Goal: Task Accomplishment & Management: Complete application form

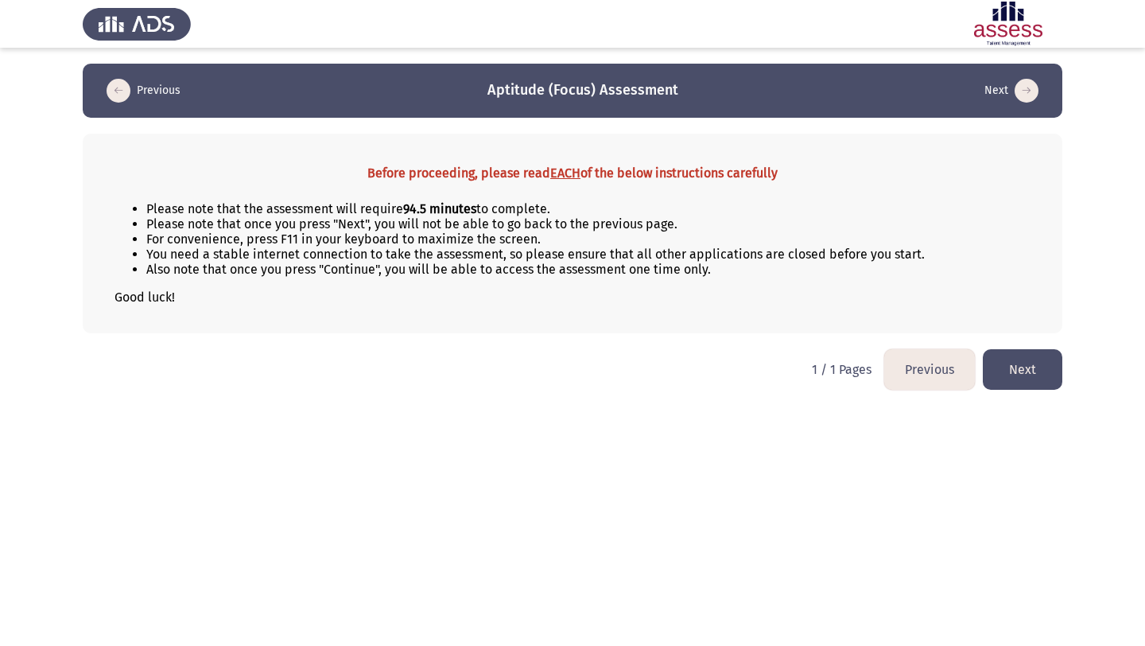
click at [1007, 382] on button "Next" at bounding box center [1023, 369] width 80 height 41
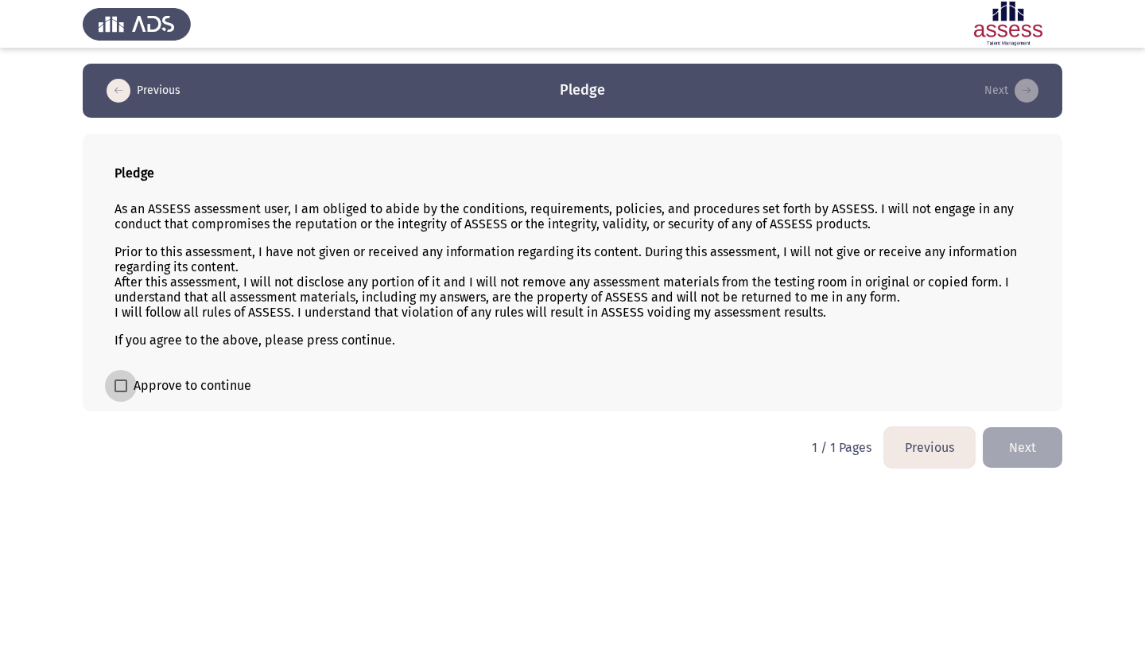
click at [126, 383] on span at bounding box center [120, 385] width 13 height 13
click at [121, 392] on input "Approve to continue" at bounding box center [120, 392] width 1 height 1
checkbox input "true"
click at [999, 444] on button "Next" at bounding box center [1023, 447] width 80 height 41
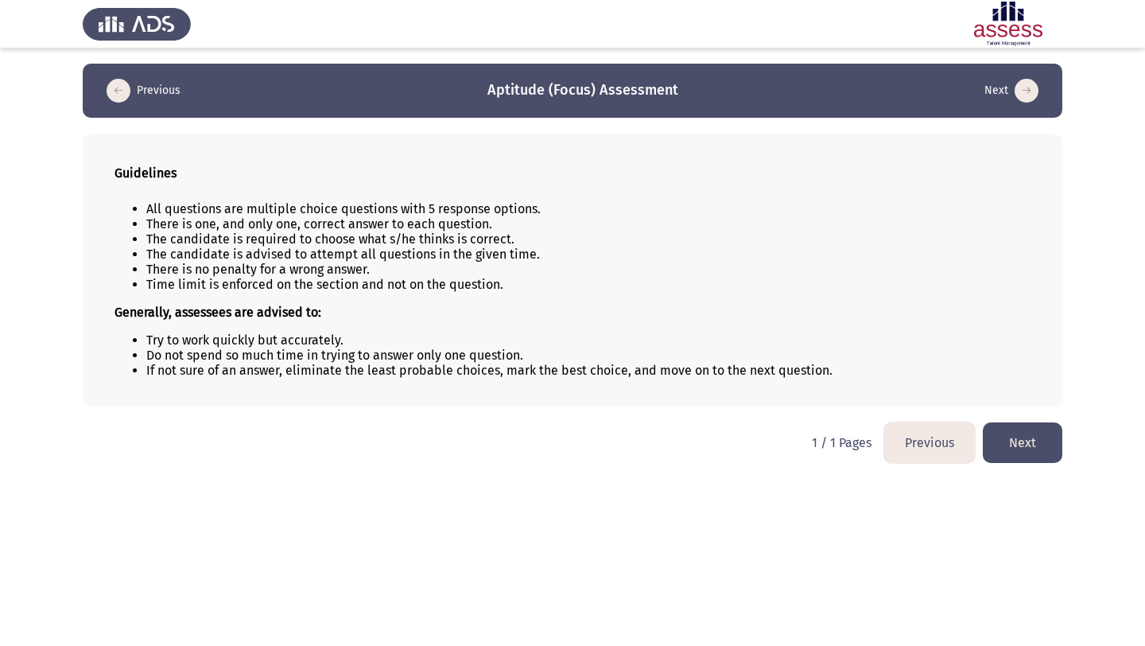
click at [1002, 442] on button "Next" at bounding box center [1023, 442] width 80 height 41
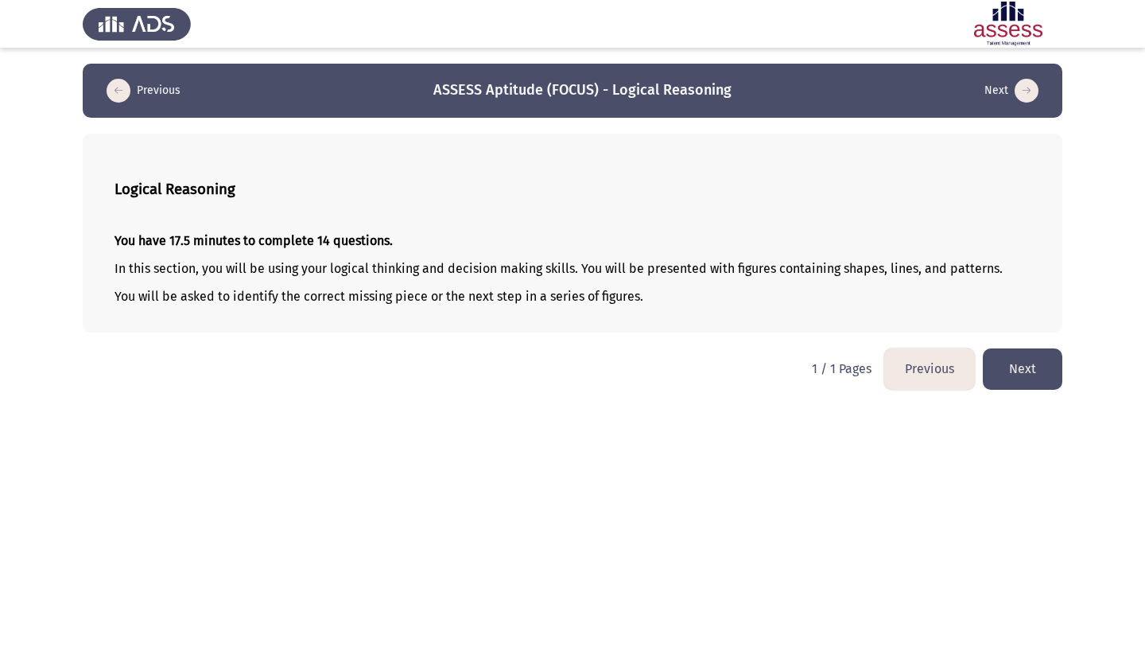
click at [1026, 400] on html "Previous ASSESS Aptitude (FOCUS) - Logical Reasoning Next Logical Reasoning You…" at bounding box center [572, 203] width 1145 height 406
click at [1036, 367] on button "Next" at bounding box center [1023, 368] width 80 height 41
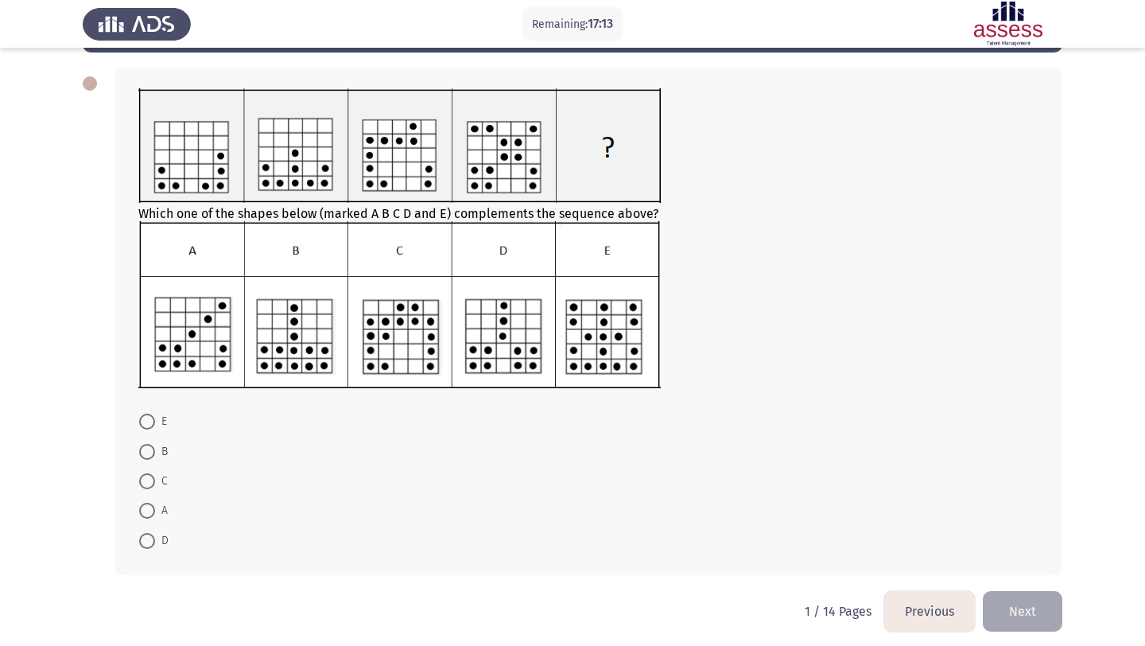
scroll to position [73, 0]
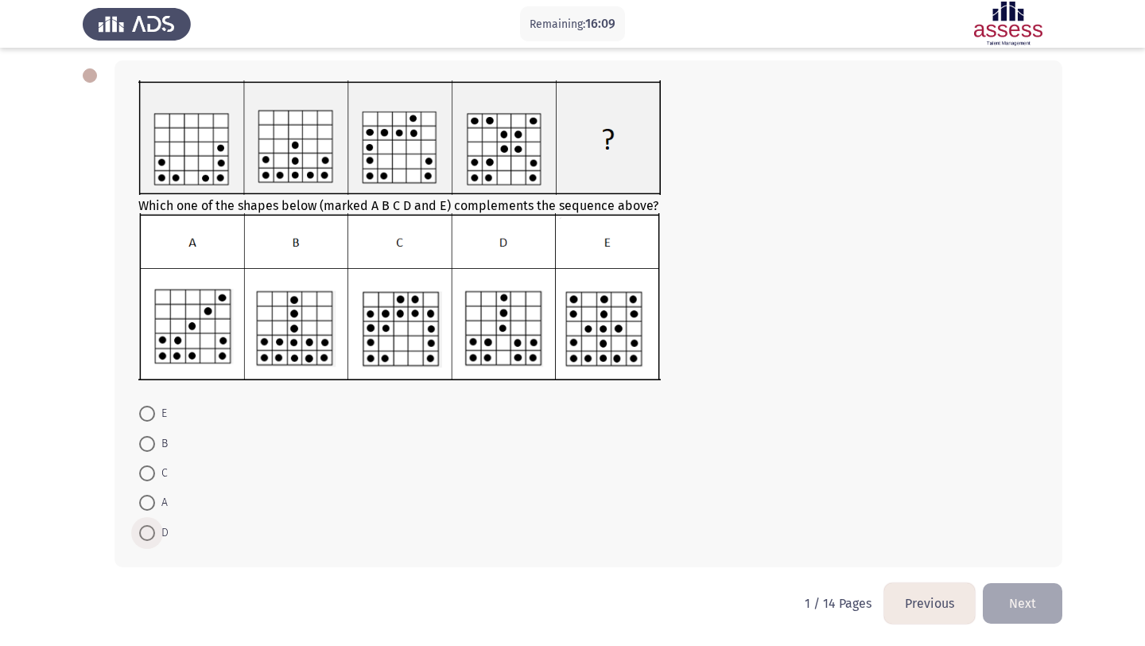
click at [150, 528] on span at bounding box center [147, 533] width 16 height 16
click at [150, 528] on input "D" at bounding box center [147, 533] width 16 height 16
radio input "true"
click at [1045, 605] on button "Next" at bounding box center [1023, 602] width 80 height 41
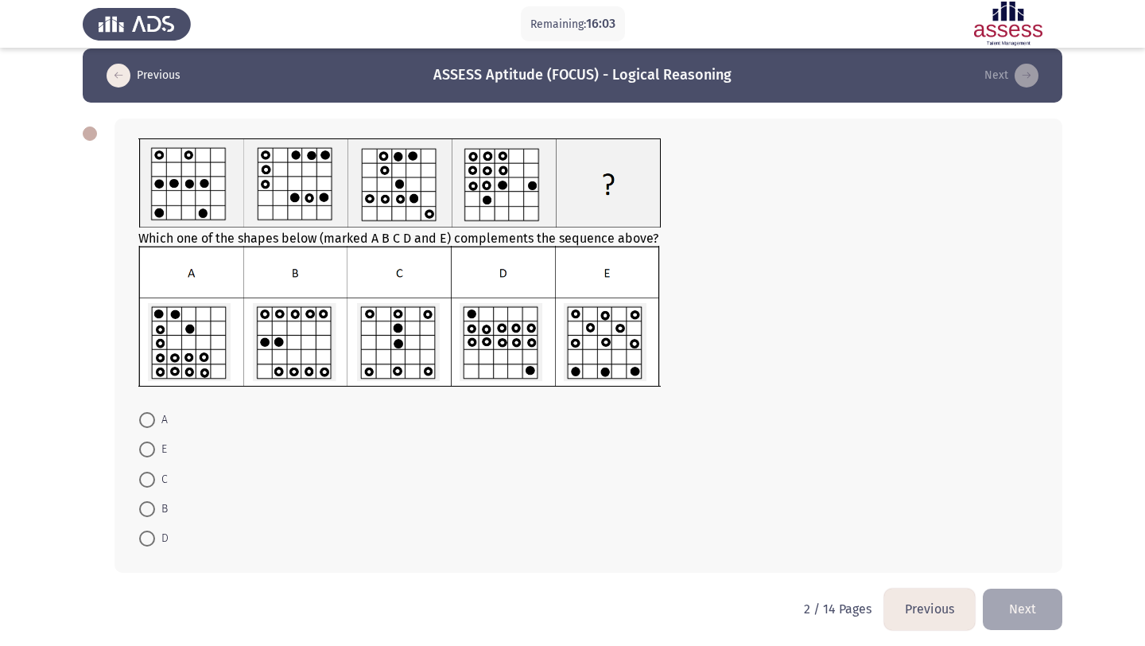
scroll to position [21, 0]
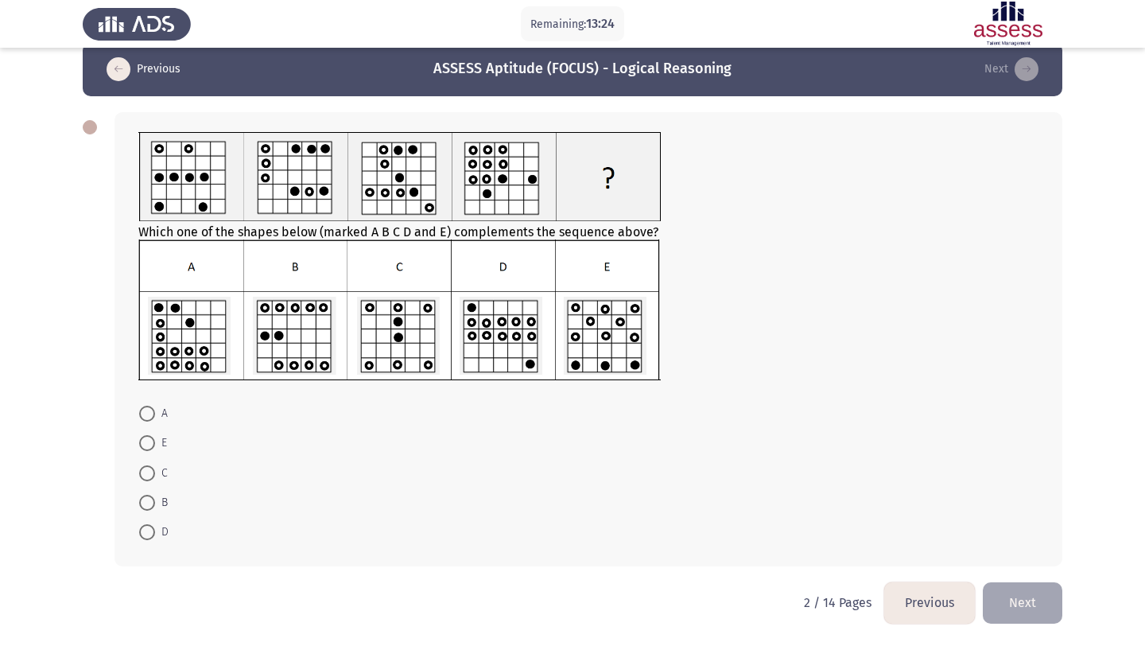
click at [142, 533] on span at bounding box center [147, 532] width 16 height 16
click at [142, 533] on input "D" at bounding box center [147, 532] width 16 height 16
radio input "true"
click at [1074, 618] on html "Remaining: 12:59 Previous ASSESS Aptitude (FOCUS) - Logical Reasoning Next Whic…" at bounding box center [572, 312] width 1145 height 666
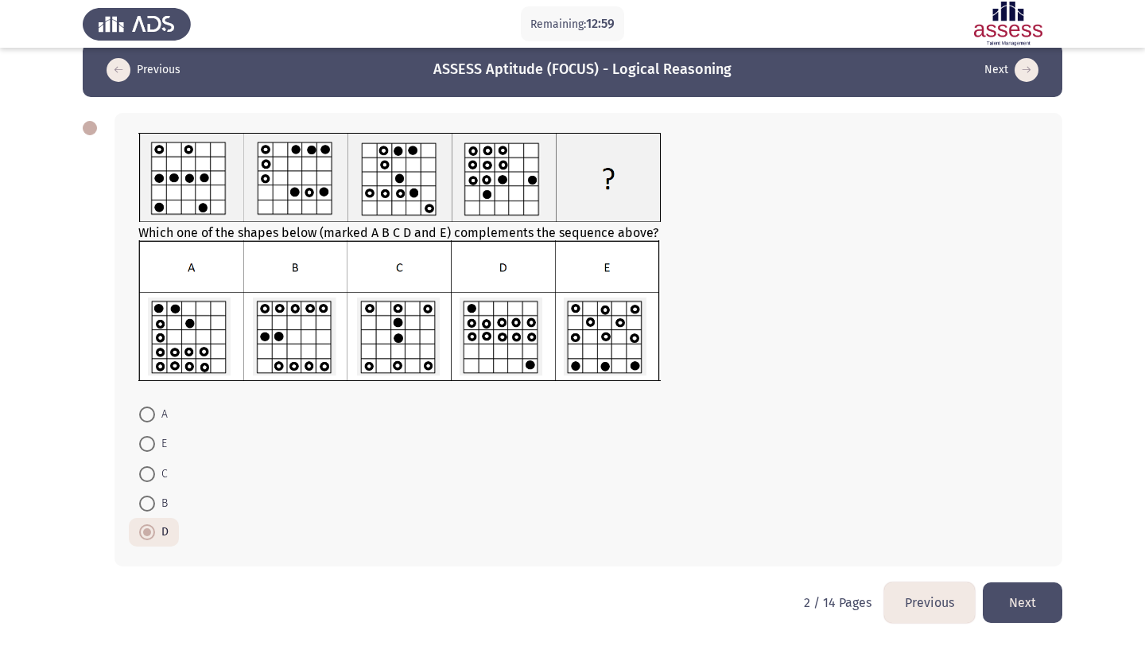
click at [1011, 590] on button "Next" at bounding box center [1023, 602] width 80 height 41
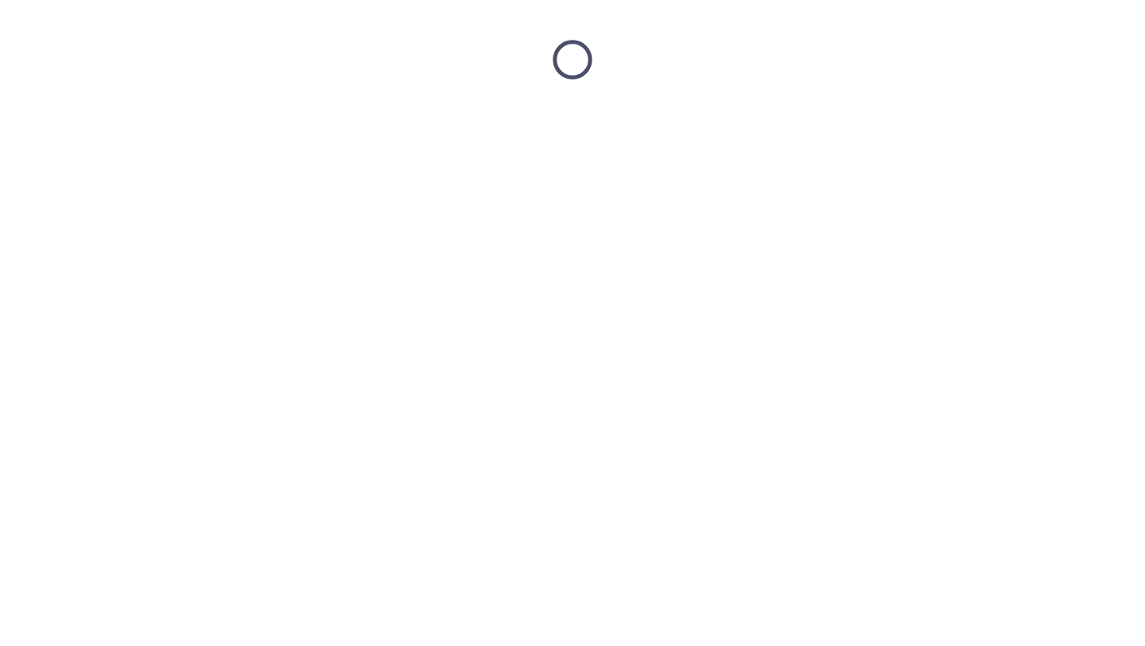
scroll to position [0, 0]
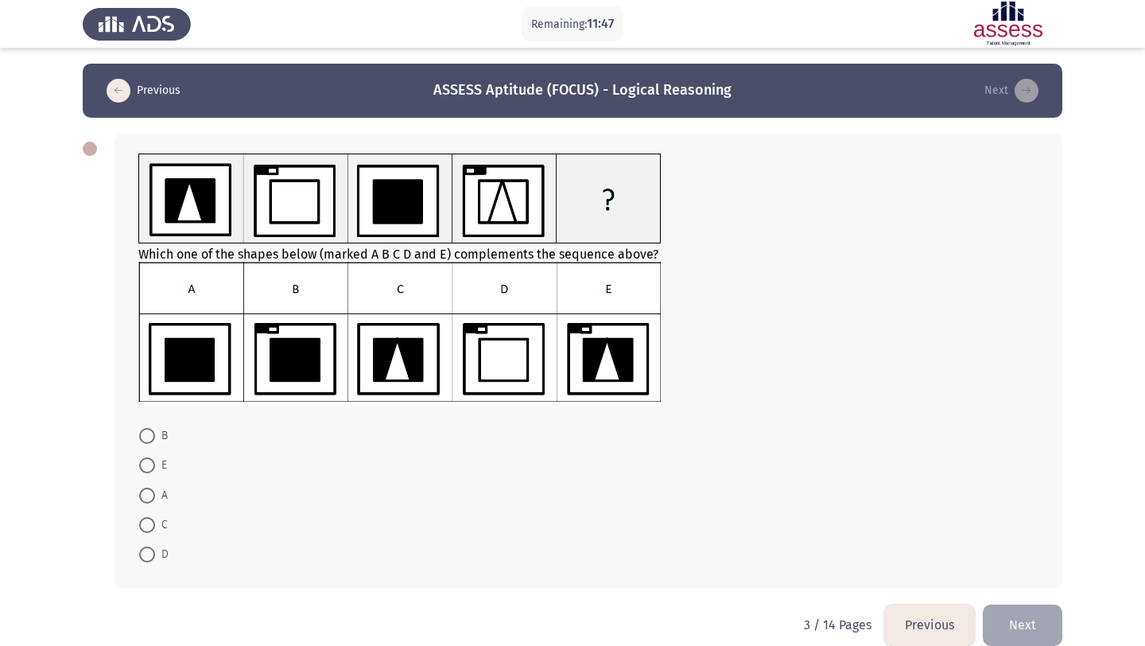
click at [600, 328] on img at bounding box center [399, 332] width 522 height 141
click at [387, 332] on img at bounding box center [399, 332] width 522 height 141
click at [151, 522] on span at bounding box center [147, 525] width 16 height 16
click at [151, 522] on input "C" at bounding box center [147, 525] width 16 height 16
radio input "true"
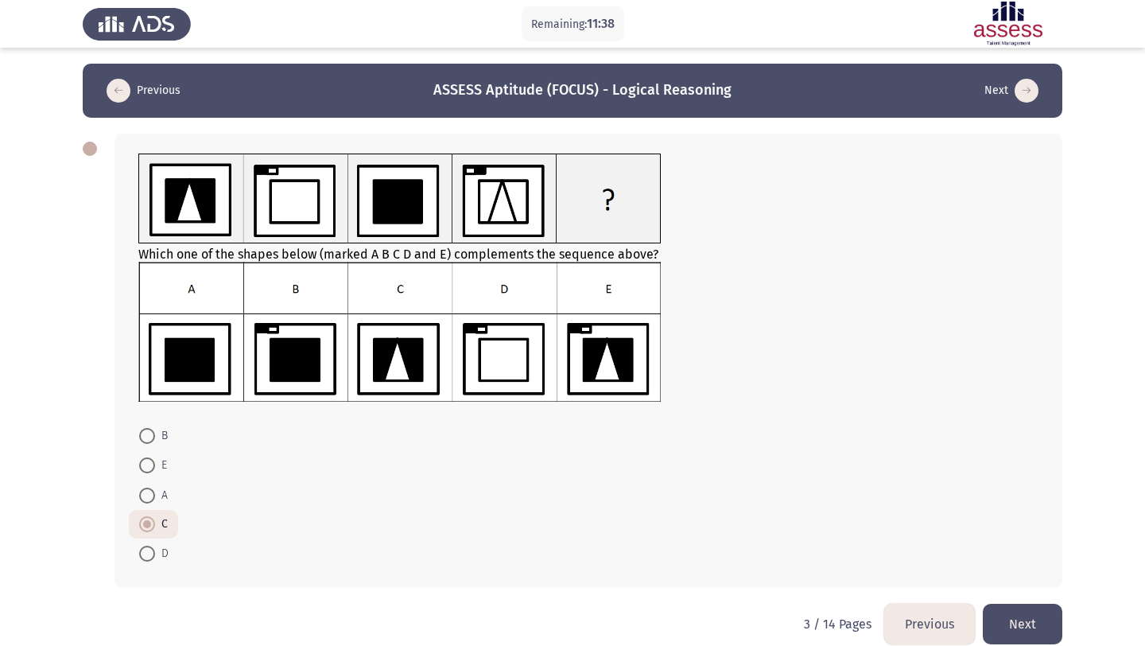
click at [1038, 627] on button "Next" at bounding box center [1023, 623] width 80 height 41
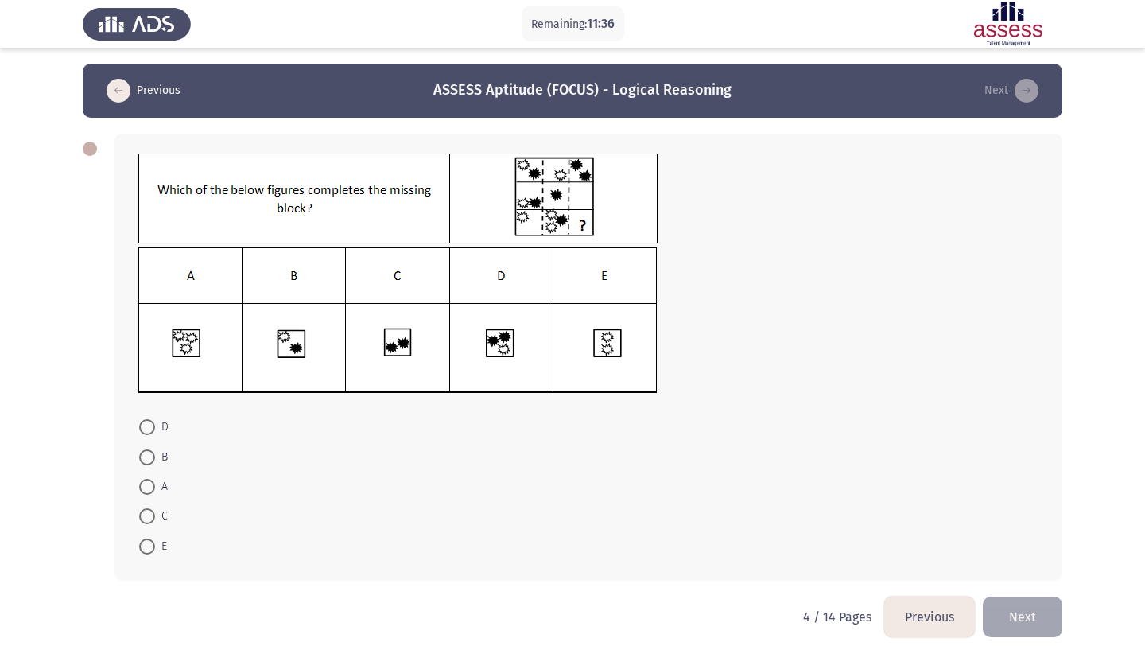
scroll to position [14, 0]
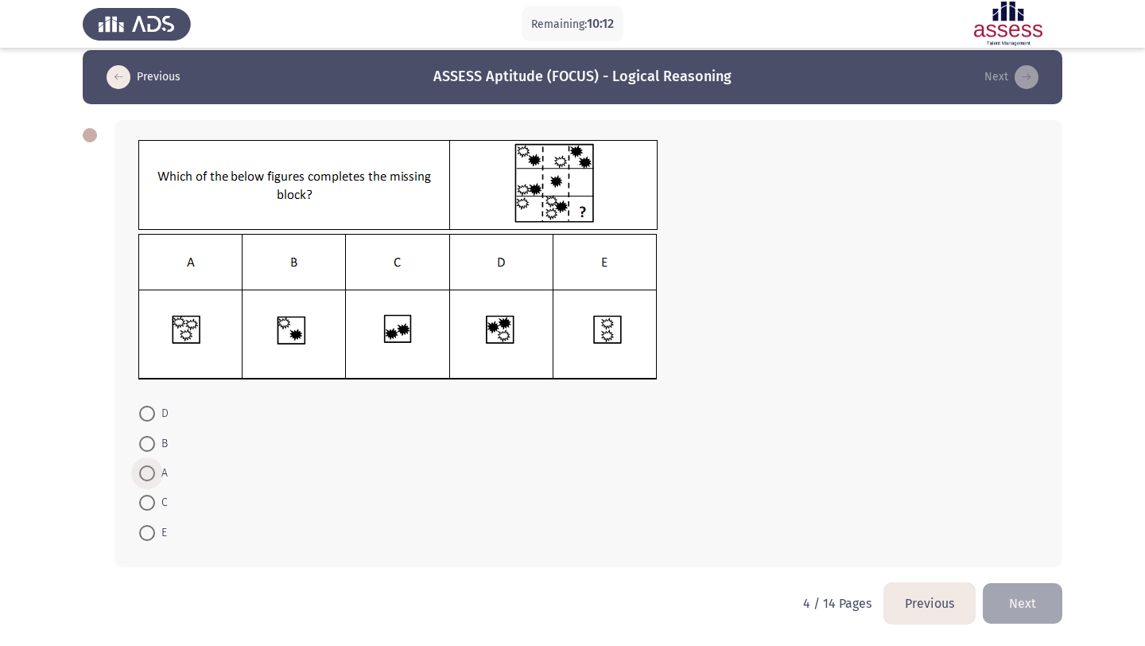
click at [141, 469] on span at bounding box center [147, 473] width 16 height 16
click at [141, 469] on input "A" at bounding box center [147, 473] width 16 height 16
radio input "true"
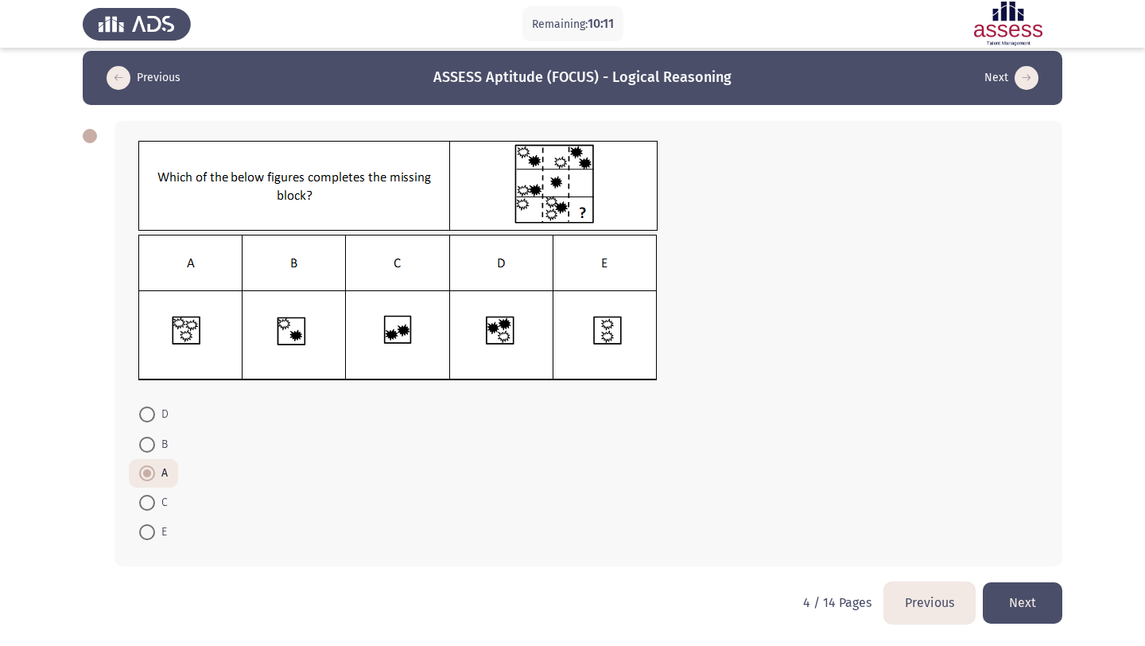
click at [1037, 596] on button "Next" at bounding box center [1023, 602] width 80 height 41
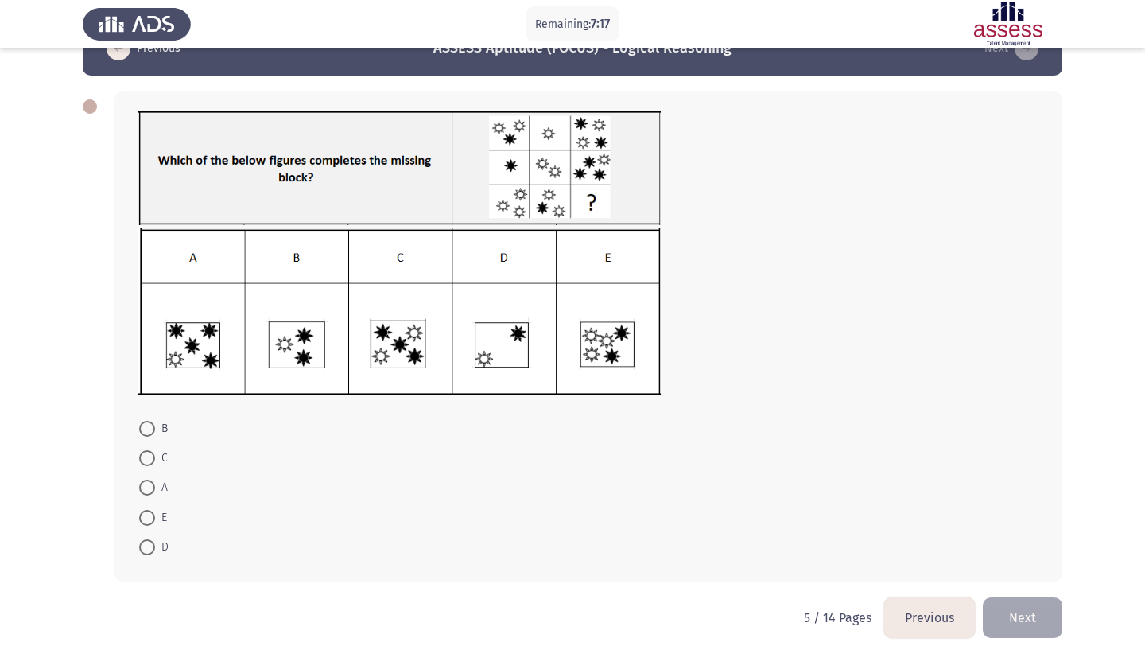
scroll to position [36, 0]
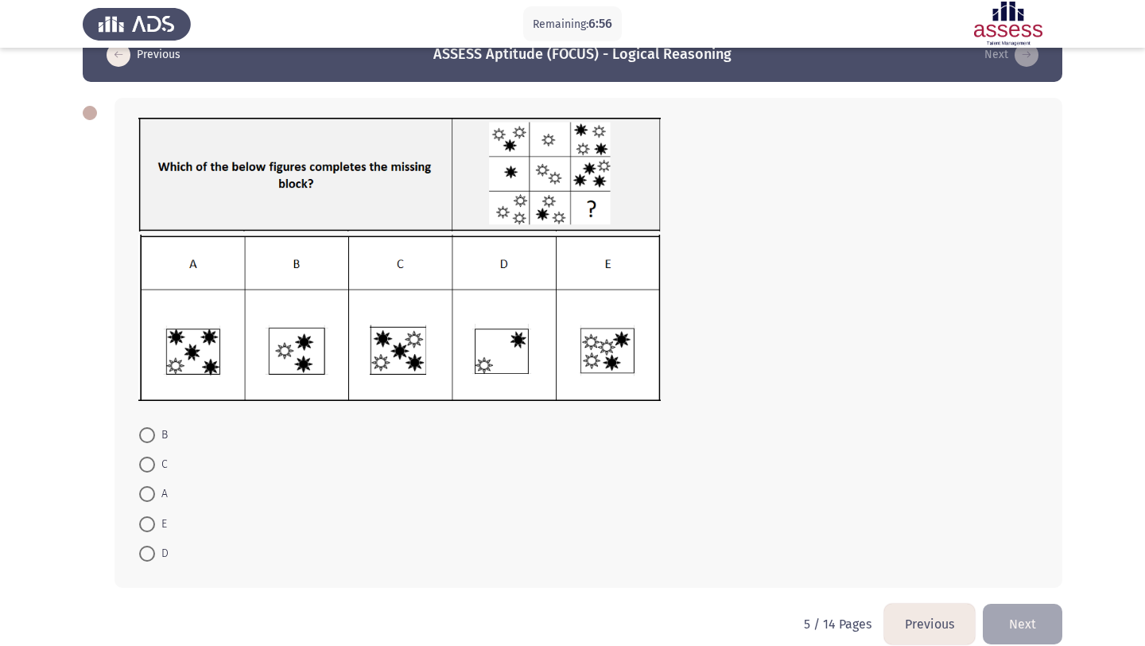
click at [211, 343] on img at bounding box center [399, 318] width 522 height 167
click at [146, 491] on span at bounding box center [147, 494] width 16 height 16
click at [146, 491] on input "A" at bounding box center [147, 494] width 16 height 16
radio input "true"
click at [1016, 618] on button "Next" at bounding box center [1023, 623] width 80 height 41
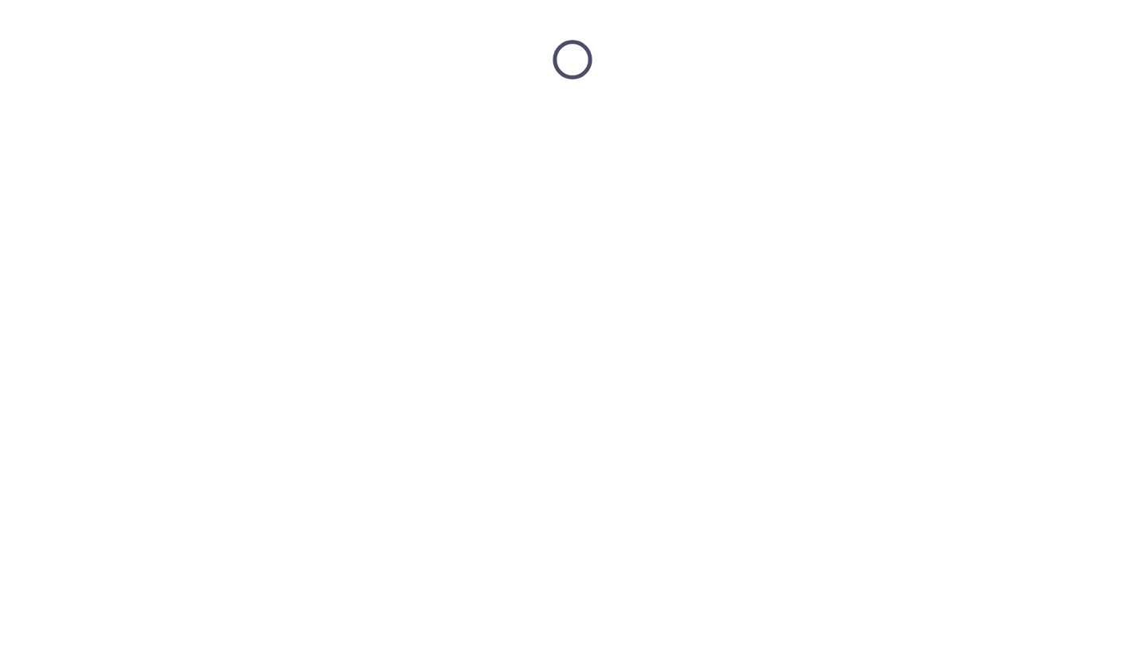
scroll to position [0, 0]
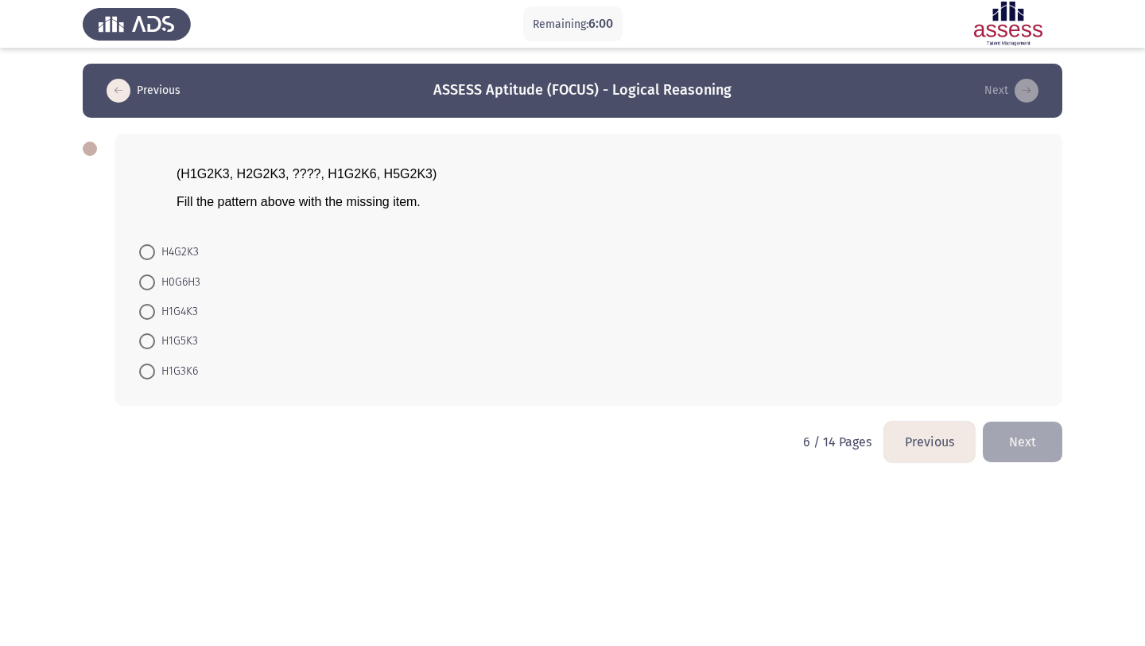
click at [919, 451] on button "Previous" at bounding box center [929, 441] width 91 height 41
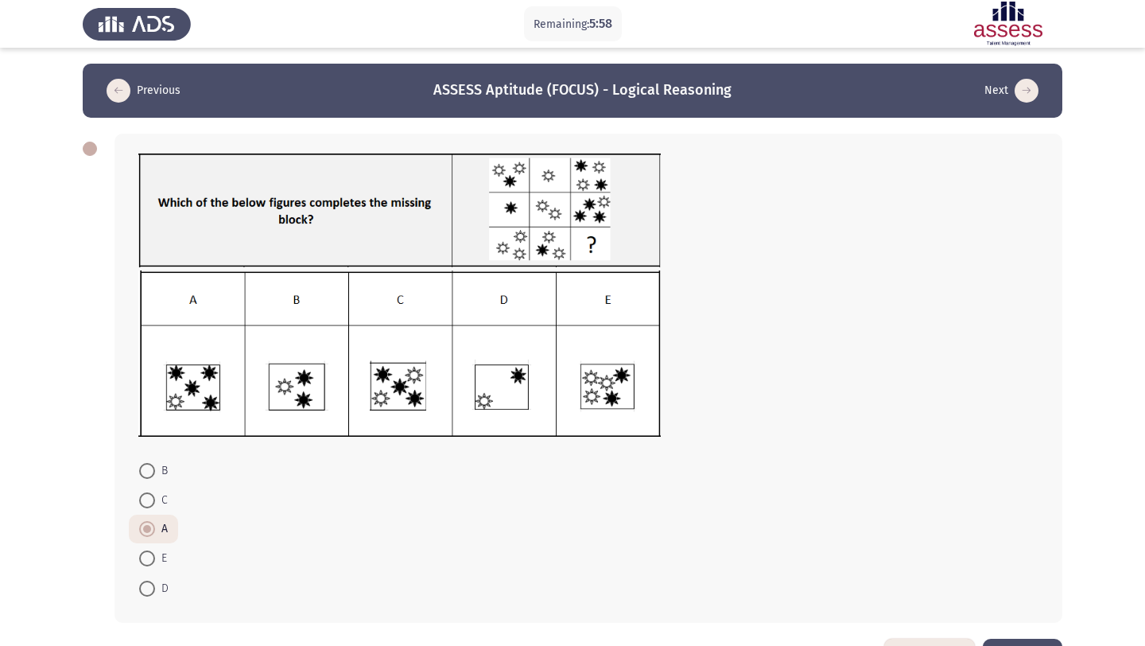
click at [142, 562] on span at bounding box center [147, 558] width 16 height 16
click at [142, 562] on input "E" at bounding box center [147, 558] width 16 height 16
radio input "true"
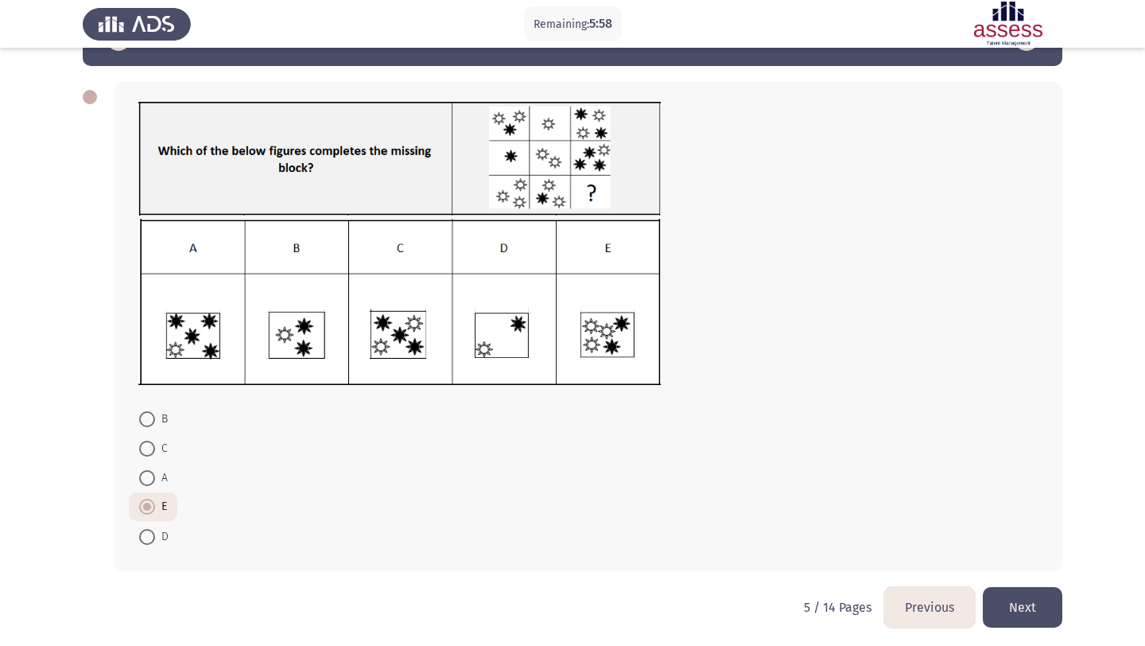
scroll to position [47, 0]
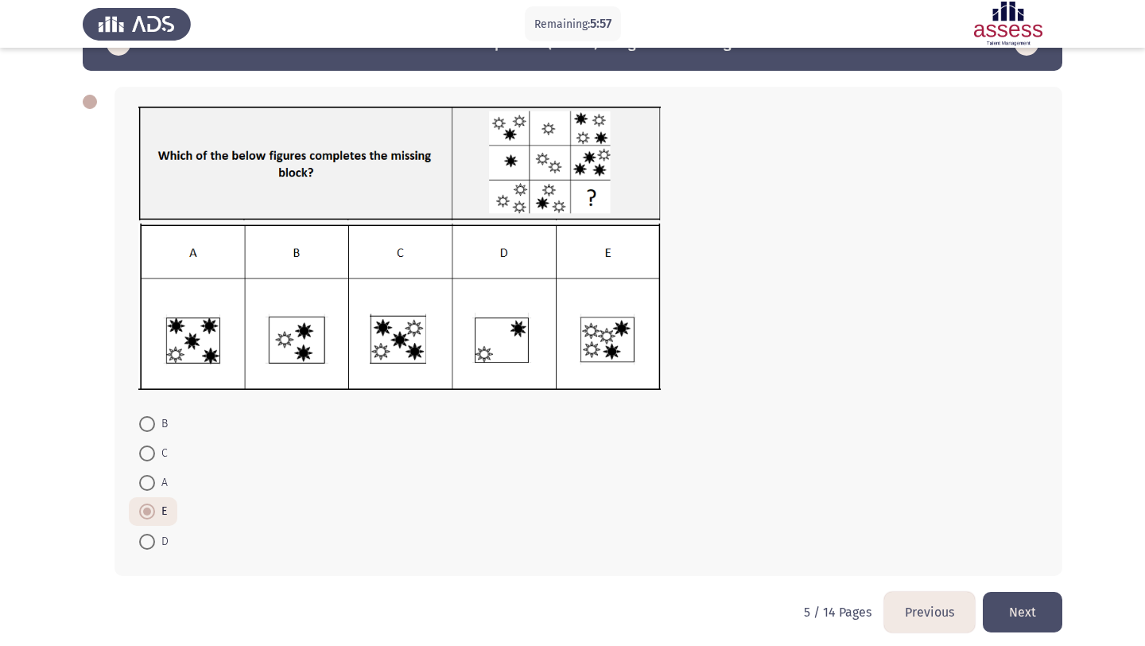
click at [1029, 619] on button "Next" at bounding box center [1023, 612] width 80 height 41
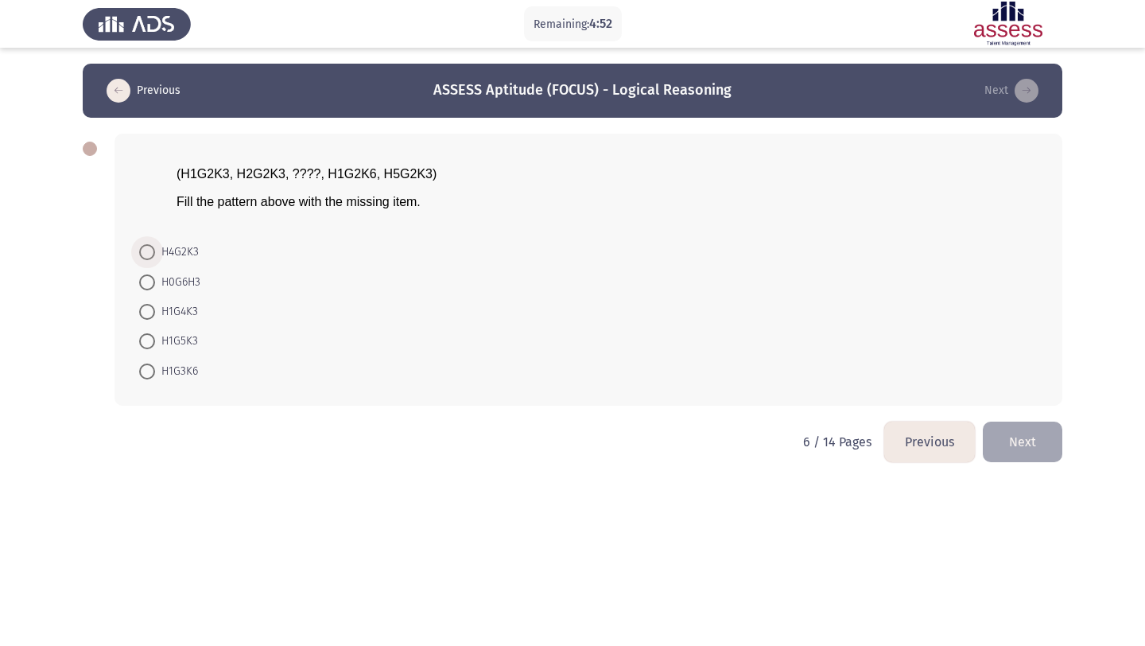
click at [195, 254] on span "H4G2K3" at bounding box center [177, 252] width 44 height 19
click at [155, 254] on input "H4G2K3" at bounding box center [147, 252] width 16 height 16
radio input "true"
click at [1019, 430] on button "Next" at bounding box center [1023, 440] width 80 height 41
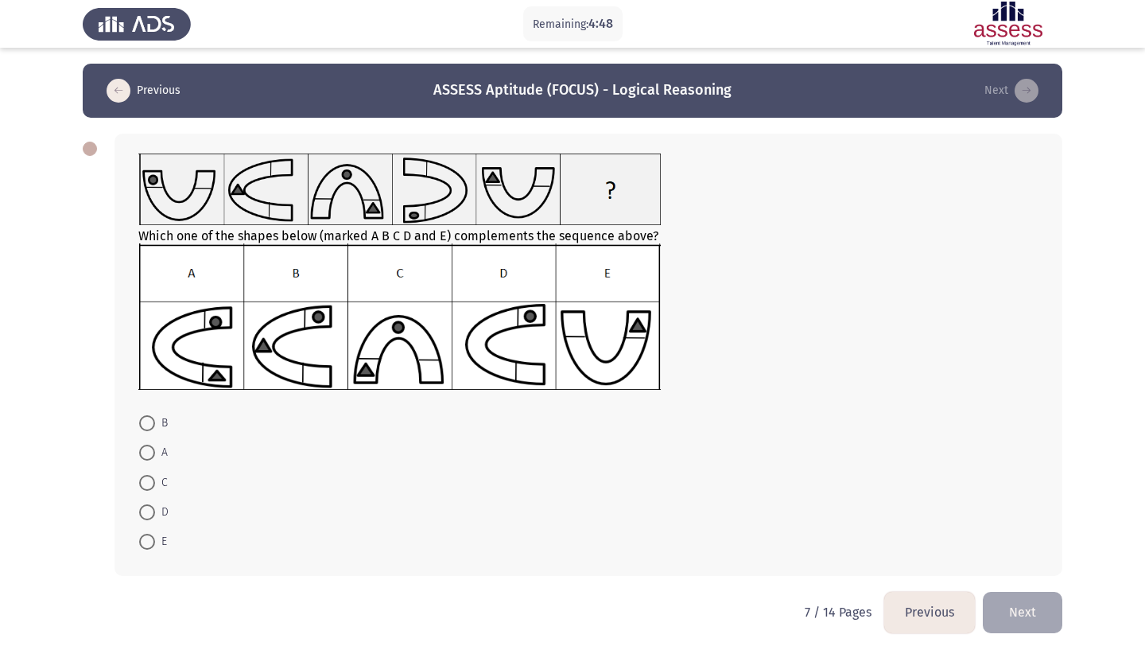
scroll to position [10, 0]
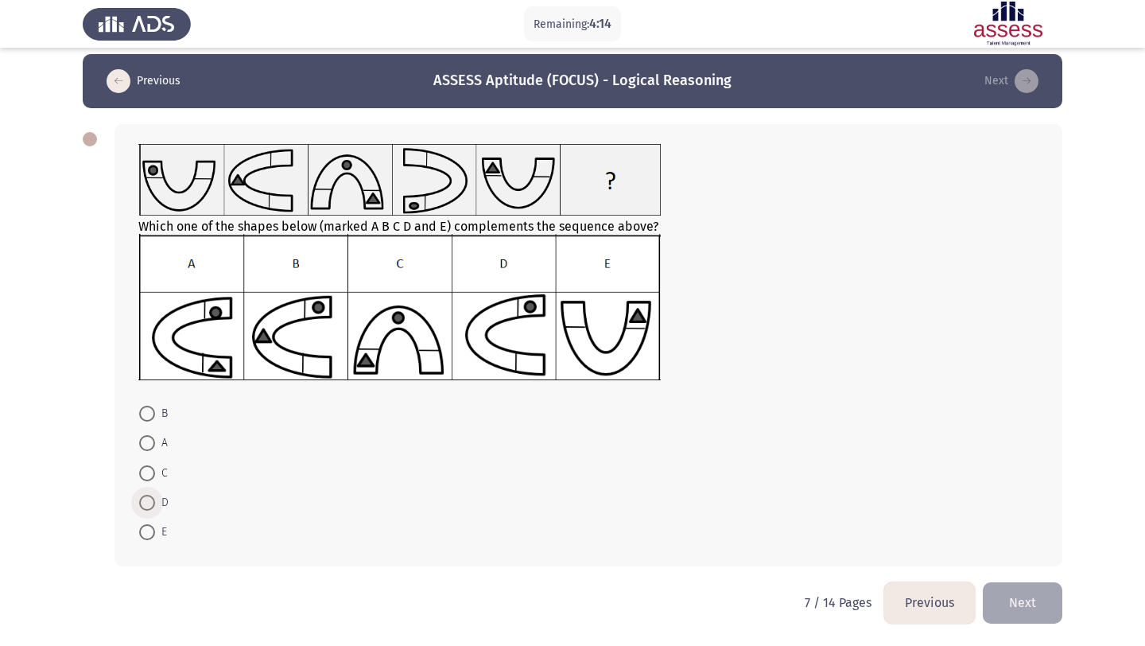
click at [142, 504] on span at bounding box center [147, 503] width 16 height 16
click at [142, 504] on input "D" at bounding box center [147, 503] width 16 height 16
radio input "true"
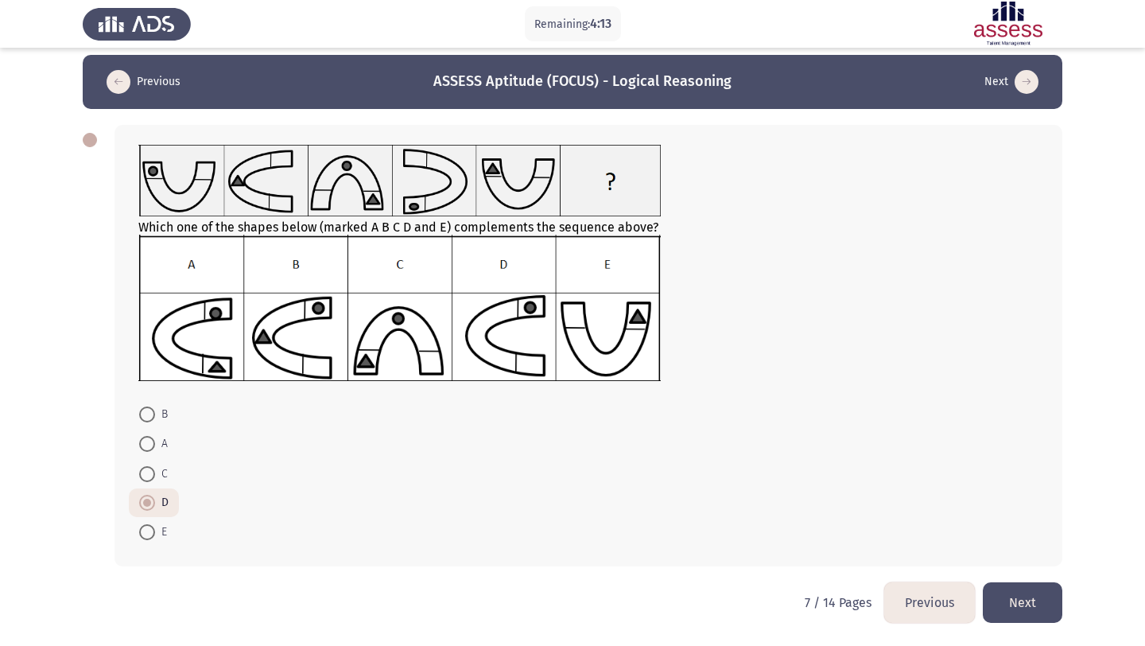
click at [1027, 614] on button "Next" at bounding box center [1023, 602] width 80 height 41
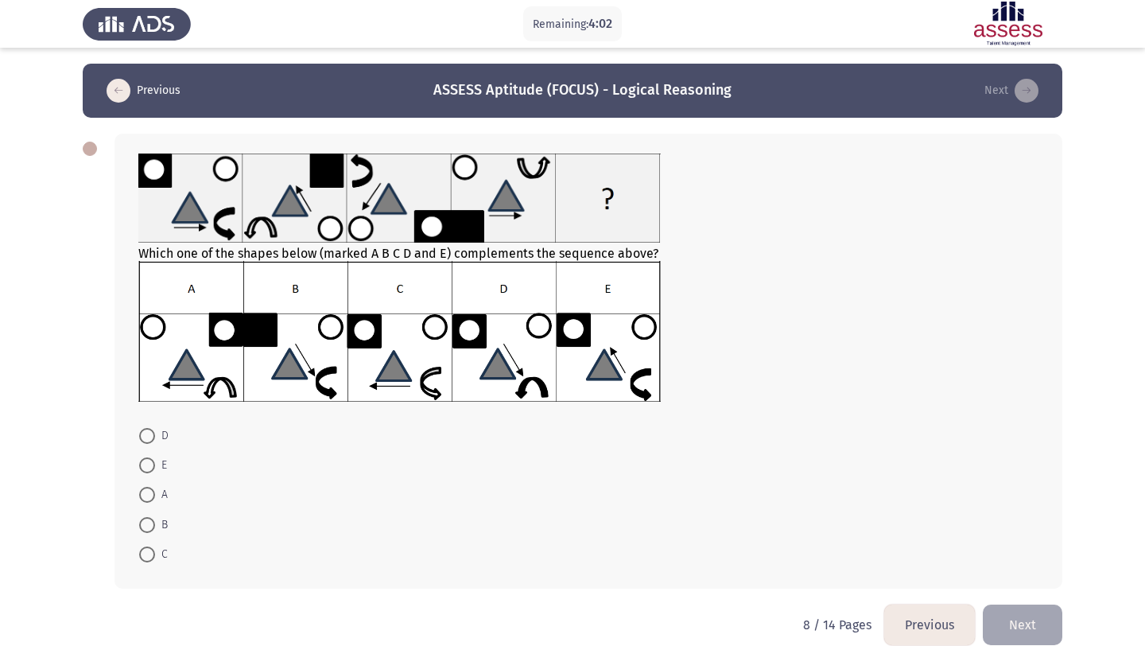
click at [151, 556] on span at bounding box center [147, 554] width 16 height 16
click at [151, 556] on input "C" at bounding box center [147, 554] width 16 height 16
radio input "true"
click at [1050, 634] on button "Next" at bounding box center [1023, 623] width 80 height 41
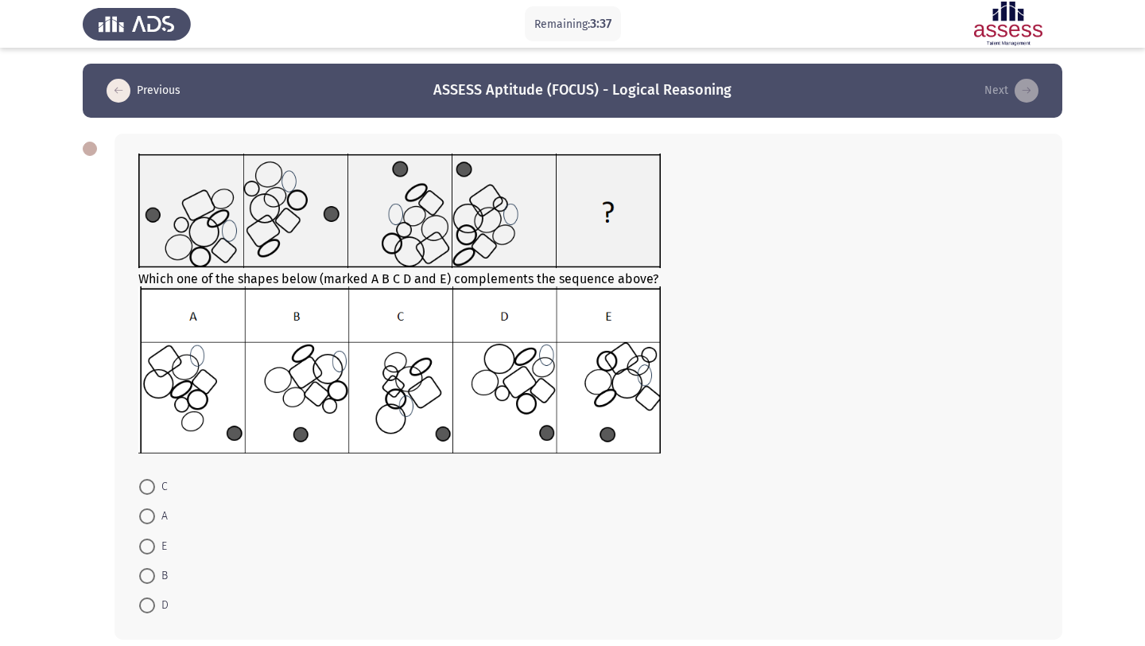
scroll to position [73, 0]
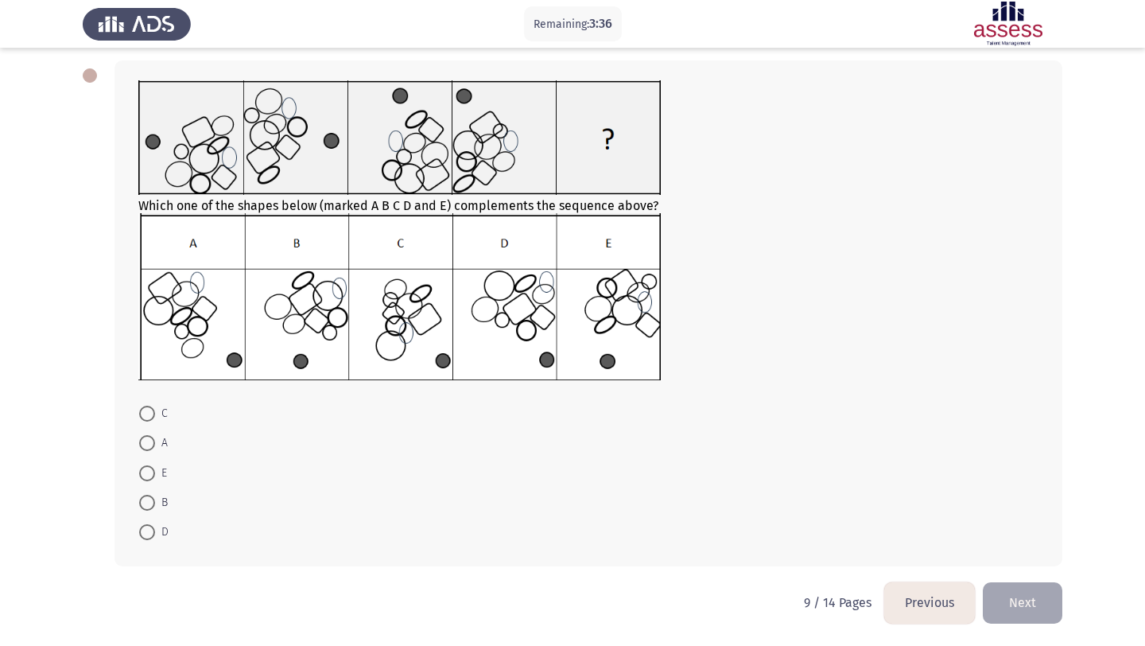
click at [937, 615] on button "Previous" at bounding box center [929, 602] width 91 height 41
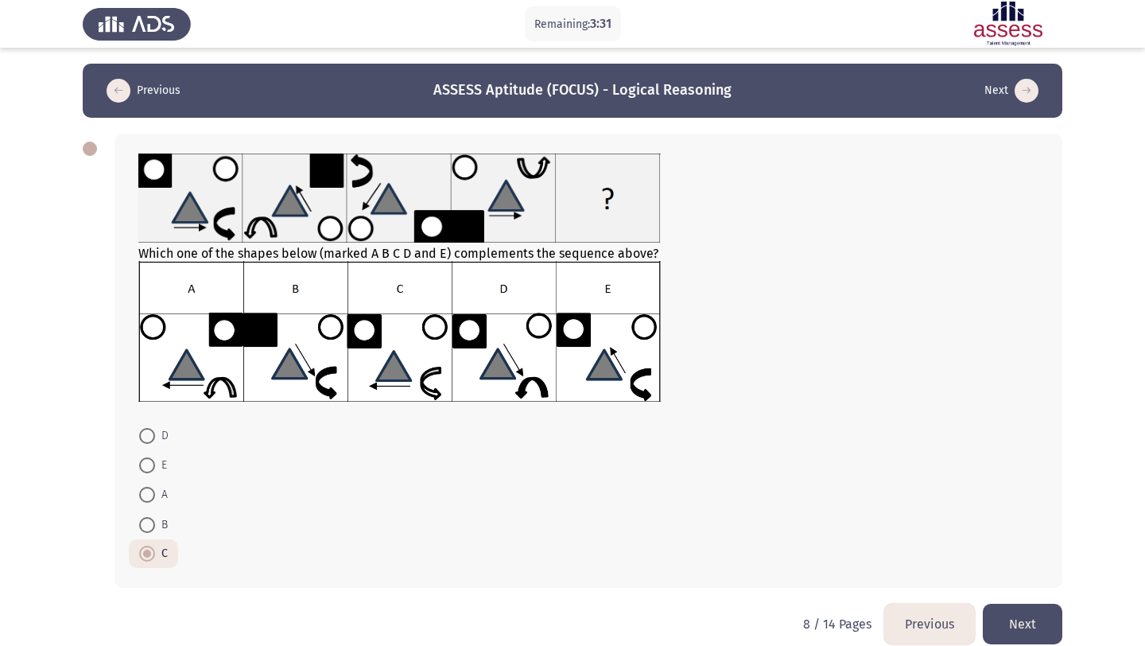
scroll to position [21, 0]
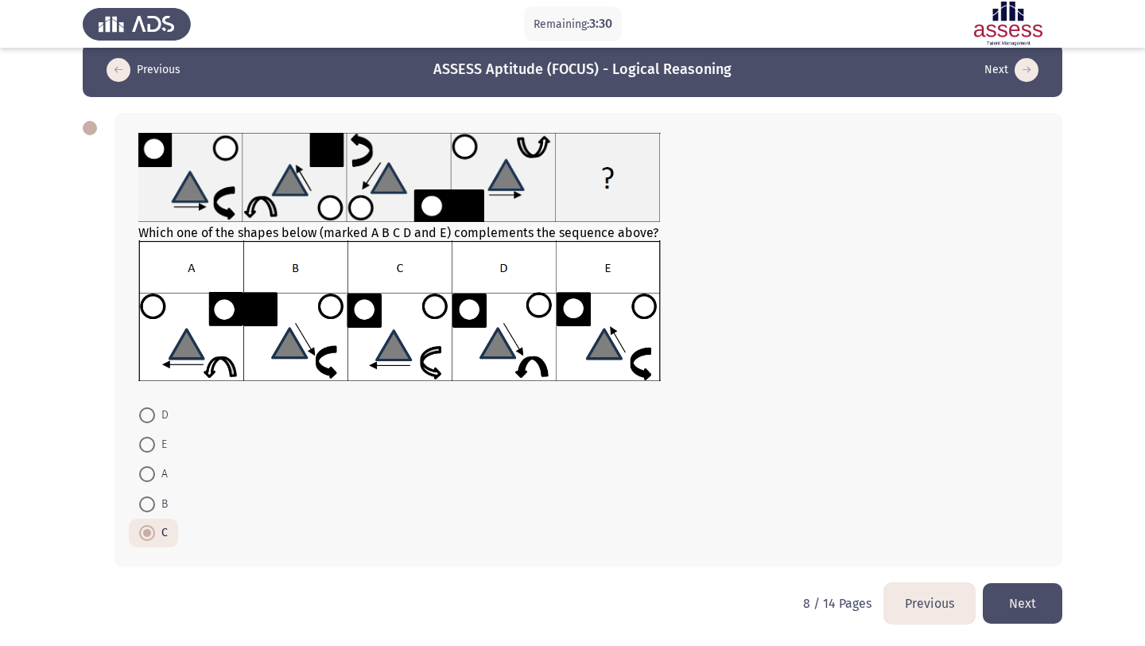
click at [1031, 607] on button "Next" at bounding box center [1023, 603] width 80 height 41
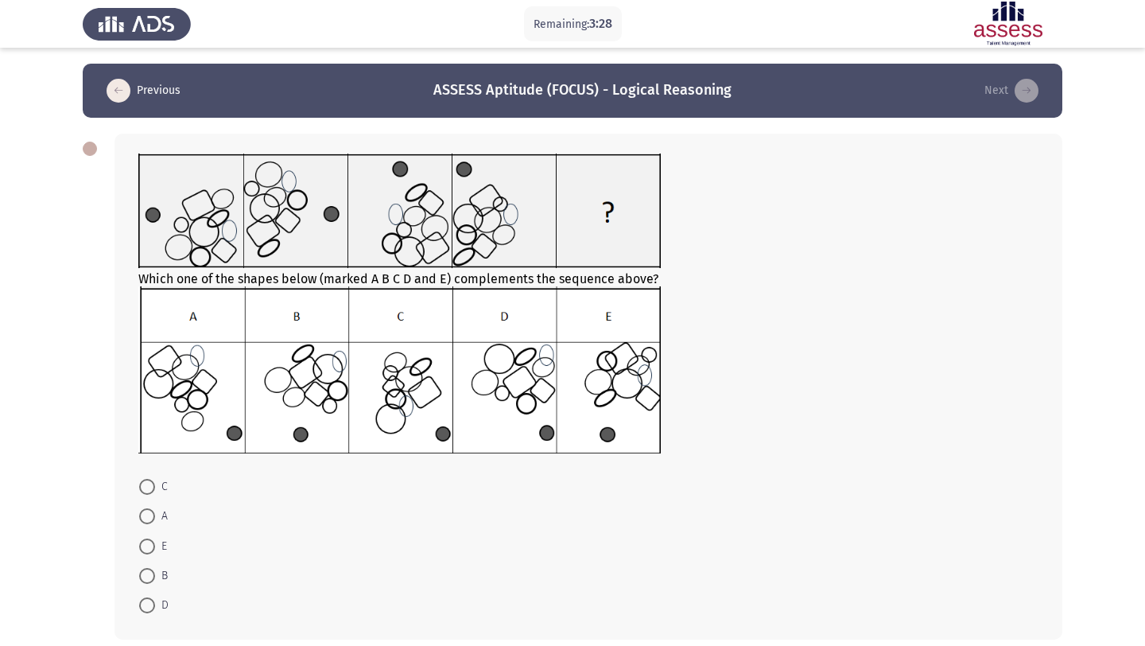
scroll to position [73, 0]
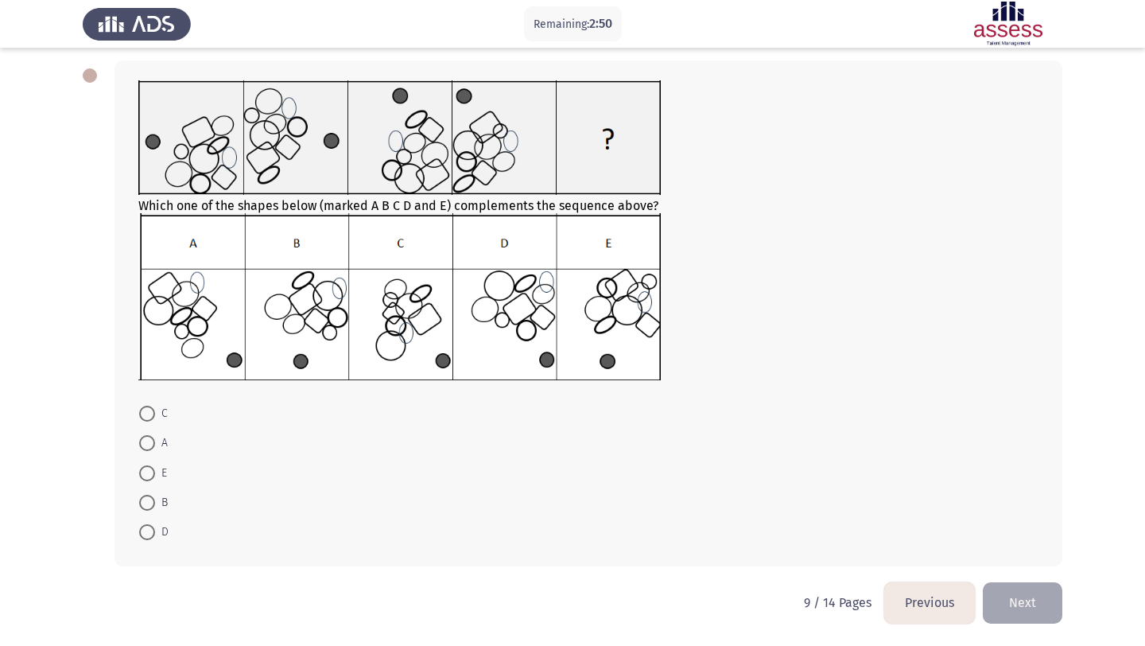
click at [147, 441] on span at bounding box center [147, 443] width 16 height 16
click at [147, 441] on input "A" at bounding box center [147, 443] width 16 height 16
radio input "true"
click at [1006, 600] on button "Next" at bounding box center [1023, 602] width 80 height 41
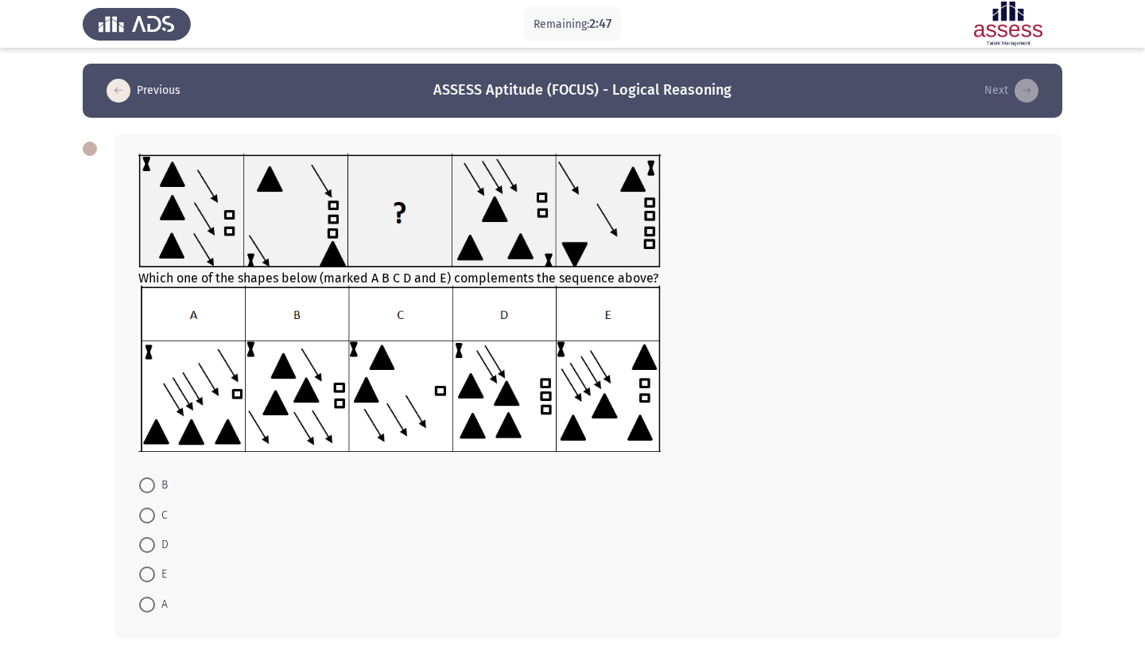
scroll to position [35, 0]
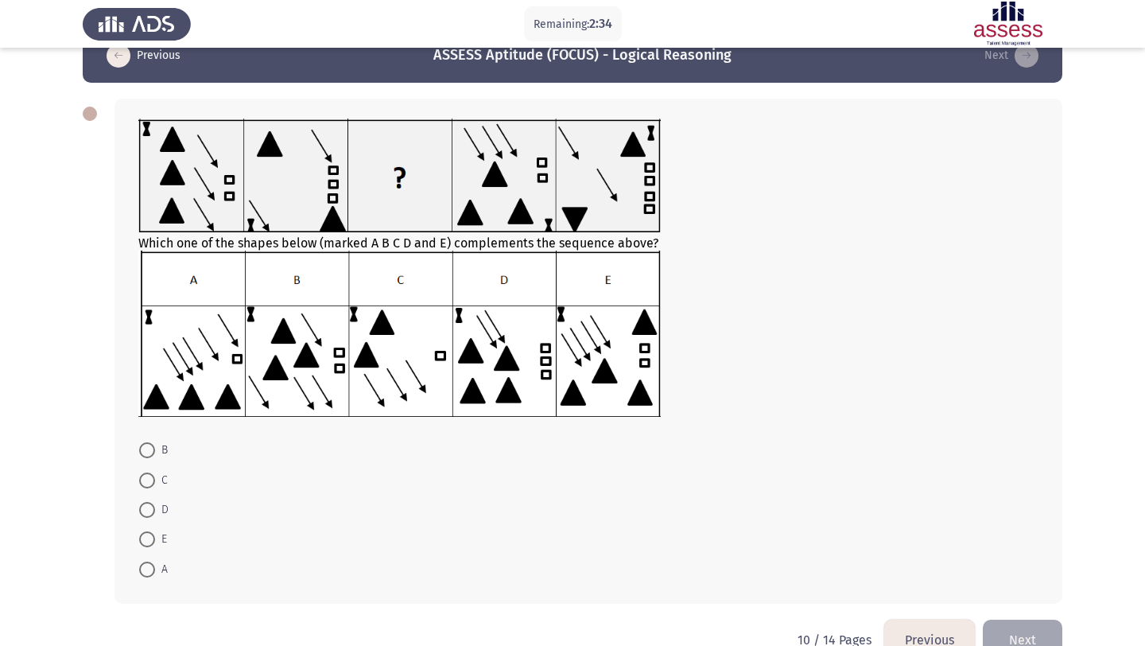
click at [152, 536] on span at bounding box center [147, 539] width 16 height 16
click at [152, 536] on input "E" at bounding box center [147, 539] width 16 height 16
radio input "true"
click at [1019, 624] on button "Next" at bounding box center [1023, 638] width 80 height 41
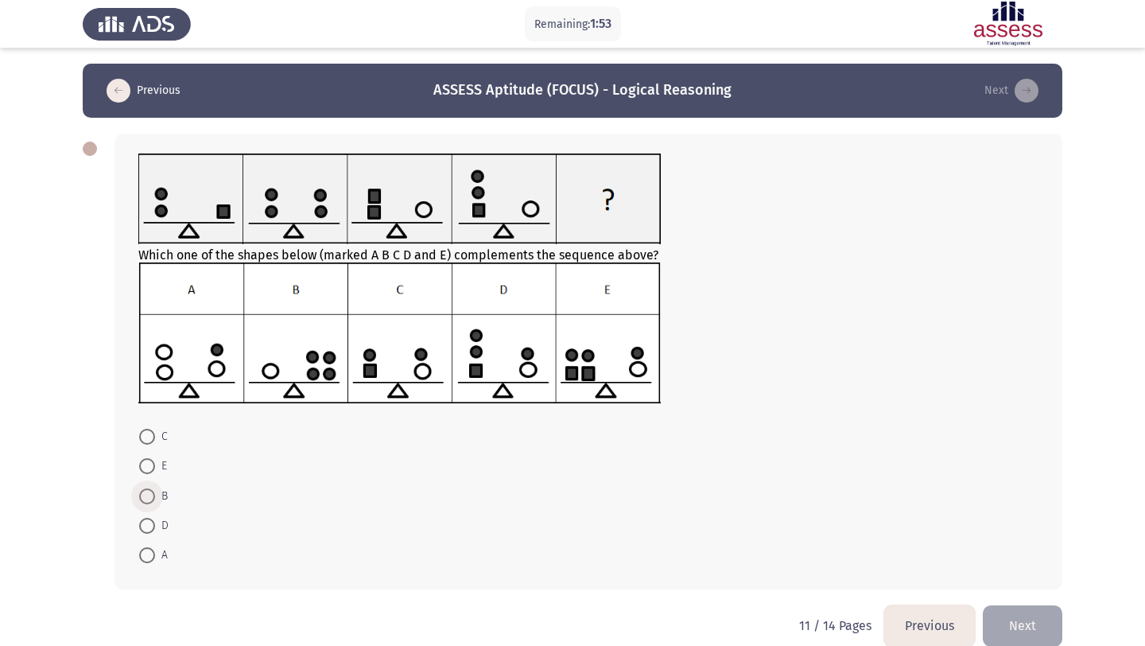
click at [142, 497] on span at bounding box center [147, 496] width 16 height 16
click at [142, 497] on input "B" at bounding box center [147, 496] width 16 height 16
radio input "true"
click at [1018, 633] on button "Next" at bounding box center [1023, 624] width 80 height 41
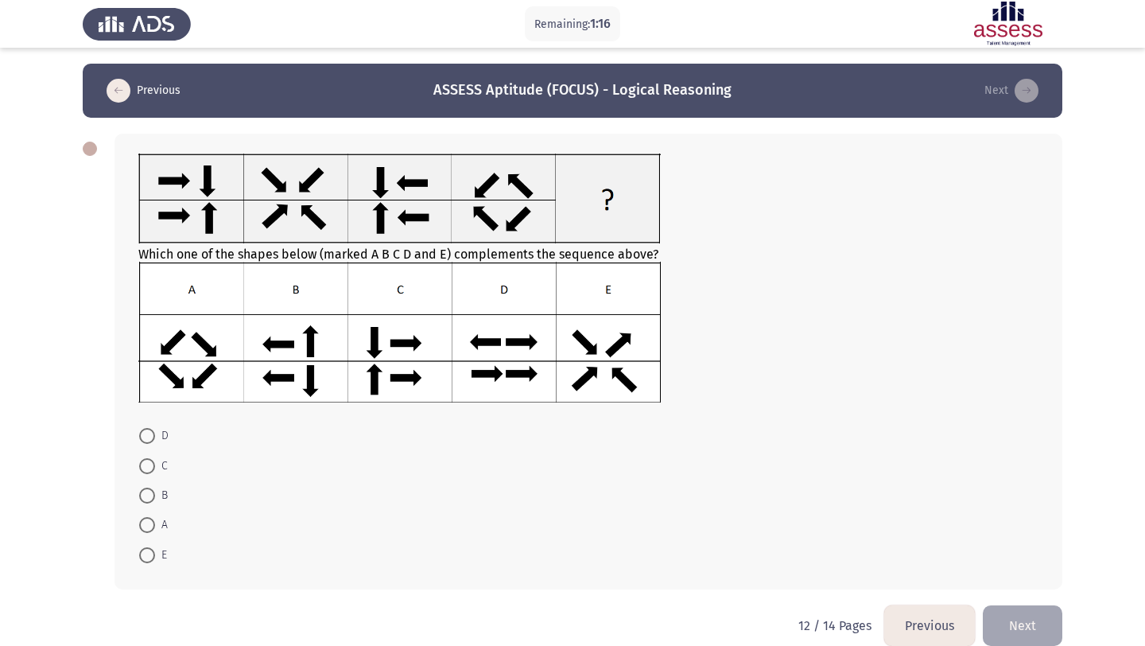
click at [149, 469] on span at bounding box center [147, 466] width 16 height 16
click at [149, 469] on input "C" at bounding box center [147, 466] width 16 height 16
radio input "true"
click at [1019, 627] on button "Next" at bounding box center [1023, 623] width 80 height 41
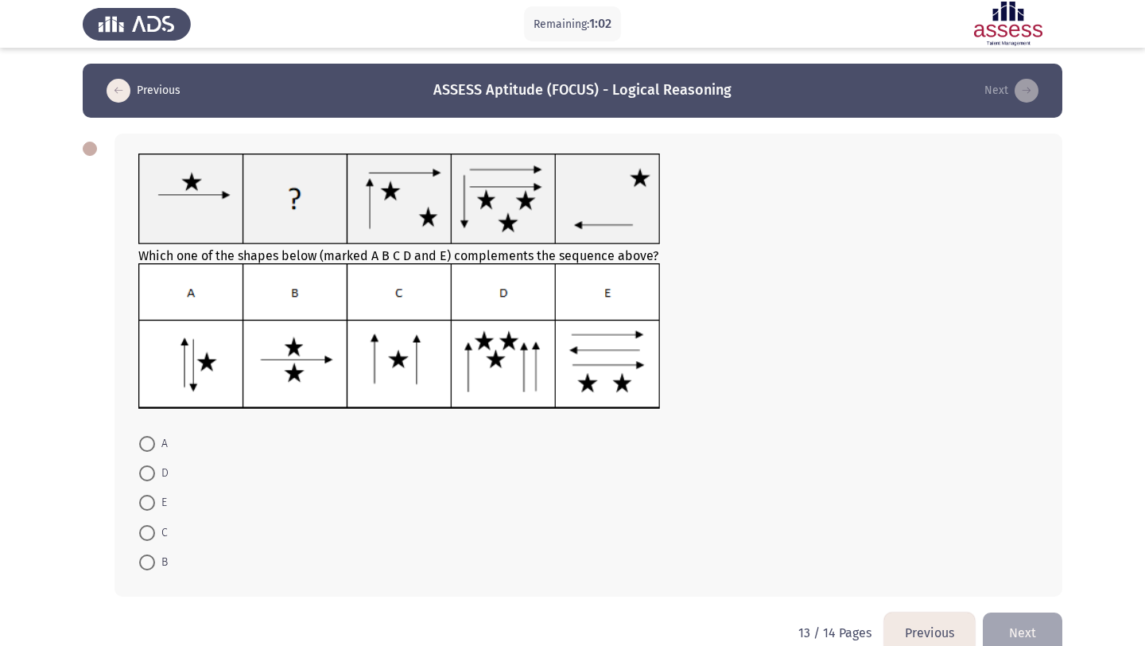
click at [139, 460] on mat-radio-button "D" at bounding box center [154, 472] width 50 height 29
click at [146, 468] on span at bounding box center [147, 473] width 16 height 16
click at [146, 468] on input "D" at bounding box center [147, 473] width 16 height 16
radio input "true"
click at [1028, 637] on button "Next" at bounding box center [1023, 631] width 80 height 41
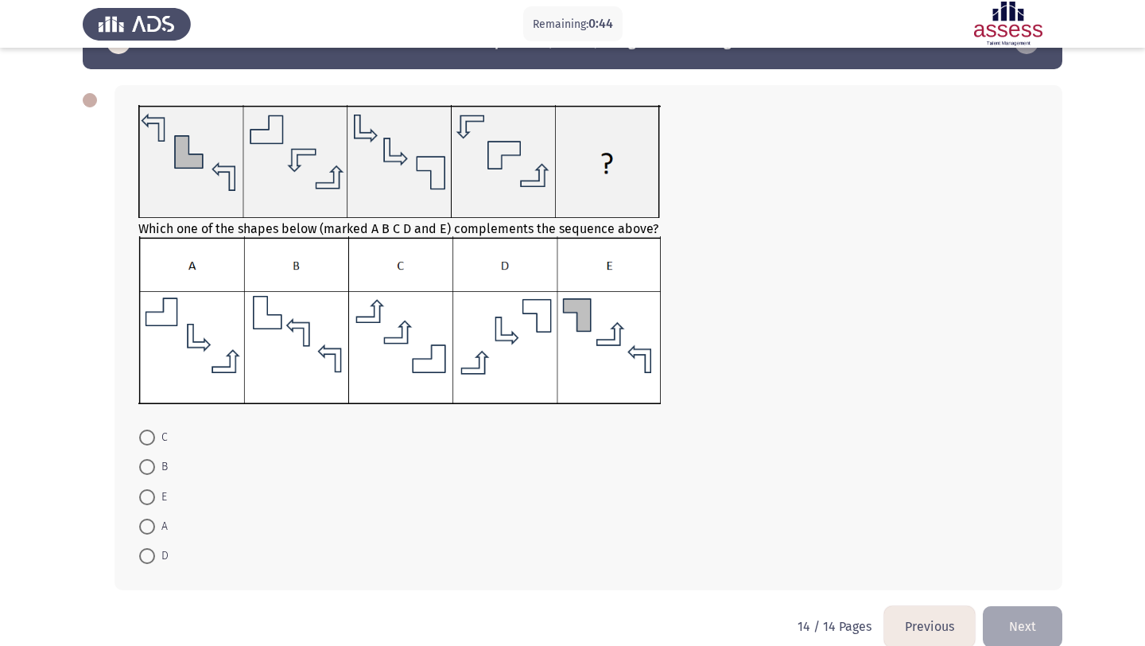
scroll to position [44, 0]
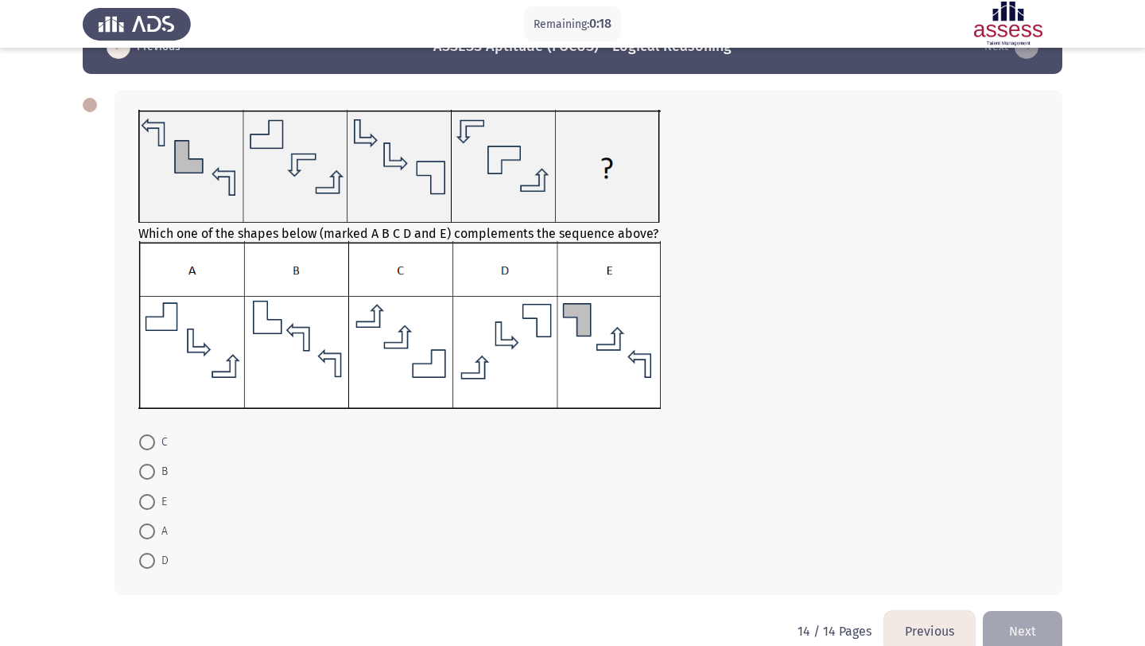
click at [145, 561] on span at bounding box center [147, 561] width 16 height 16
click at [145, 561] on input "D" at bounding box center [147, 561] width 16 height 16
radio input "true"
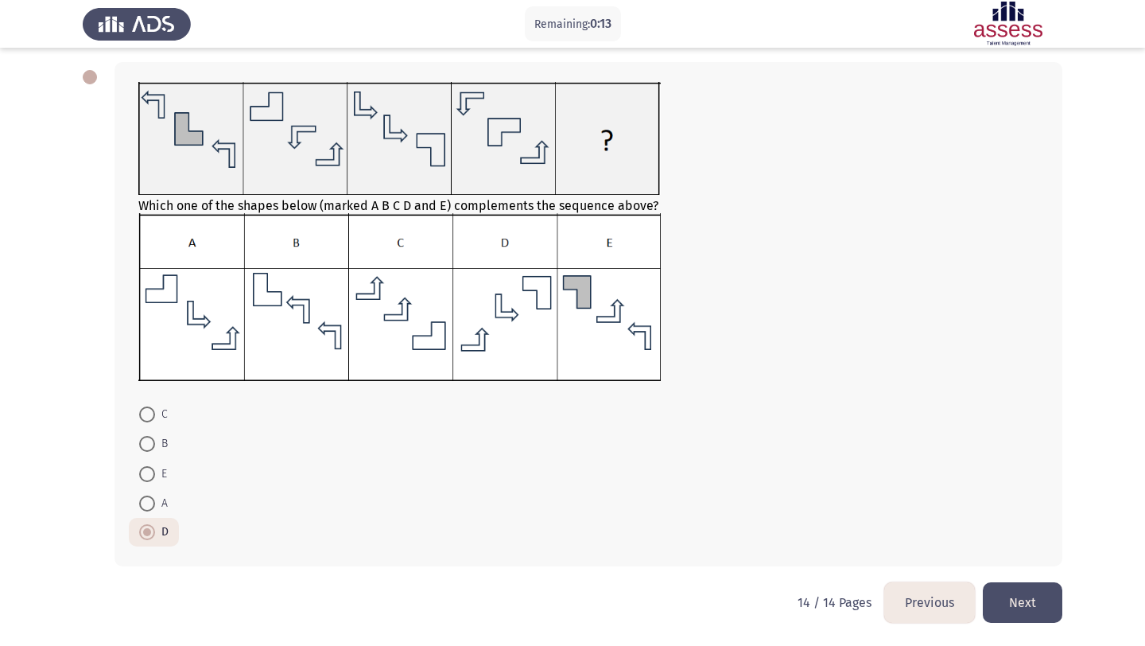
click at [140, 494] on label "A" at bounding box center [153, 503] width 29 height 19
click at [140, 495] on input "A" at bounding box center [147, 503] width 16 height 16
radio input "true"
click at [1028, 603] on button "Next" at bounding box center [1023, 602] width 80 height 41
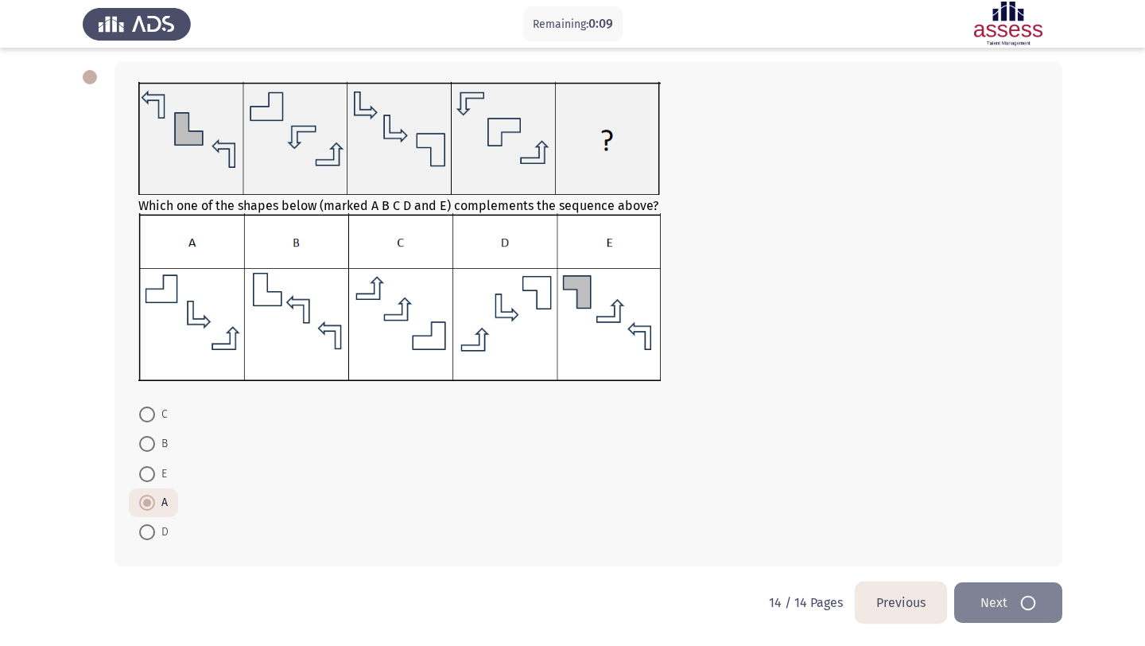
scroll to position [0, 0]
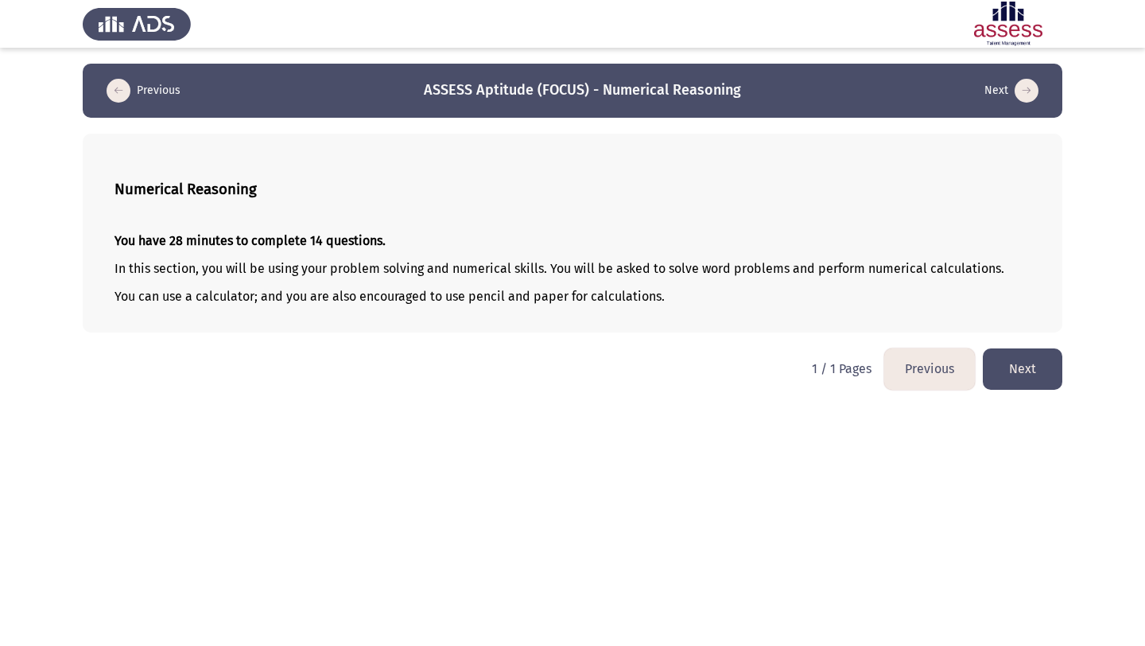
click at [1019, 364] on button "Next" at bounding box center [1023, 368] width 80 height 41
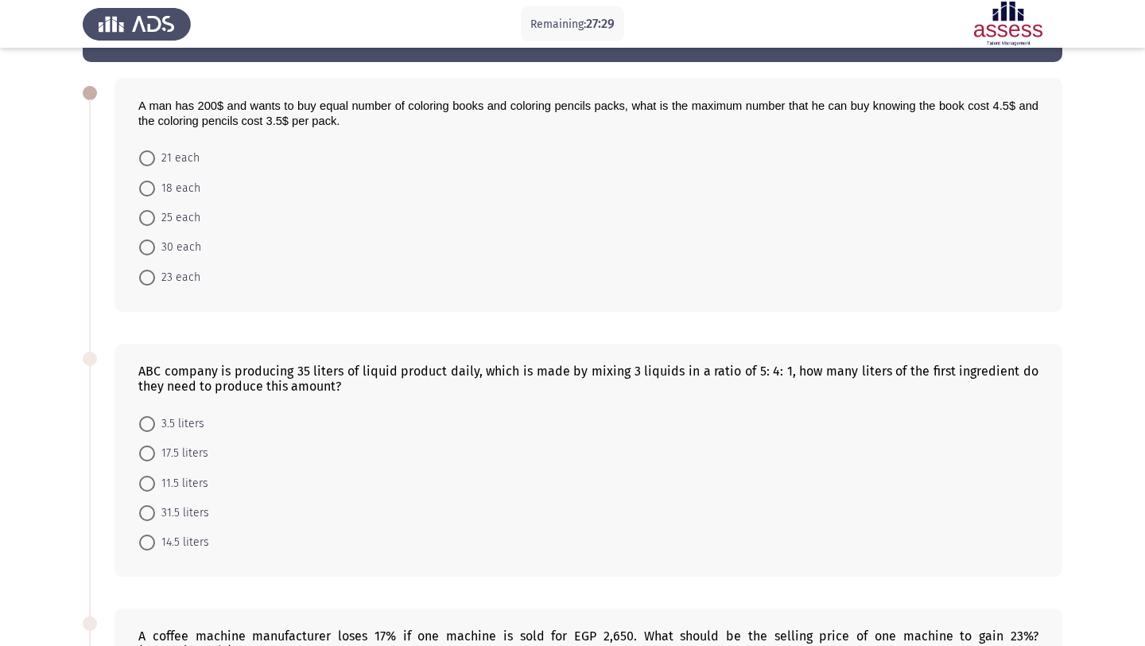
scroll to position [66, 0]
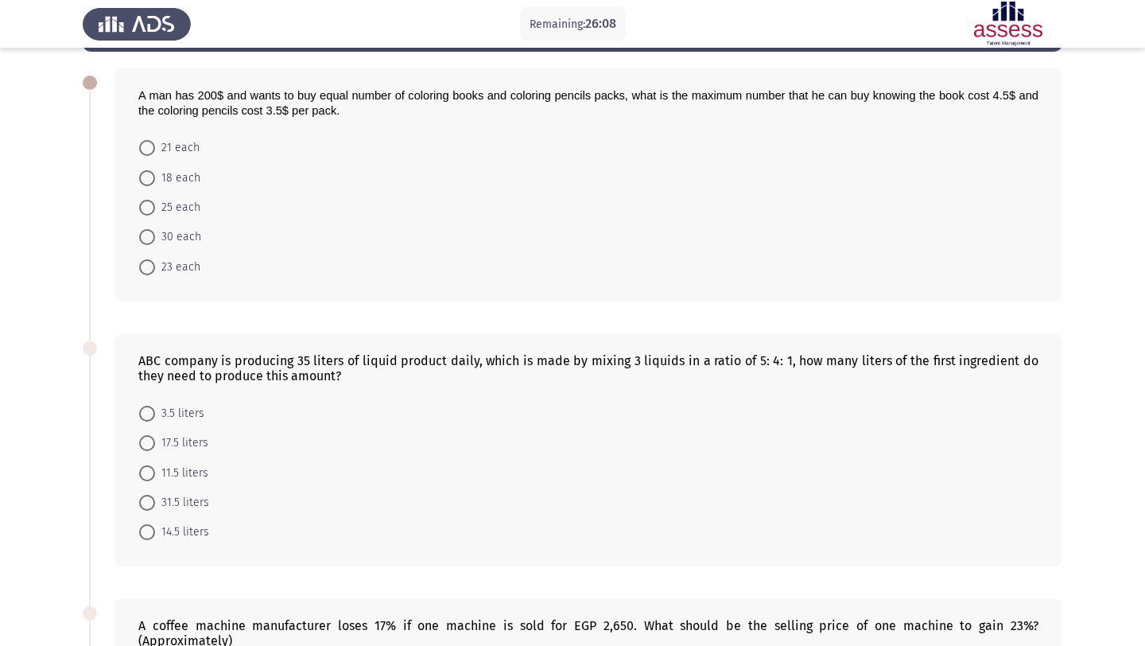
click at [181, 447] on span "17.5 liters" at bounding box center [181, 442] width 53 height 19
click at [155, 447] on input "17.5 liters" at bounding box center [147, 443] width 16 height 16
radio input "true"
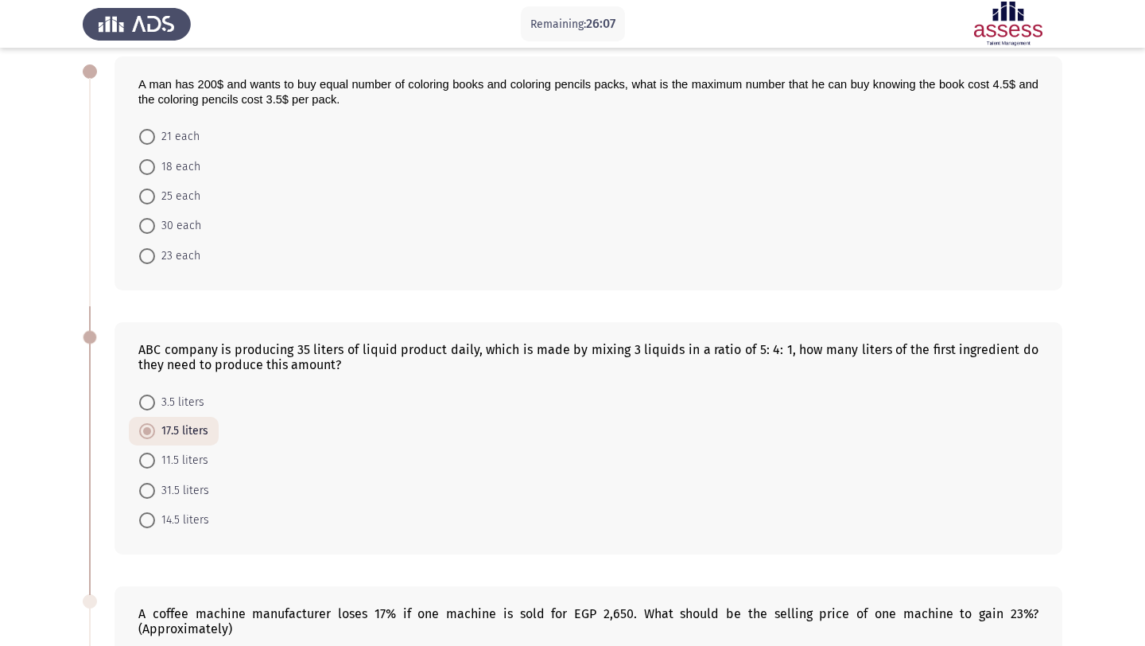
scroll to position [75, 0]
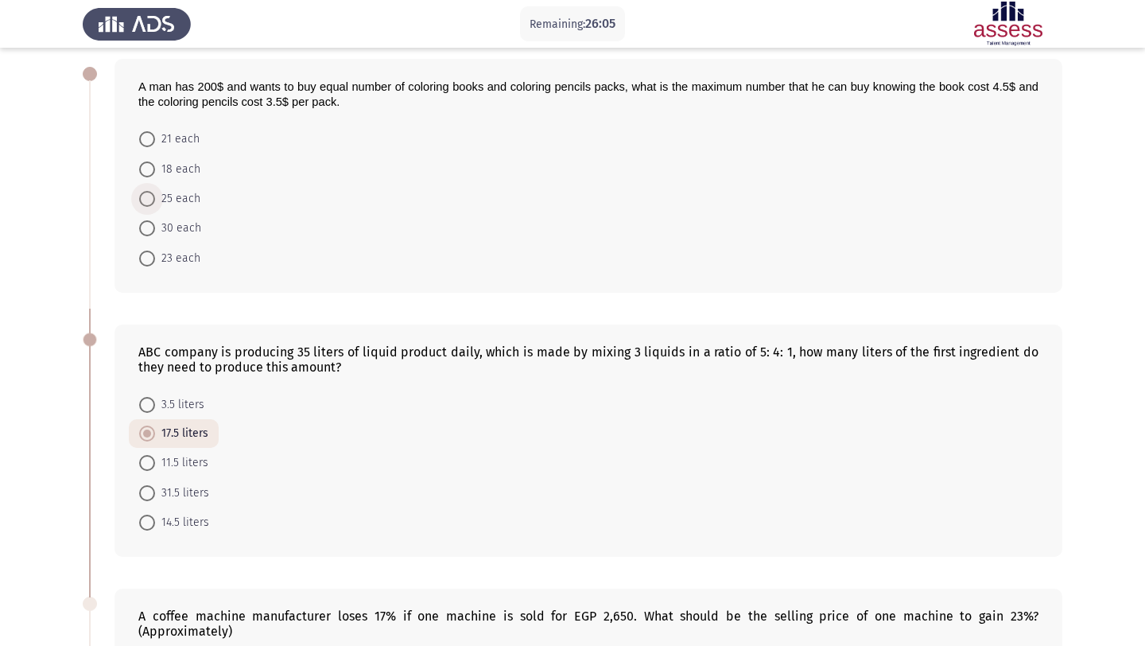
click at [165, 201] on span "25 each" at bounding box center [177, 198] width 45 height 19
click at [155, 201] on input "25 each" at bounding box center [147, 199] width 16 height 16
radio input "true"
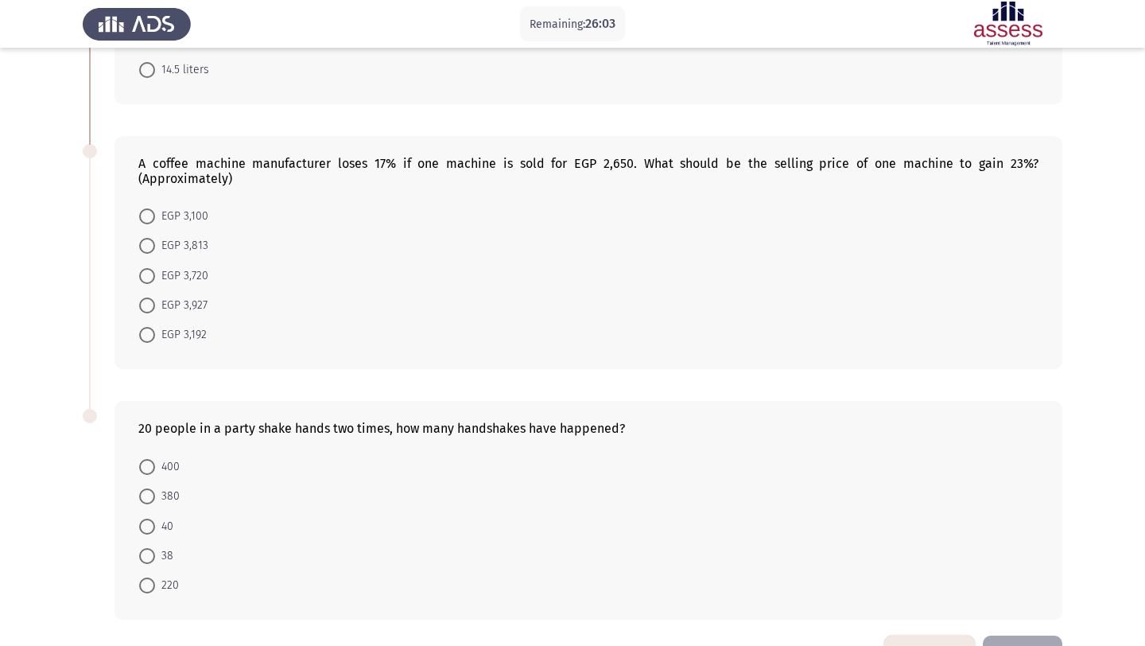
scroll to position [527, 0]
click at [151, 493] on span at bounding box center [147, 495] width 16 height 16
click at [151, 493] on input "380" at bounding box center [147, 495] width 16 height 16
radio input "true"
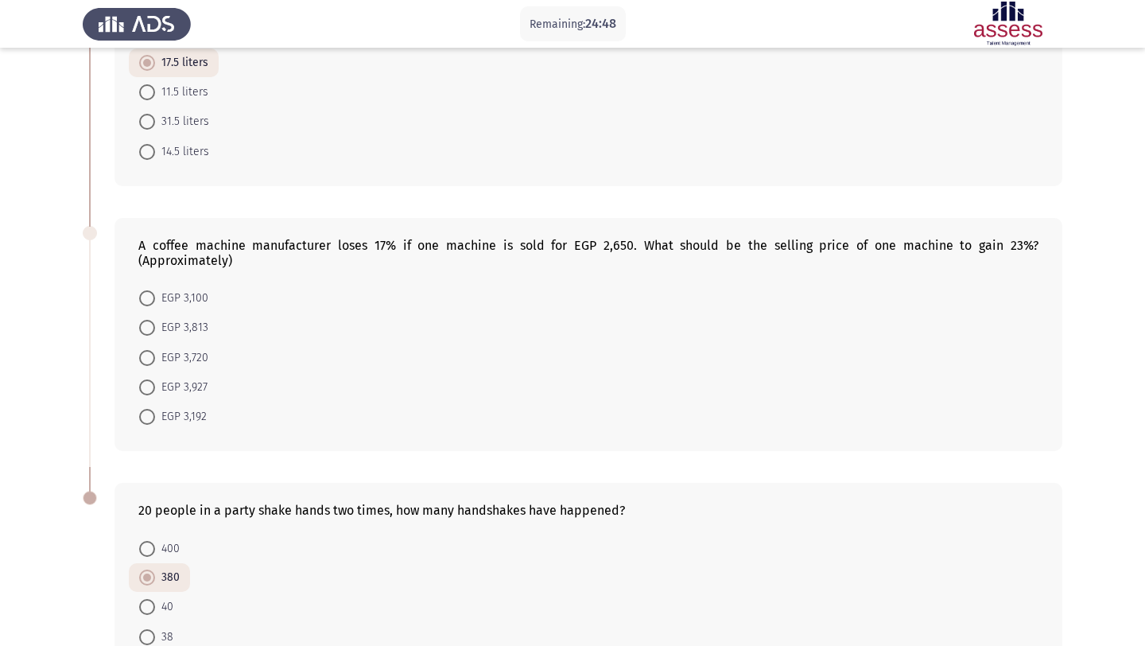
scroll to position [421, 0]
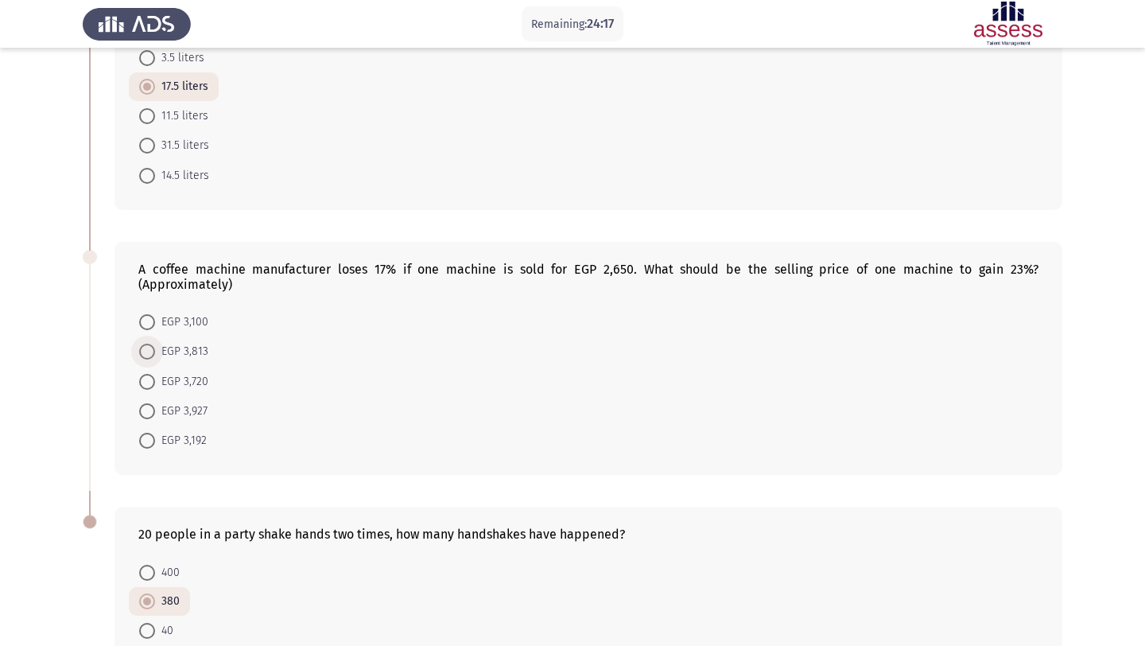
click at [144, 347] on span at bounding box center [147, 351] width 16 height 16
click at [144, 347] on input "EGP 3,813" at bounding box center [147, 351] width 16 height 16
radio input "true"
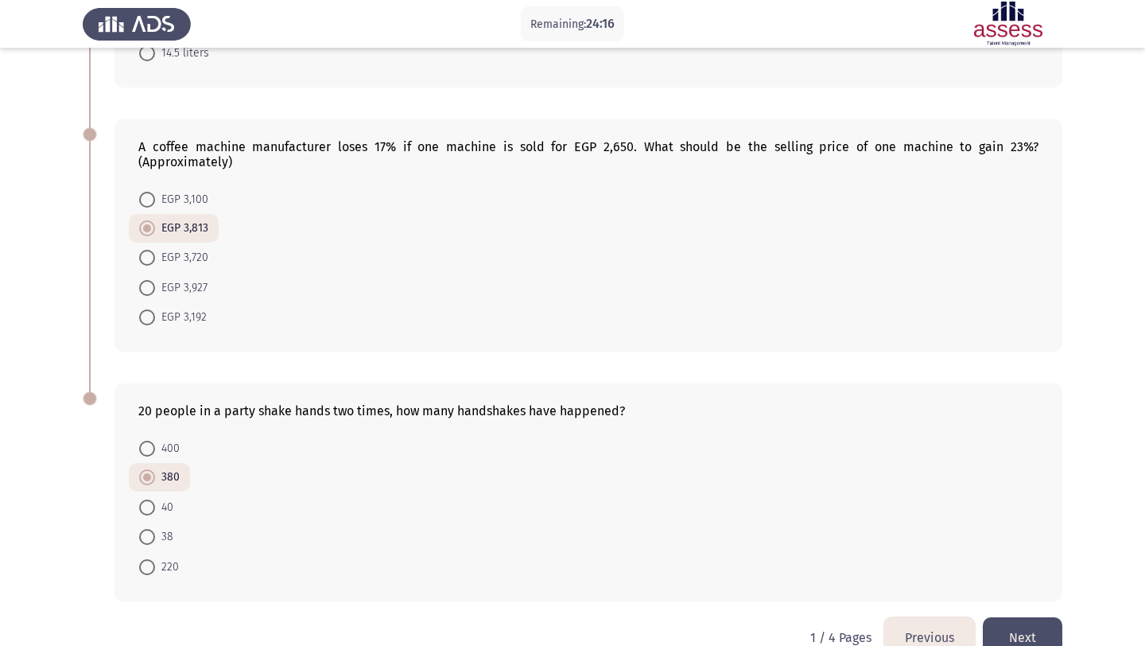
scroll to position [577, 0]
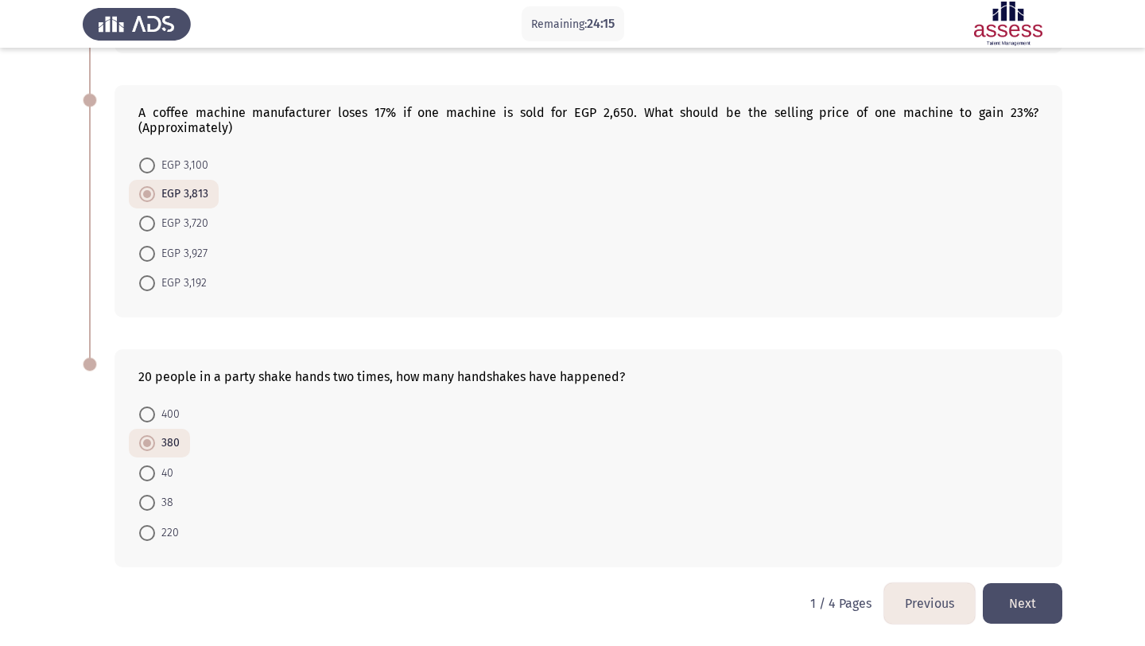
click at [1045, 603] on button "Next" at bounding box center [1023, 603] width 80 height 41
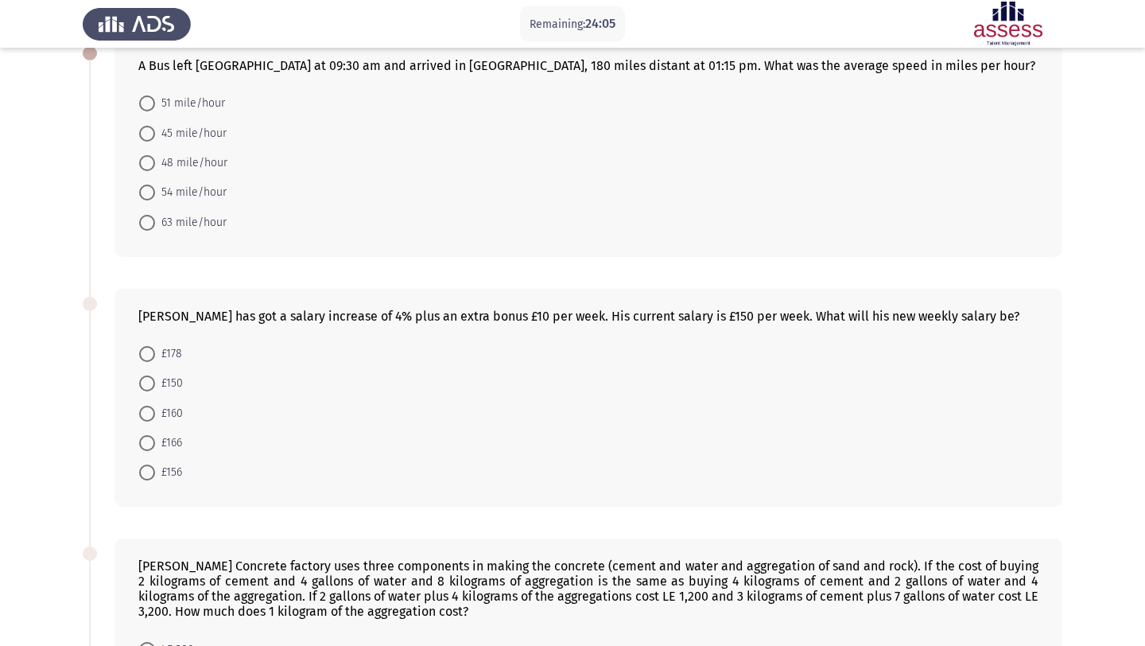
scroll to position [87, 0]
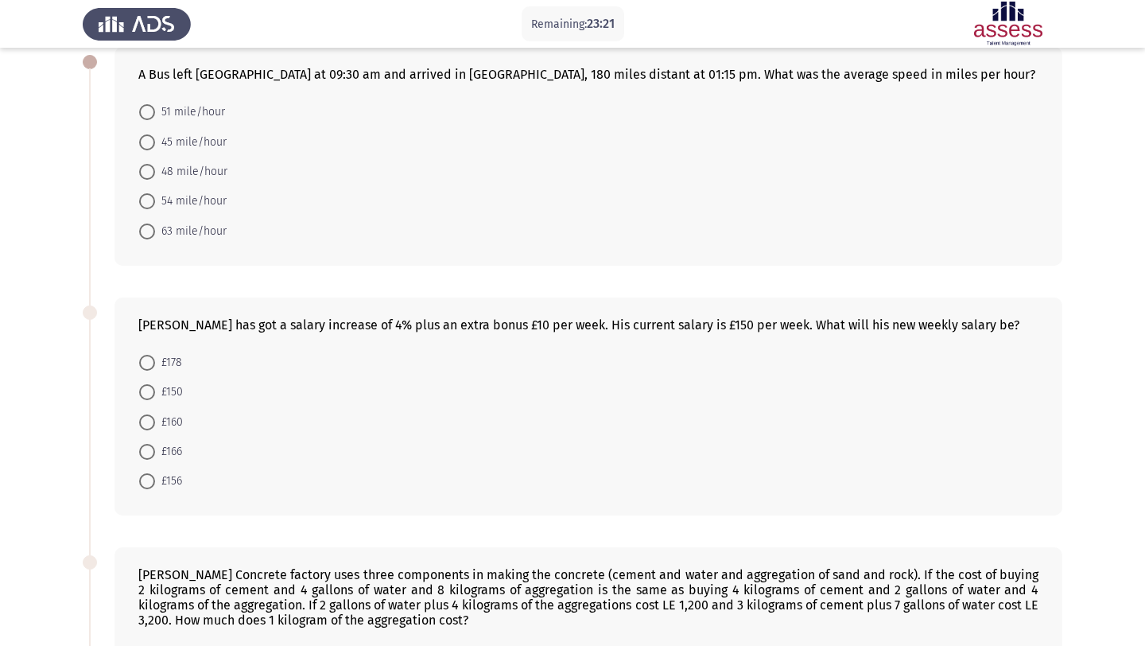
click at [180, 175] on span "48 mile/hour" at bounding box center [191, 171] width 72 height 19
click at [155, 175] on input "48 mile/hour" at bounding box center [147, 172] width 16 height 16
radio input "true"
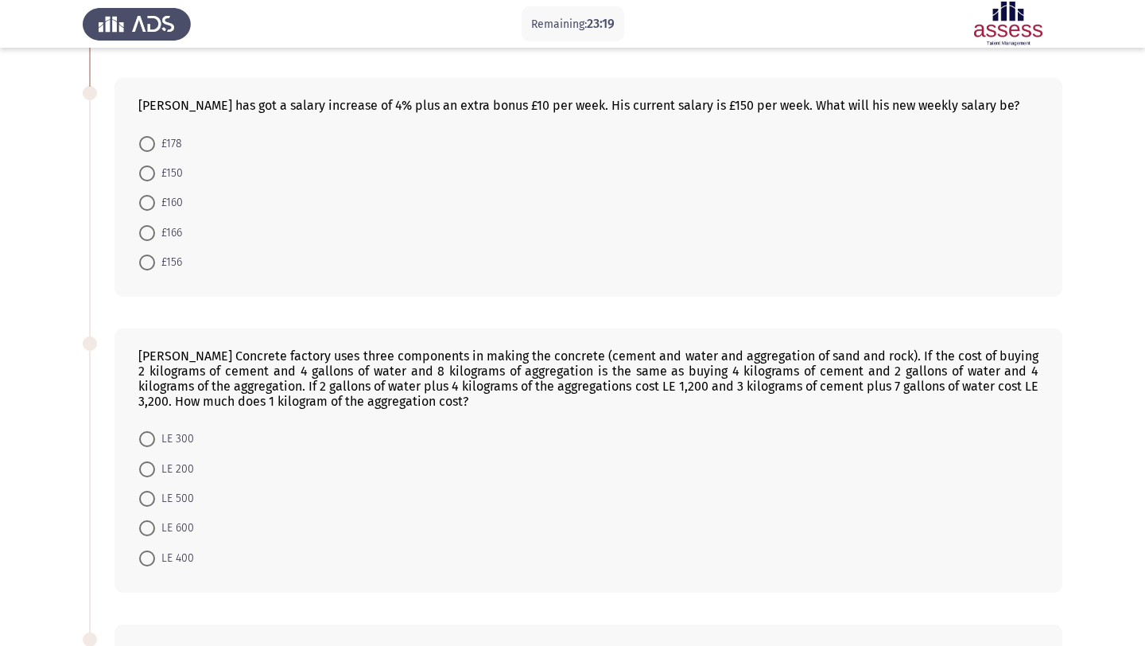
scroll to position [313, 0]
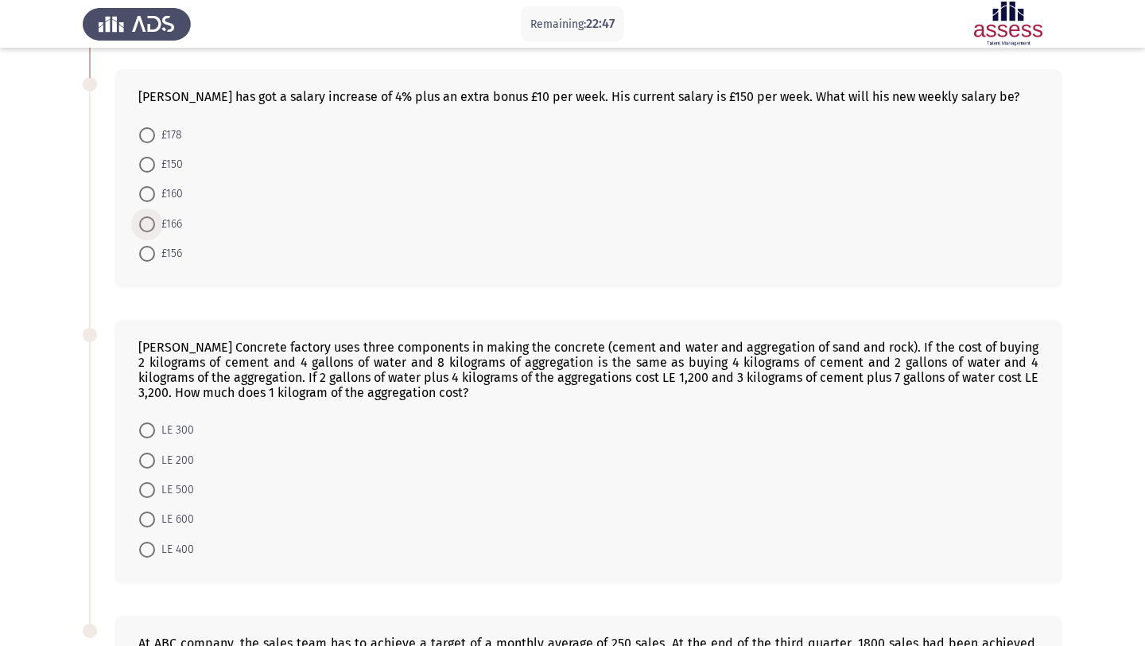
click at [169, 227] on span "£166" at bounding box center [168, 224] width 27 height 19
click at [155, 227] on input "£166" at bounding box center [147, 224] width 16 height 16
radio input "true"
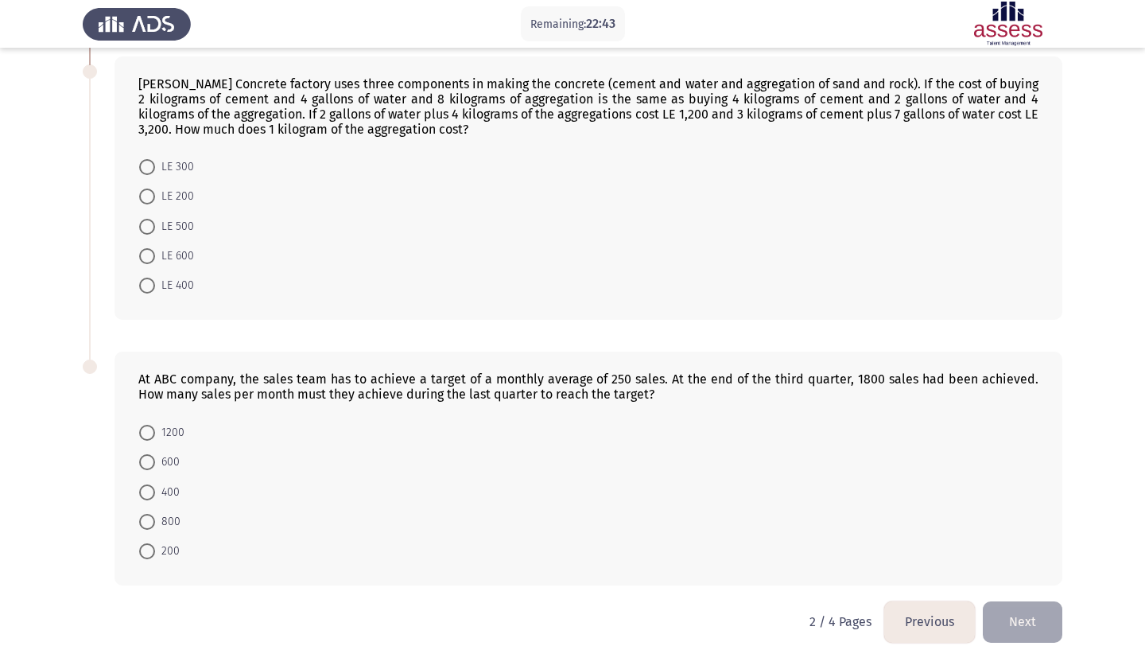
scroll to position [579, 0]
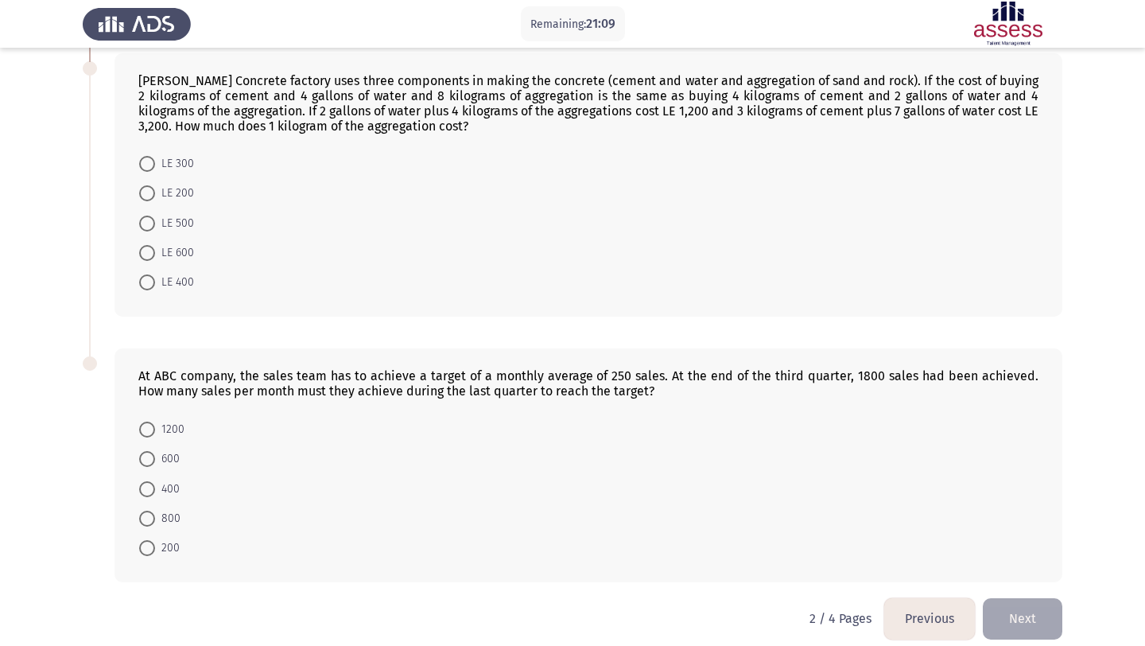
click at [141, 485] on span at bounding box center [147, 489] width 16 height 16
click at [141, 485] on input "400" at bounding box center [147, 489] width 16 height 16
radio input "true"
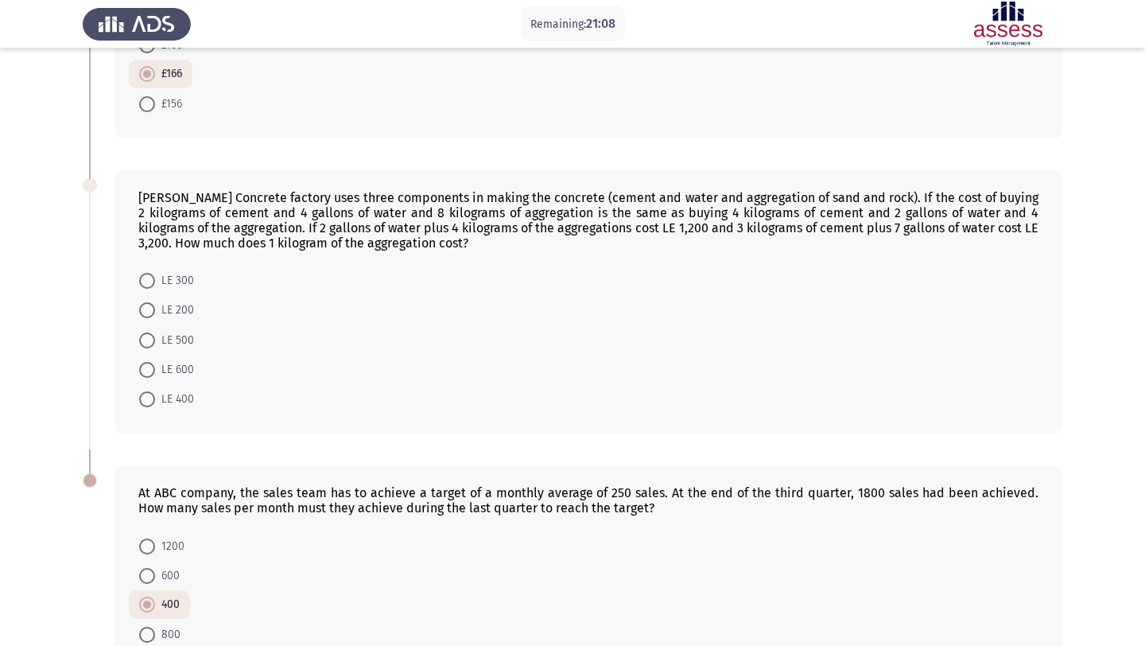
scroll to position [463, 0]
drag, startPoint x: 491, startPoint y: 250, endPoint x: 130, endPoint y: 160, distance: 373.0
click at [130, 159] on div "[PERSON_NAME] Concrete factory uses three components in making the concrete (ce…" at bounding box center [573, 301] width 980 height 296
drag, startPoint x: 139, startPoint y: 192, endPoint x: 273, endPoint y: 252, distance: 146.3
click at [273, 252] on div "[PERSON_NAME] Concrete factory uses three components in making the concrete (ce…" at bounding box center [588, 301] width 948 height 264
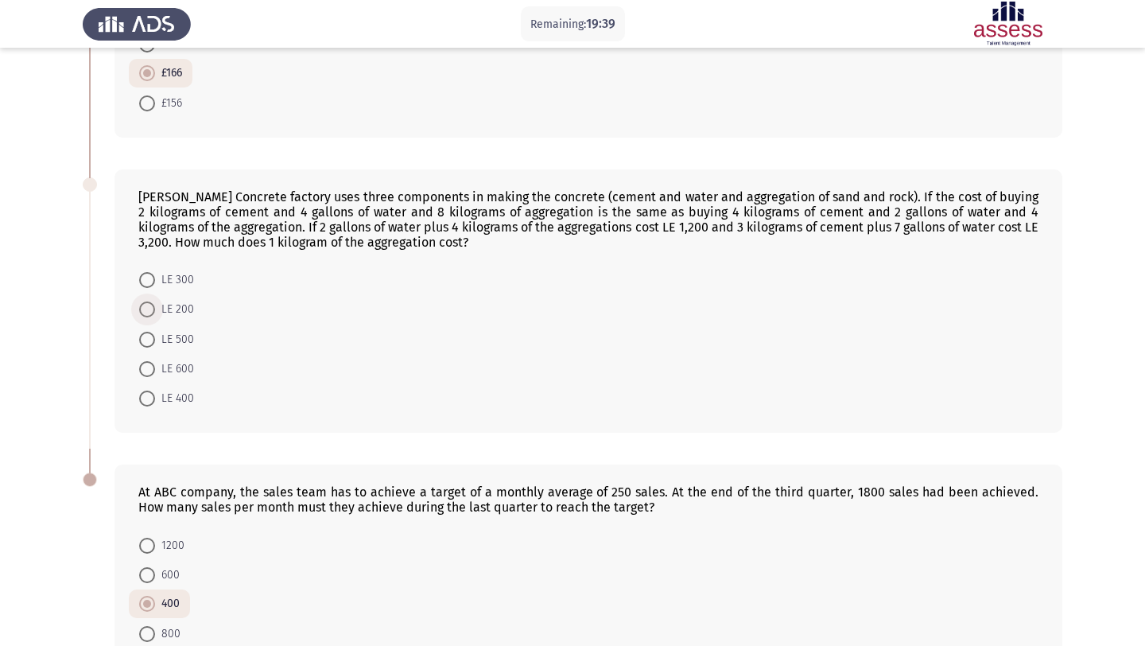
click at [173, 315] on span "LE 200" at bounding box center [174, 309] width 39 height 19
click at [155, 315] on input "LE 200" at bounding box center [147, 309] width 16 height 16
radio input "true"
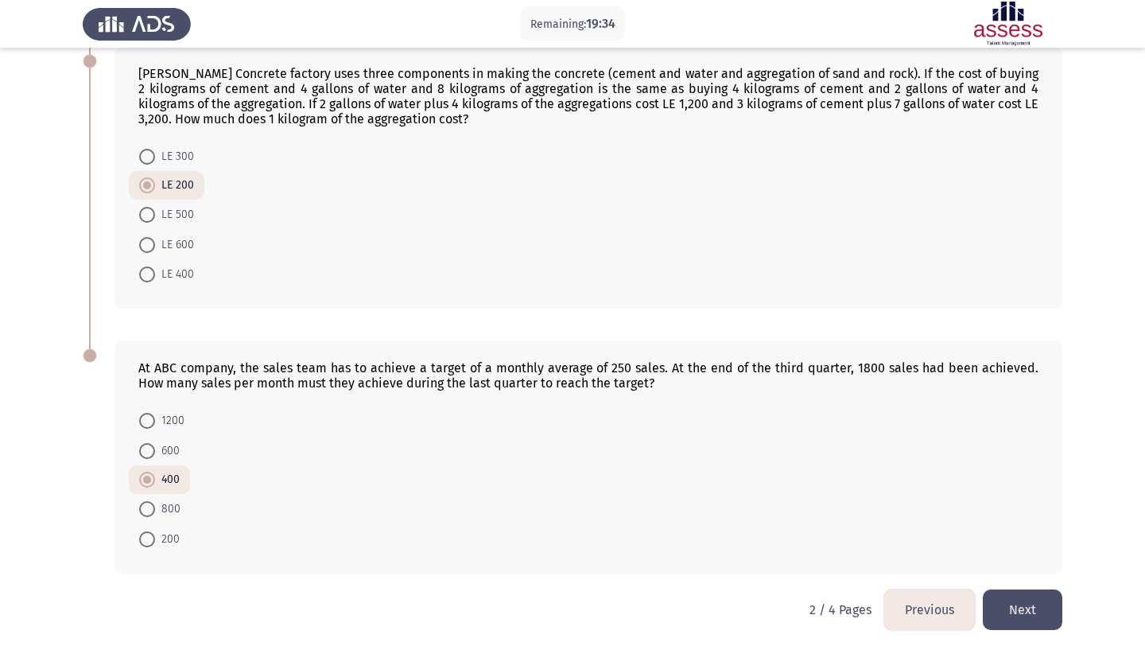
scroll to position [592, 0]
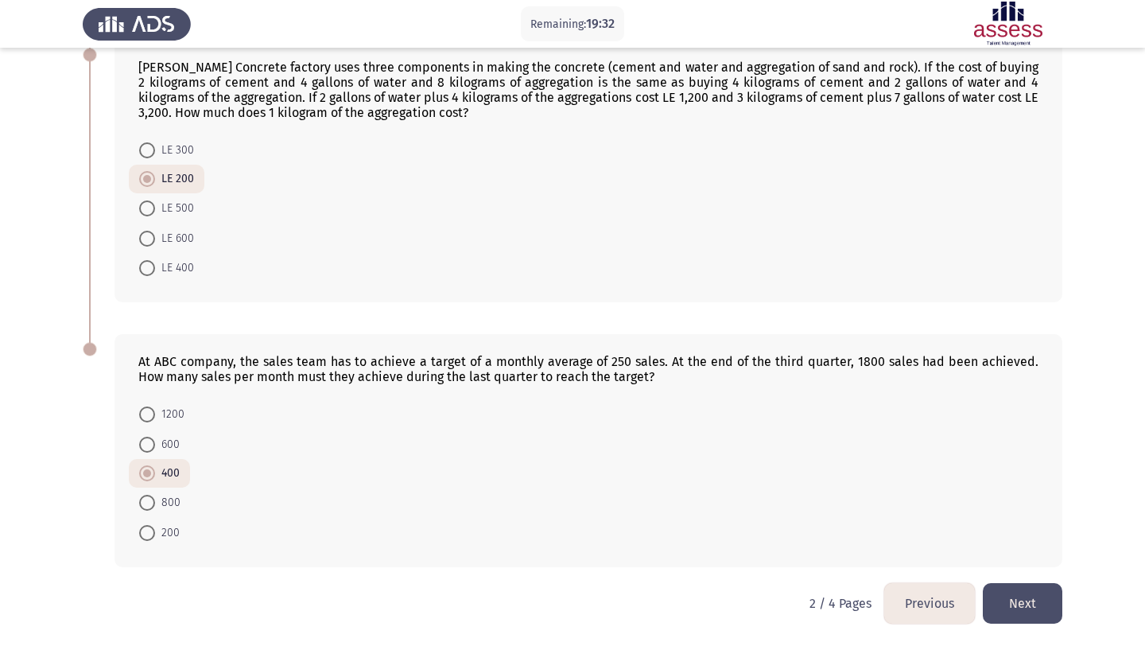
click at [1057, 593] on button "Next" at bounding box center [1023, 603] width 80 height 41
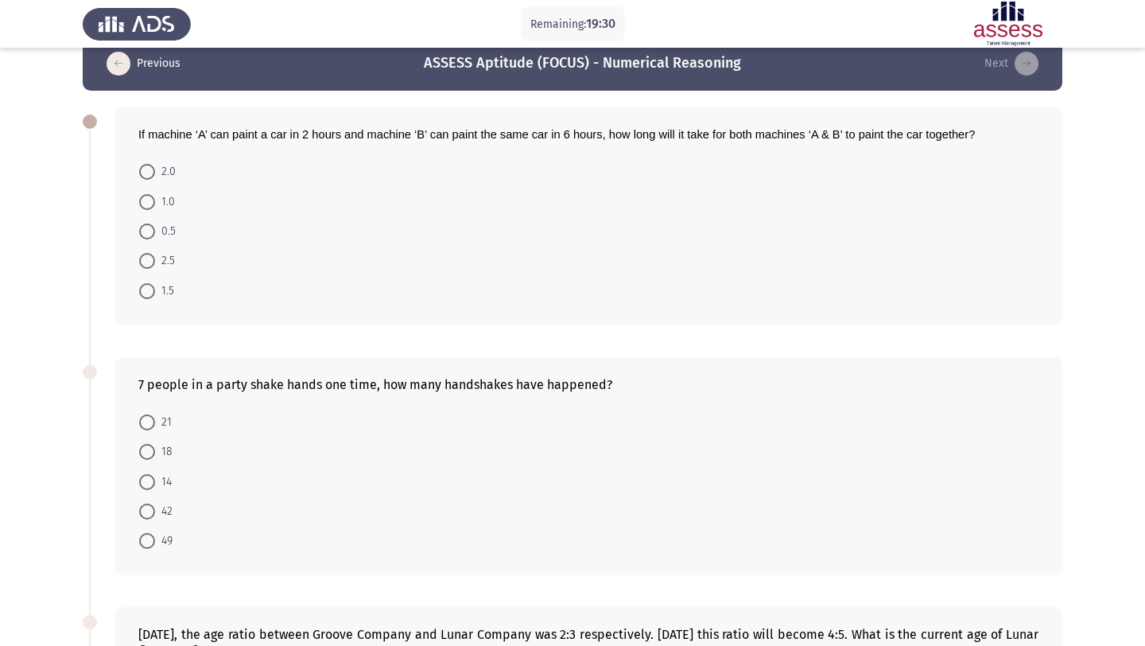
scroll to position [38, 0]
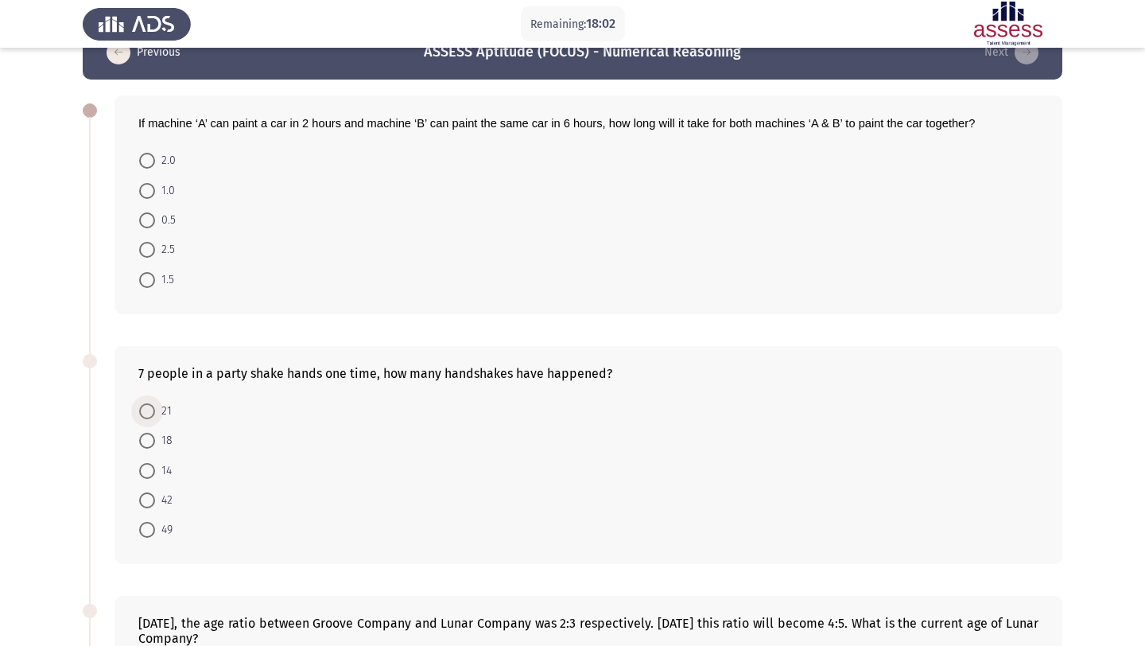
click at [161, 410] on span "21" at bounding box center [163, 411] width 17 height 19
click at [155, 410] on input "21" at bounding box center [147, 411] width 16 height 16
radio input "true"
click at [152, 277] on span at bounding box center [147, 280] width 16 height 16
click at [152, 277] on input "1.5" at bounding box center [147, 280] width 16 height 16
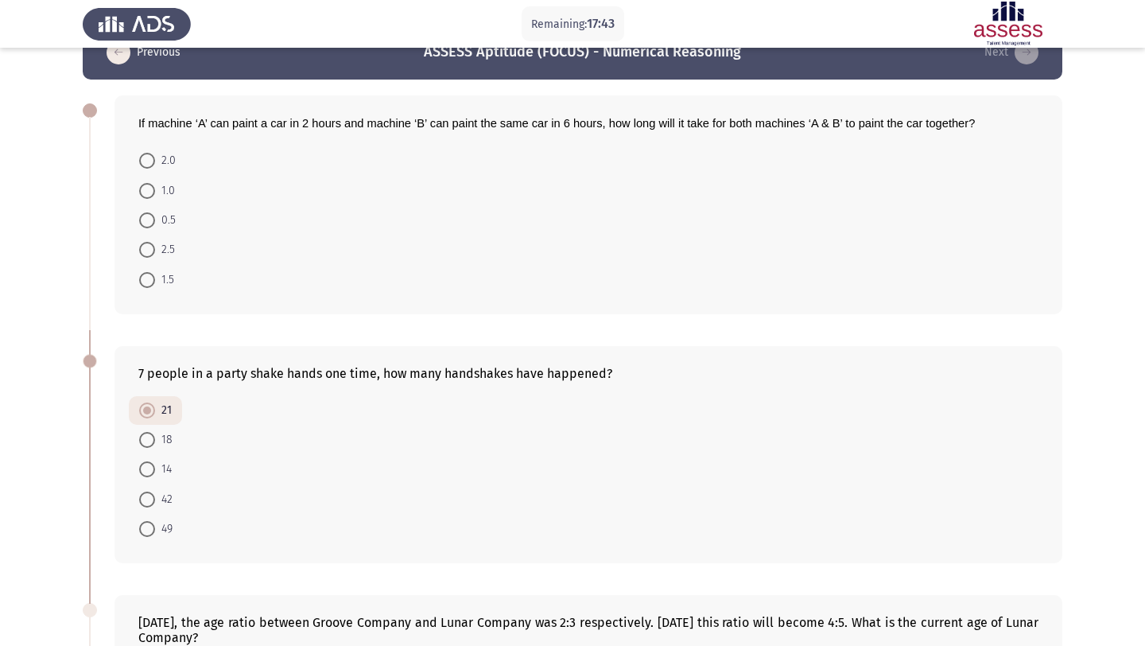
radio input "true"
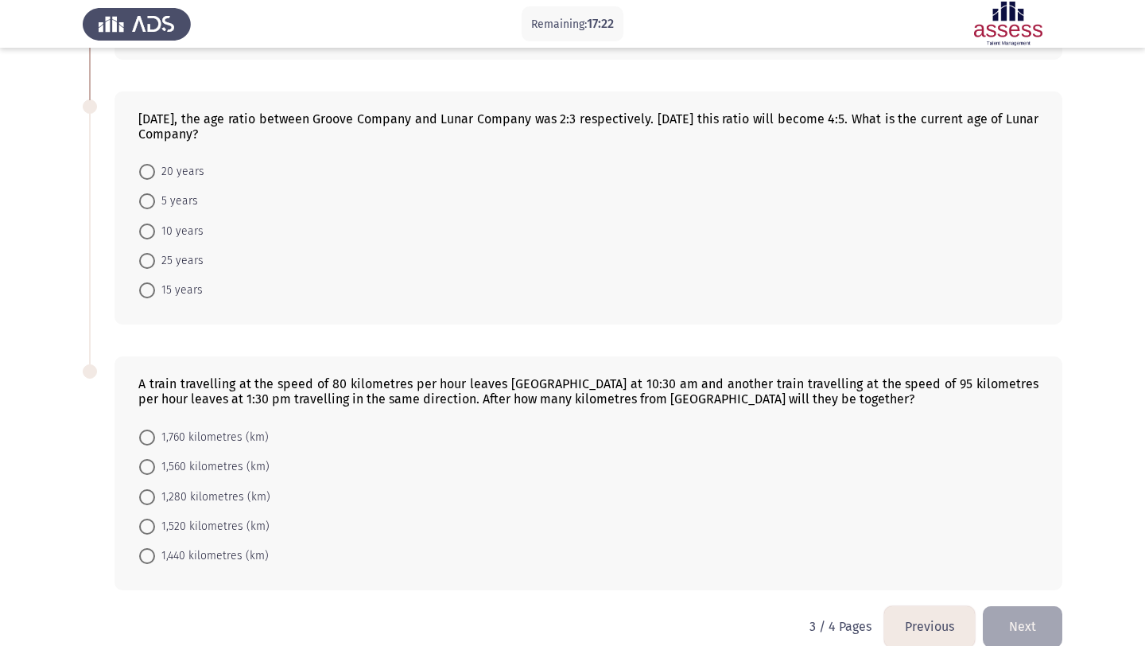
scroll to position [537, 0]
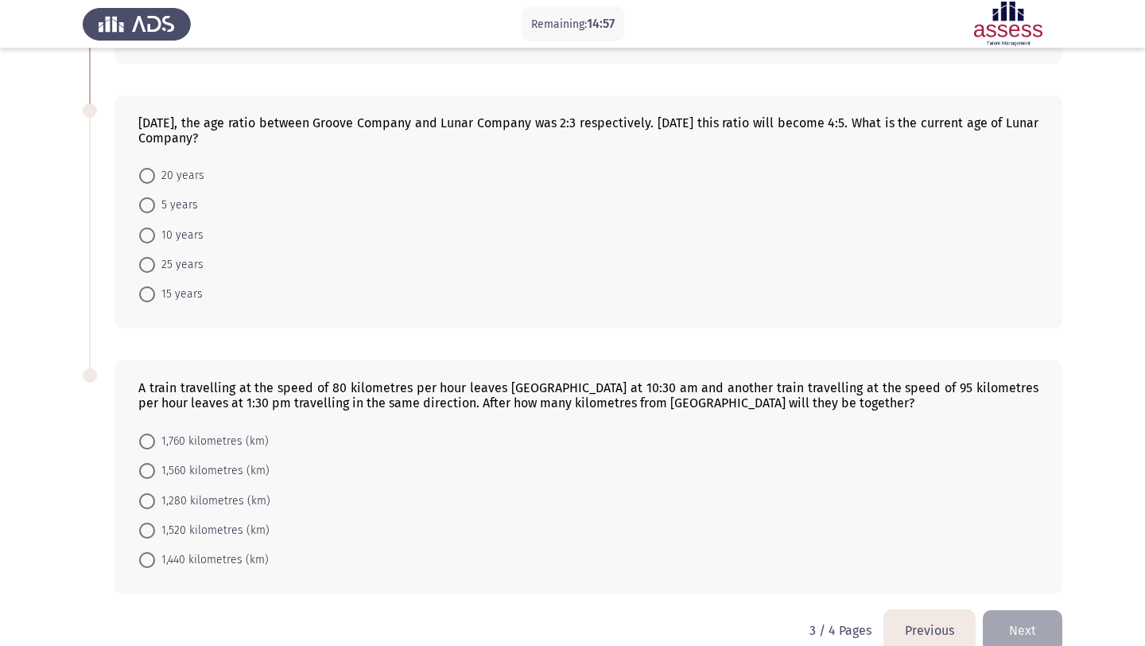
click at [194, 499] on span "1,280 kilometres (km)" at bounding box center [212, 500] width 115 height 19
click at [155, 499] on input "1,280 kilometres (km)" at bounding box center [147, 501] width 16 height 16
radio input "true"
click at [154, 491] on label "1,280 kilometres (km)" at bounding box center [204, 499] width 131 height 19
click at [154, 491] on input "1,280 kilometres (km)" at bounding box center [147, 499] width 16 height 16
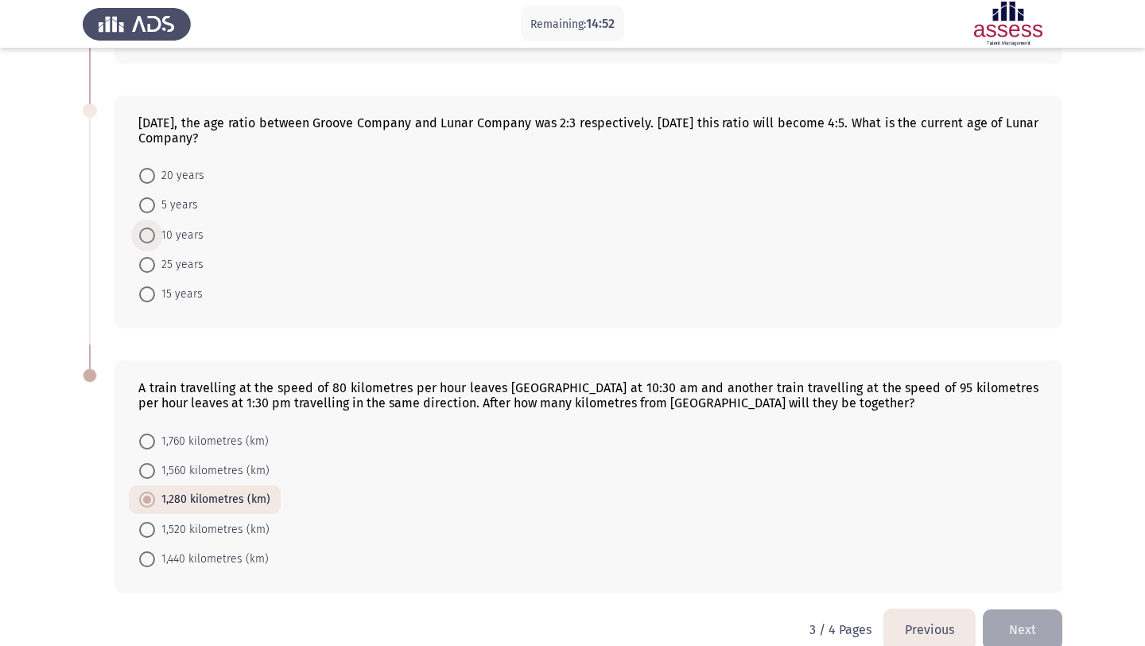
click at [184, 235] on span "10 years" at bounding box center [179, 235] width 49 height 19
click at [155, 235] on input "10 years" at bounding box center [147, 235] width 16 height 16
radio input "true"
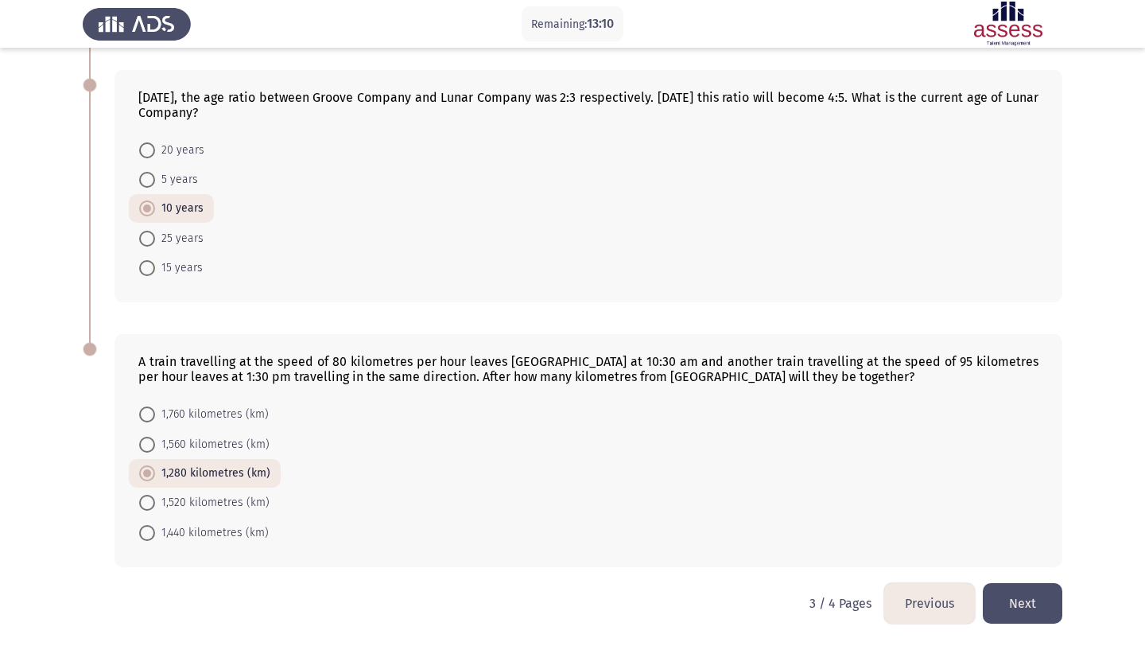
click at [1031, 599] on button "Next" at bounding box center [1023, 603] width 80 height 41
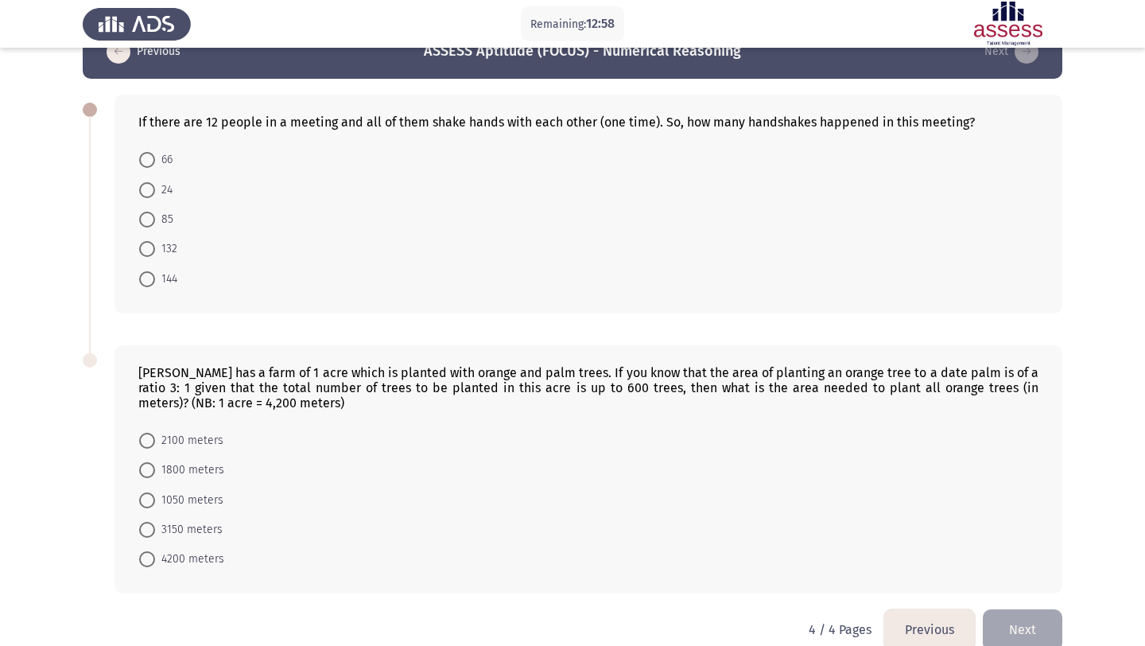
scroll to position [66, 0]
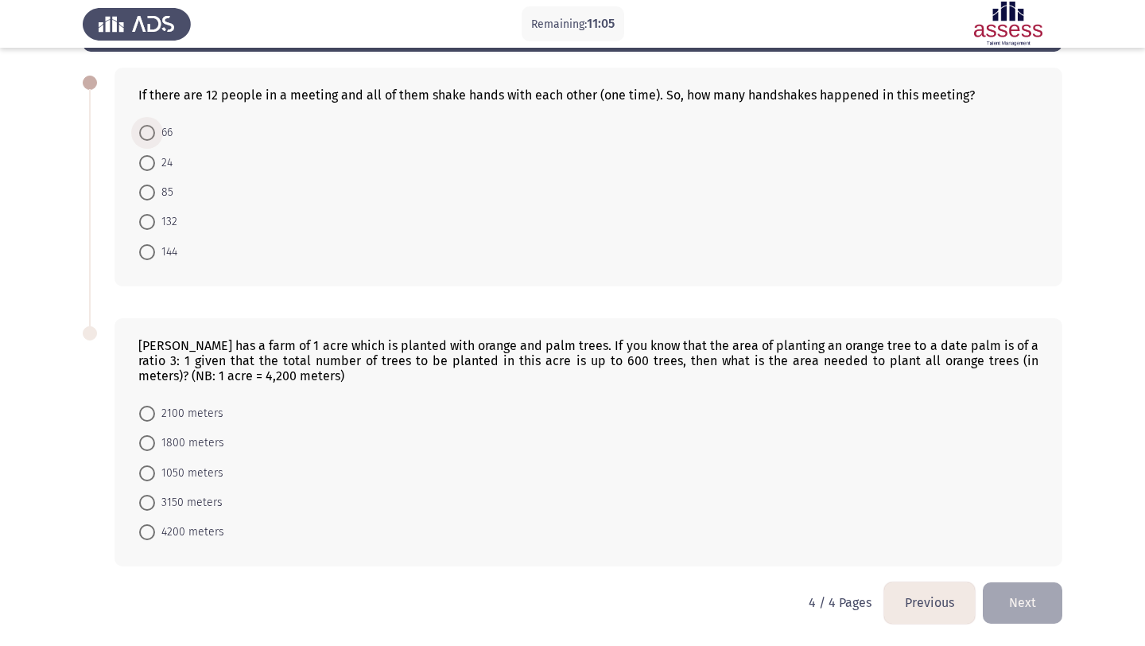
click at [158, 128] on span "66" at bounding box center [163, 132] width 17 height 19
click at [155, 128] on input "66" at bounding box center [147, 133] width 16 height 16
radio input "true"
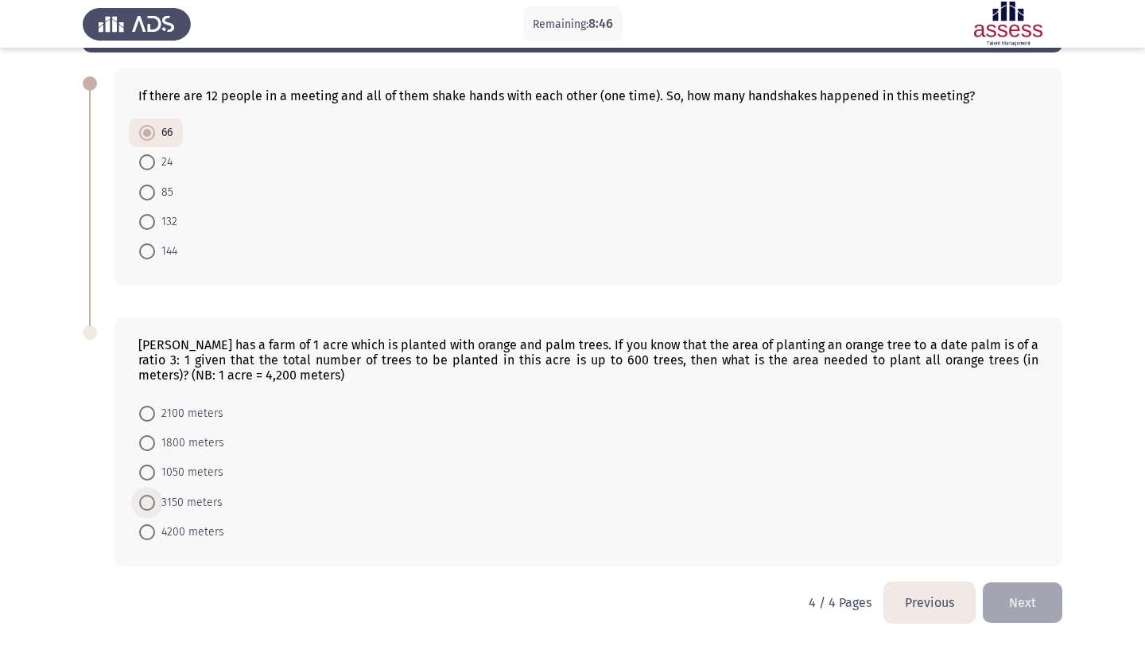
click at [151, 509] on span at bounding box center [147, 503] width 16 height 16
click at [151, 509] on input "3150 meters" at bounding box center [147, 503] width 16 height 16
radio input "true"
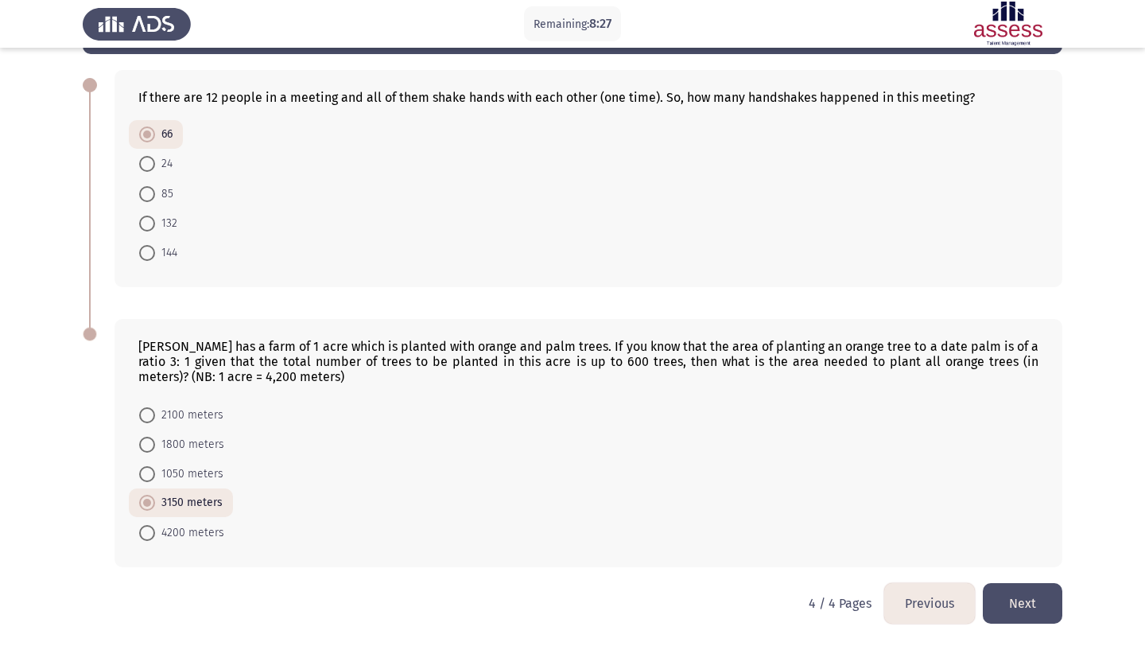
click at [1049, 610] on button "Next" at bounding box center [1023, 603] width 80 height 41
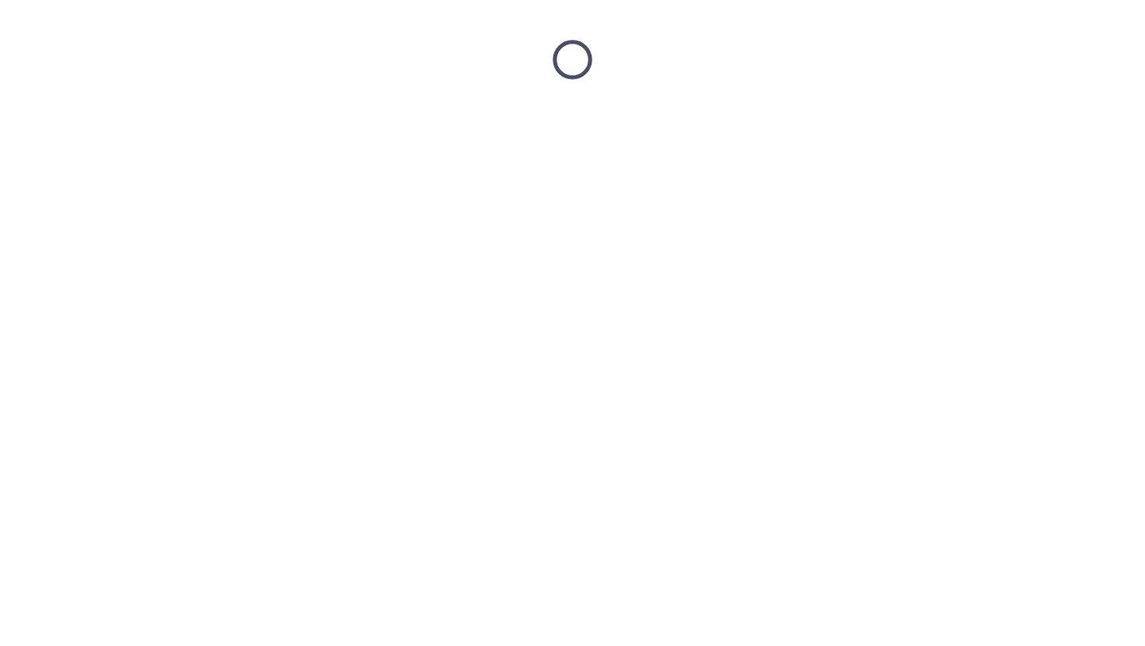
scroll to position [0, 0]
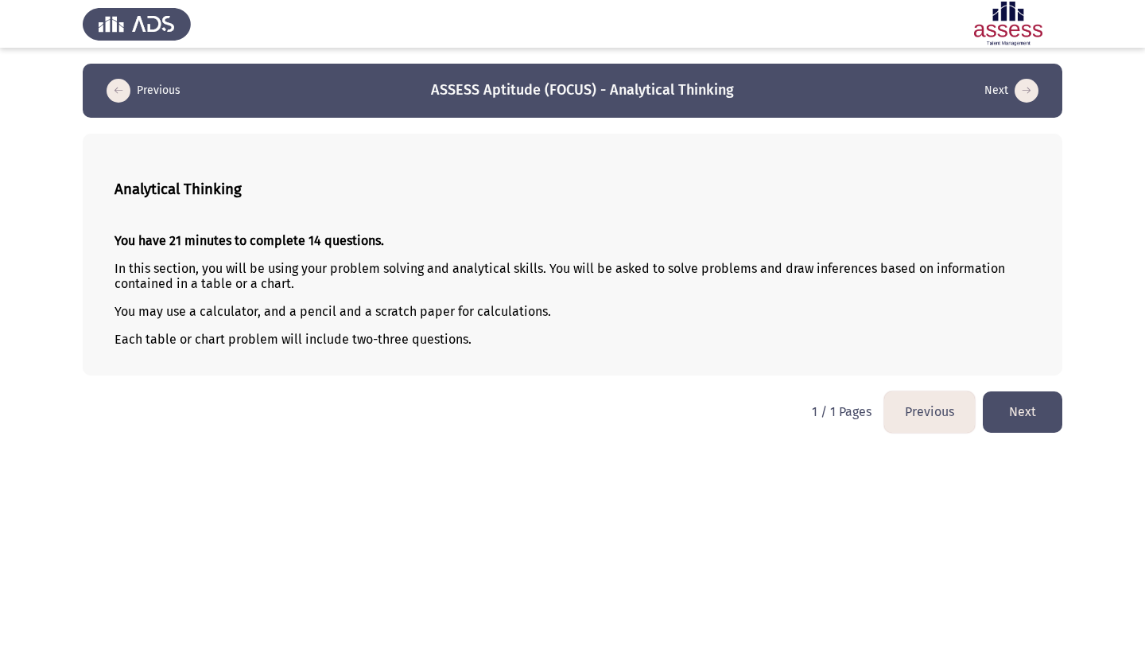
click at [1026, 101] on icon "load next page" at bounding box center [1027, 91] width 24 height 24
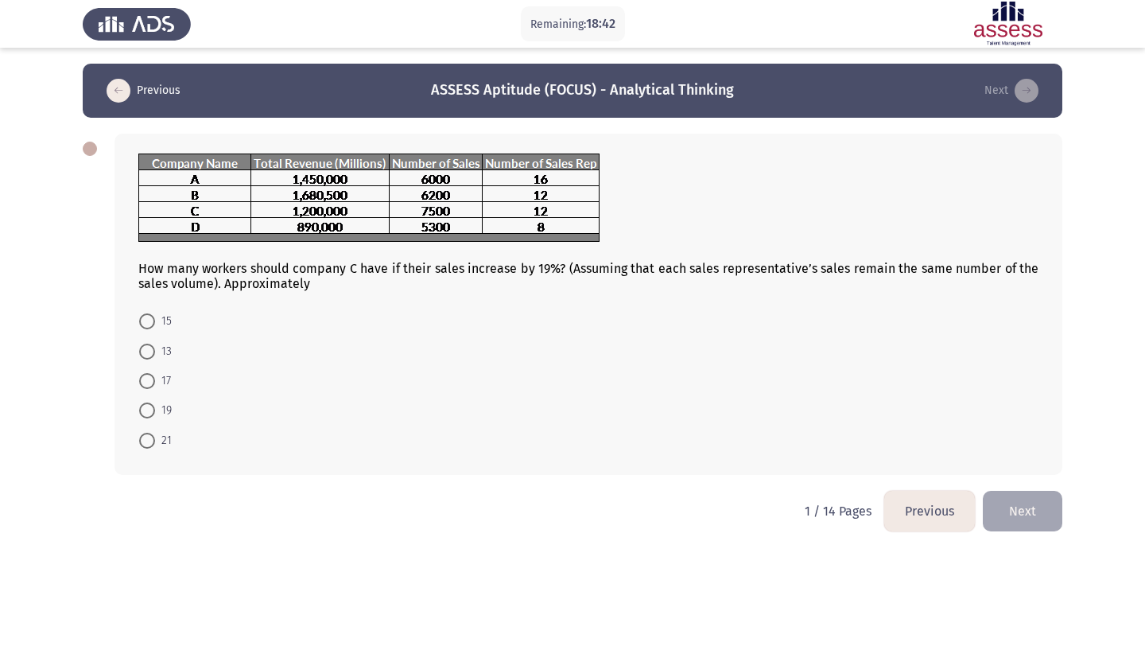
click at [144, 317] on span at bounding box center [147, 321] width 16 height 16
click at [144, 317] on input "15" at bounding box center [147, 321] width 16 height 16
radio input "true"
click at [999, 495] on button "Next" at bounding box center [1023, 509] width 80 height 41
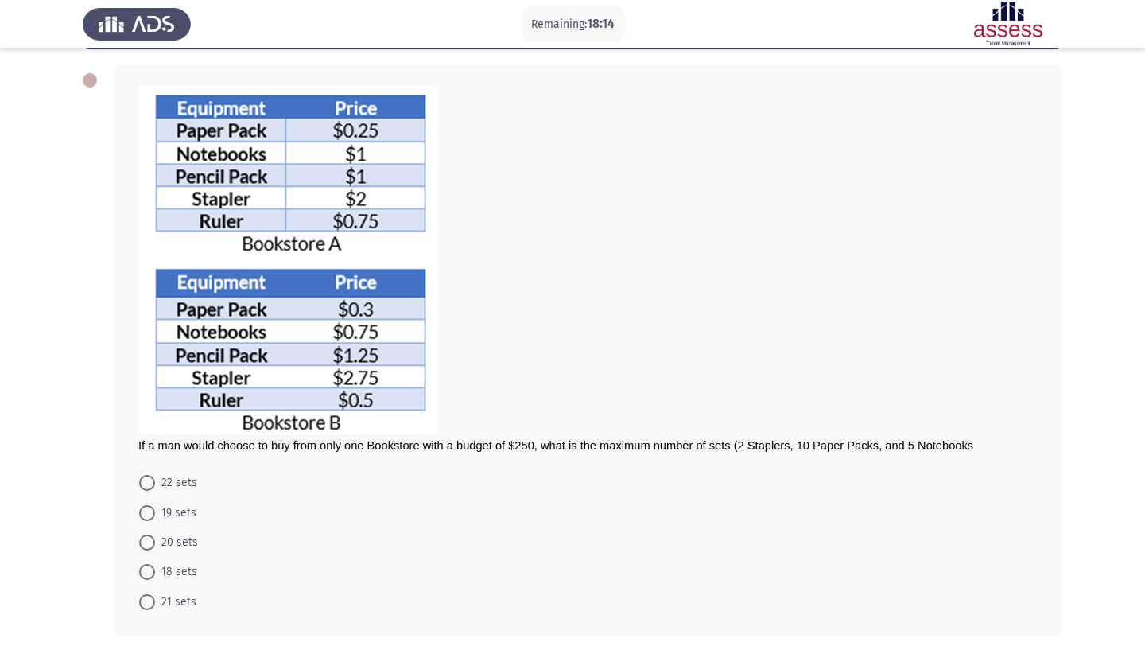
scroll to position [70, 0]
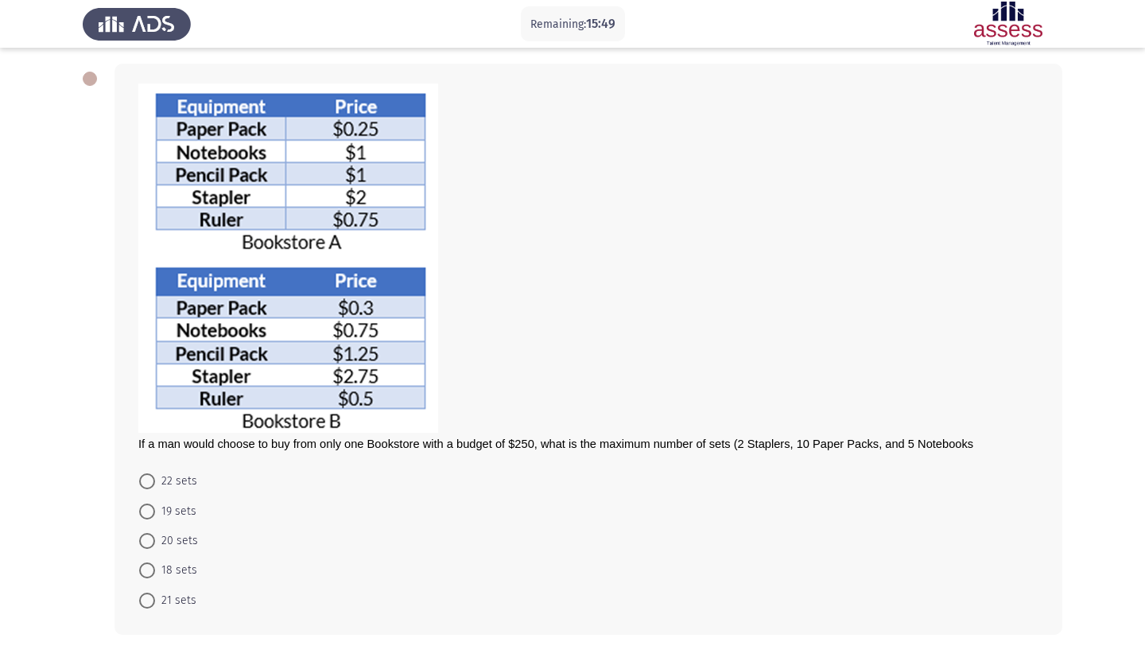
click at [173, 591] on span "21 sets" at bounding box center [175, 600] width 41 height 19
click at [155, 592] on input "21 sets" at bounding box center [147, 600] width 16 height 16
radio input "true"
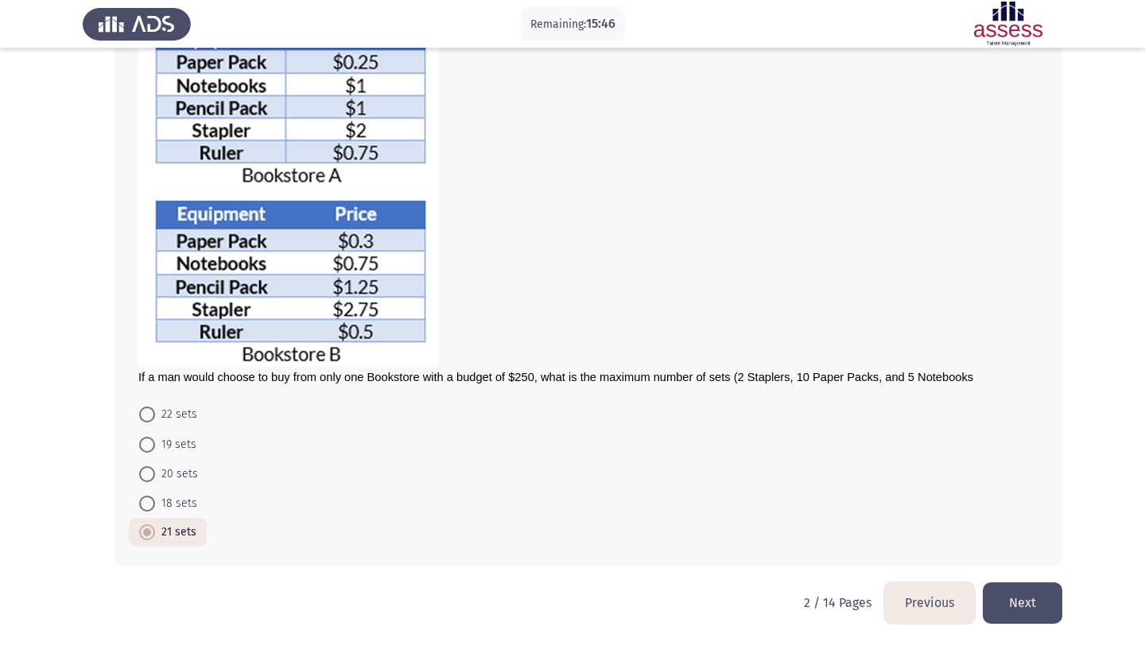
click at [1026, 600] on button "Next" at bounding box center [1023, 602] width 80 height 41
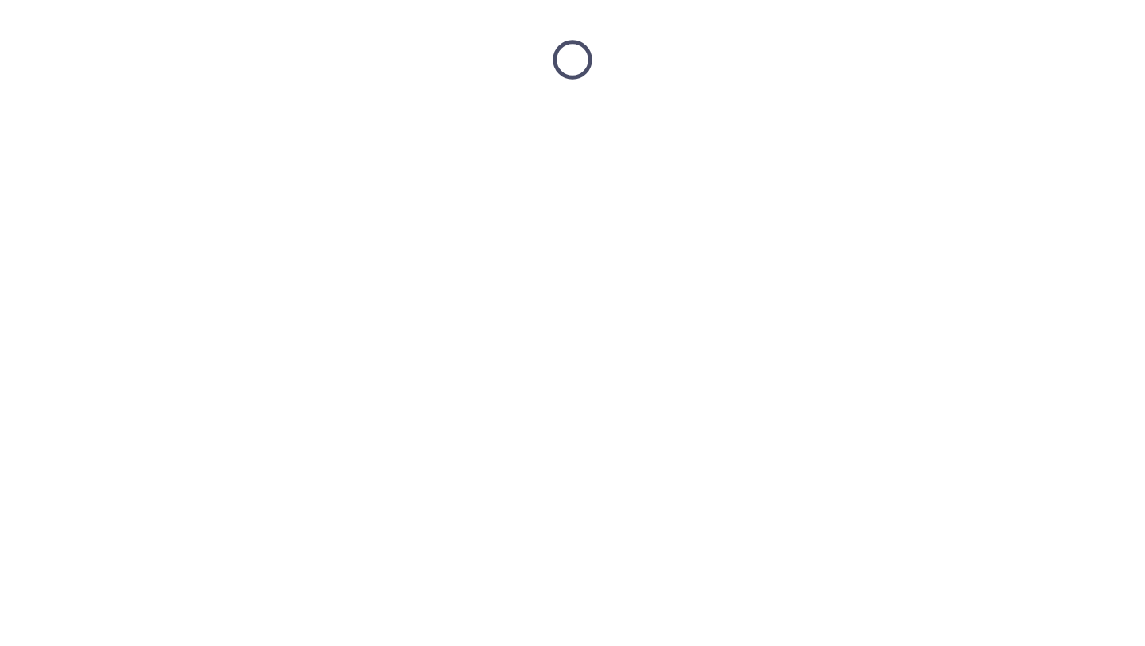
scroll to position [0, 0]
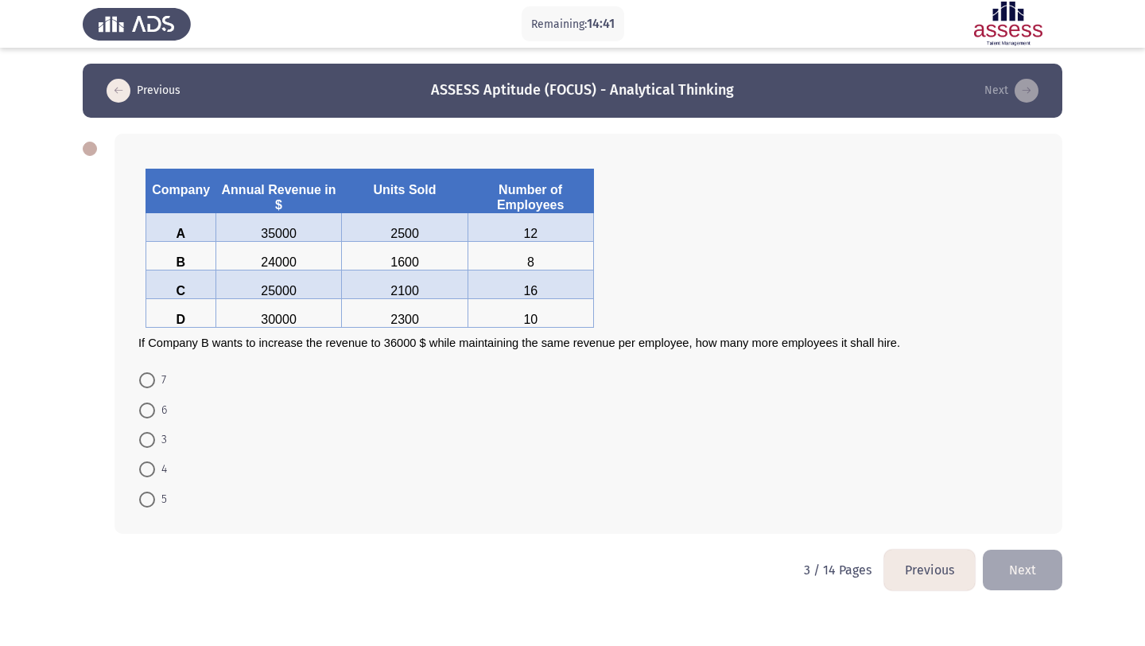
click at [160, 468] on span "4" at bounding box center [161, 469] width 12 height 19
click at [155, 468] on input "4" at bounding box center [147, 469] width 16 height 16
radio input "true"
click at [1033, 576] on button "Next" at bounding box center [1023, 568] width 80 height 41
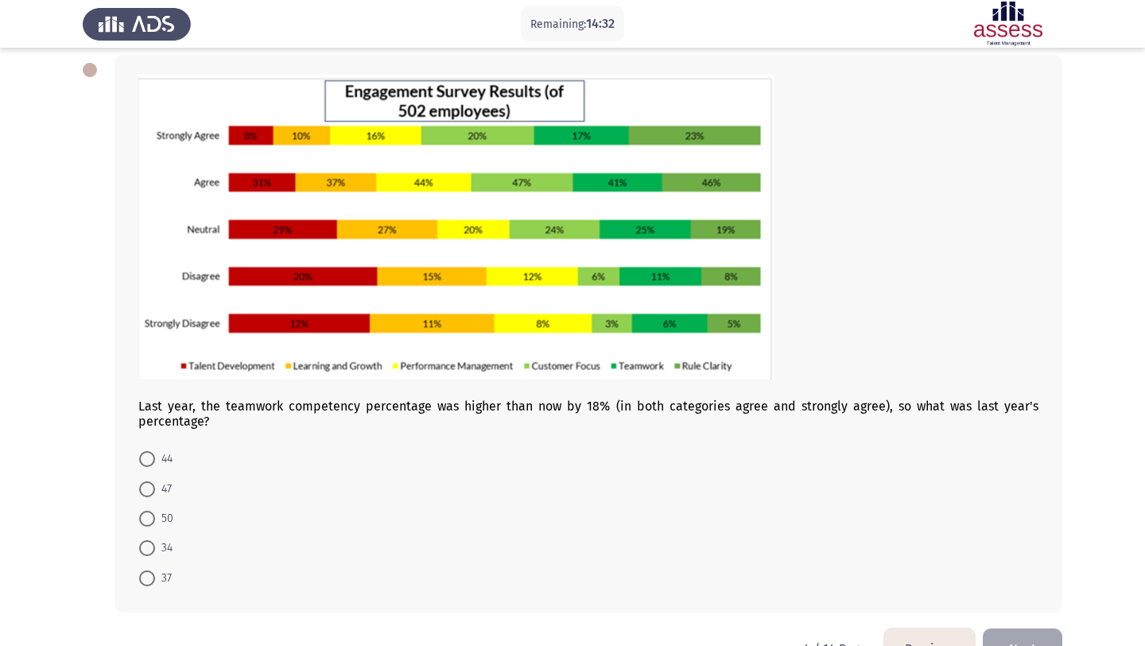
scroll to position [80, 0]
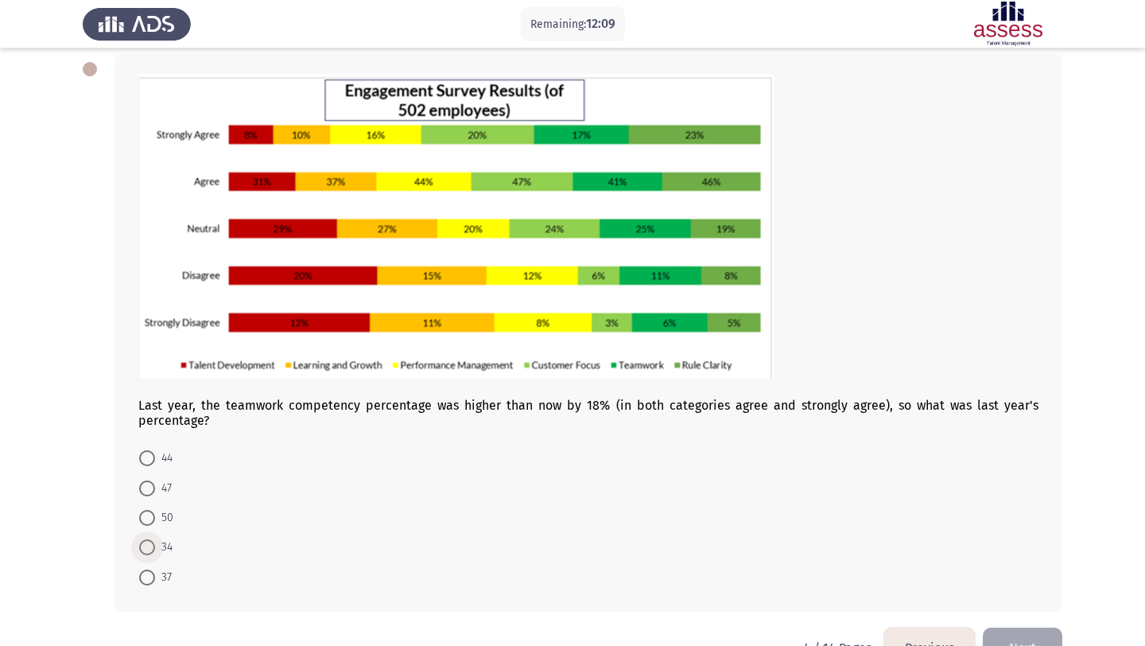
click at [148, 549] on span at bounding box center [147, 547] width 16 height 16
click at [148, 549] on input "34" at bounding box center [147, 547] width 16 height 16
radio input "true"
click at [155, 576] on span "37" at bounding box center [163, 575] width 17 height 19
click at [155, 576] on input "37" at bounding box center [147, 576] width 16 height 16
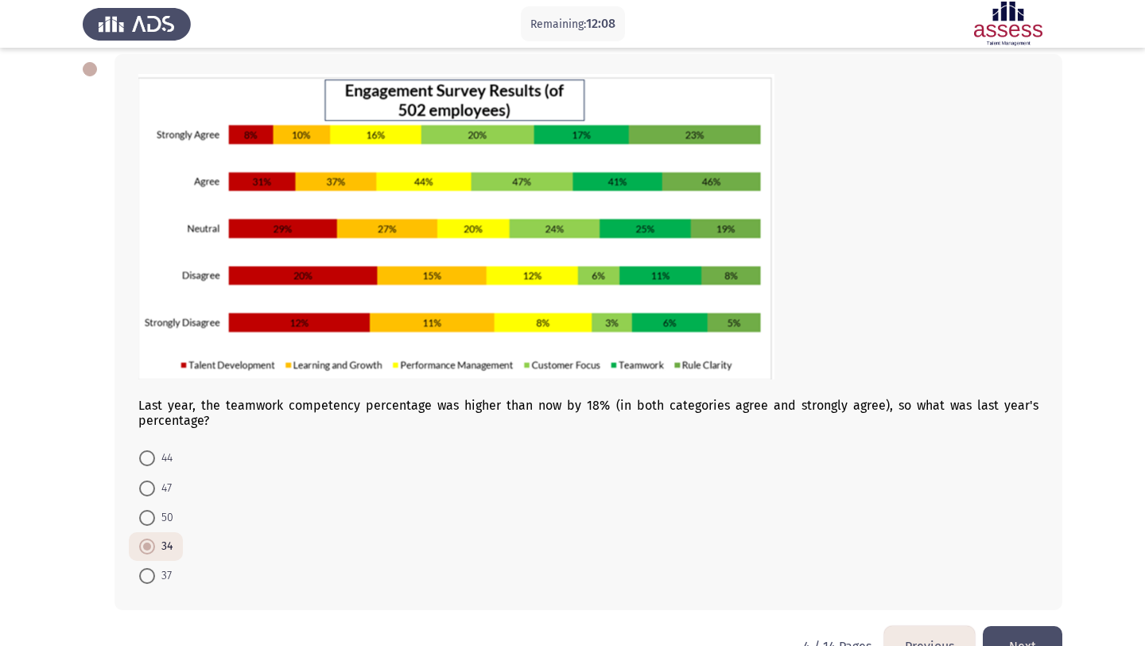
radio input "true"
click at [149, 517] on span at bounding box center [147, 518] width 16 height 16
click at [149, 517] on input "50" at bounding box center [147, 518] width 16 height 16
radio input "true"
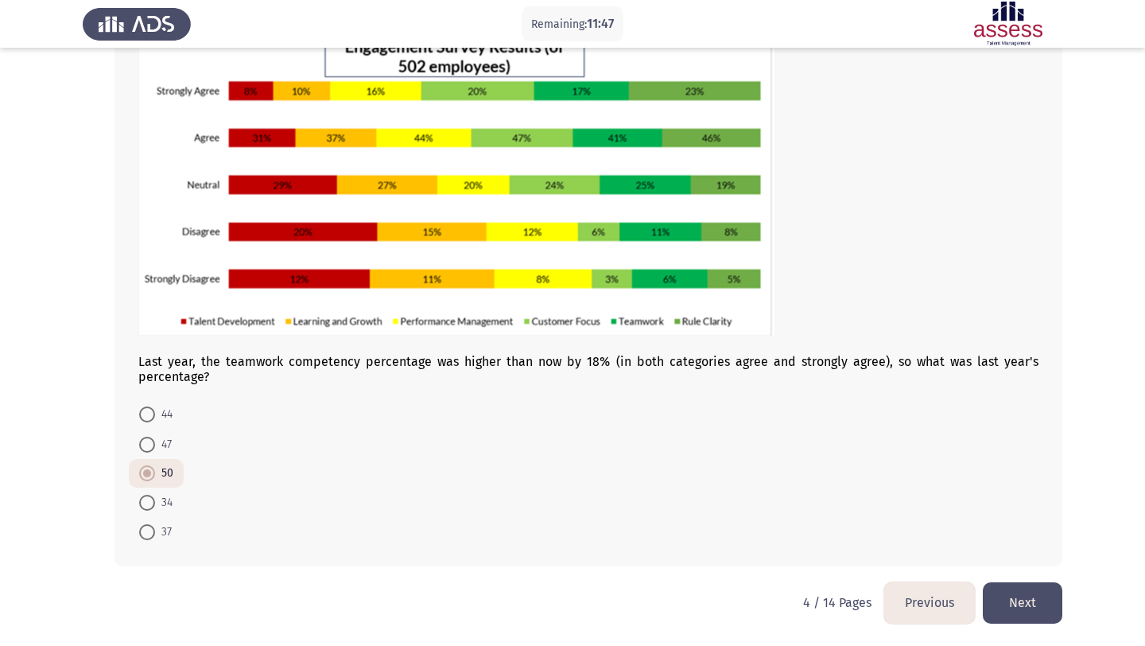
click at [1021, 608] on button "Next" at bounding box center [1023, 602] width 80 height 41
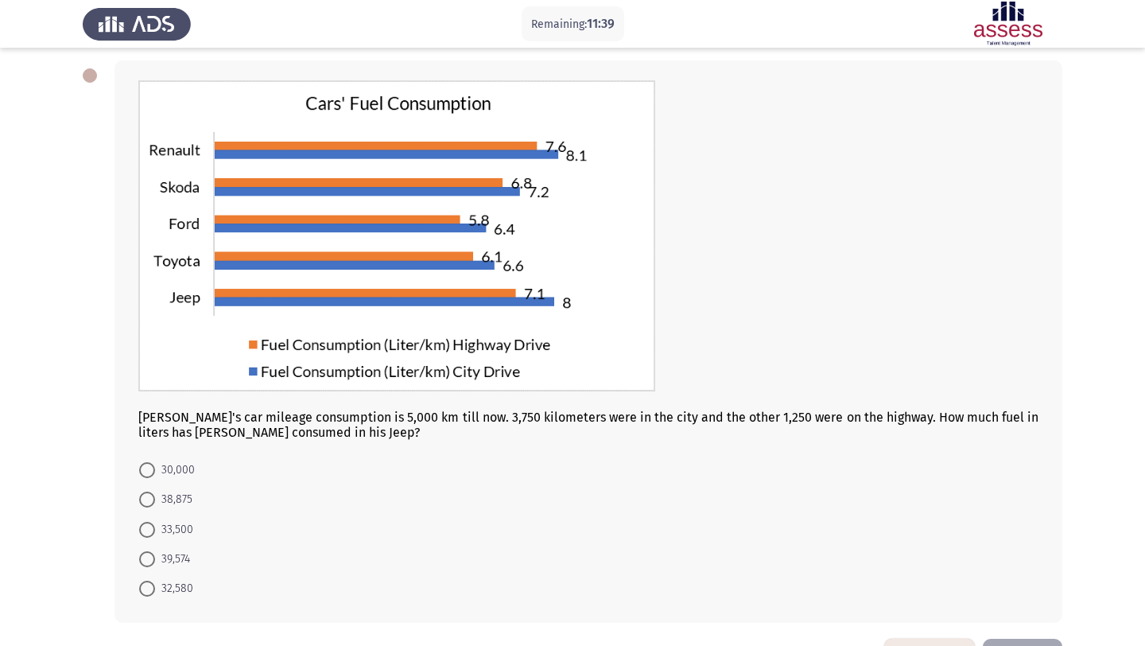
scroll to position [130, 0]
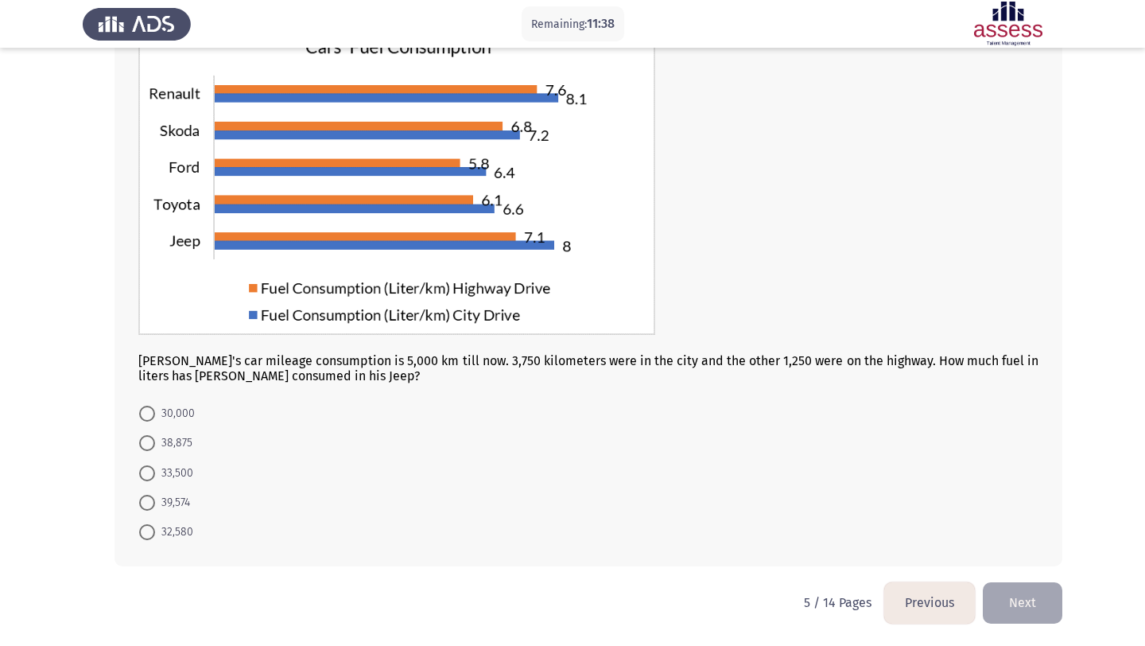
click at [924, 586] on button "Previous" at bounding box center [929, 602] width 91 height 41
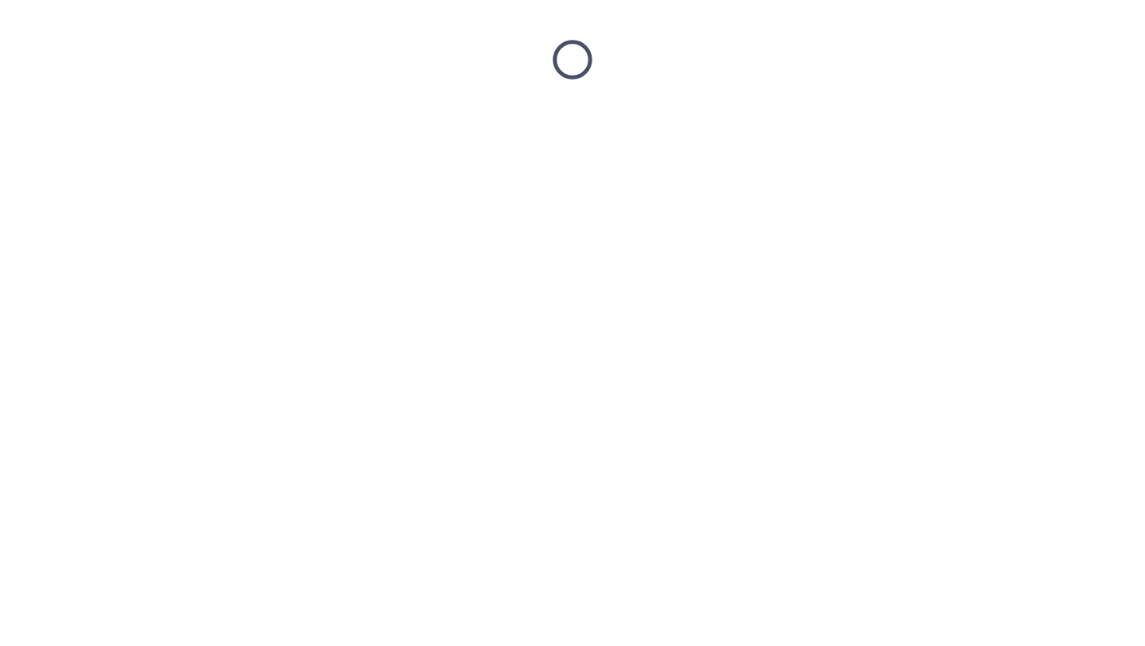
scroll to position [0, 0]
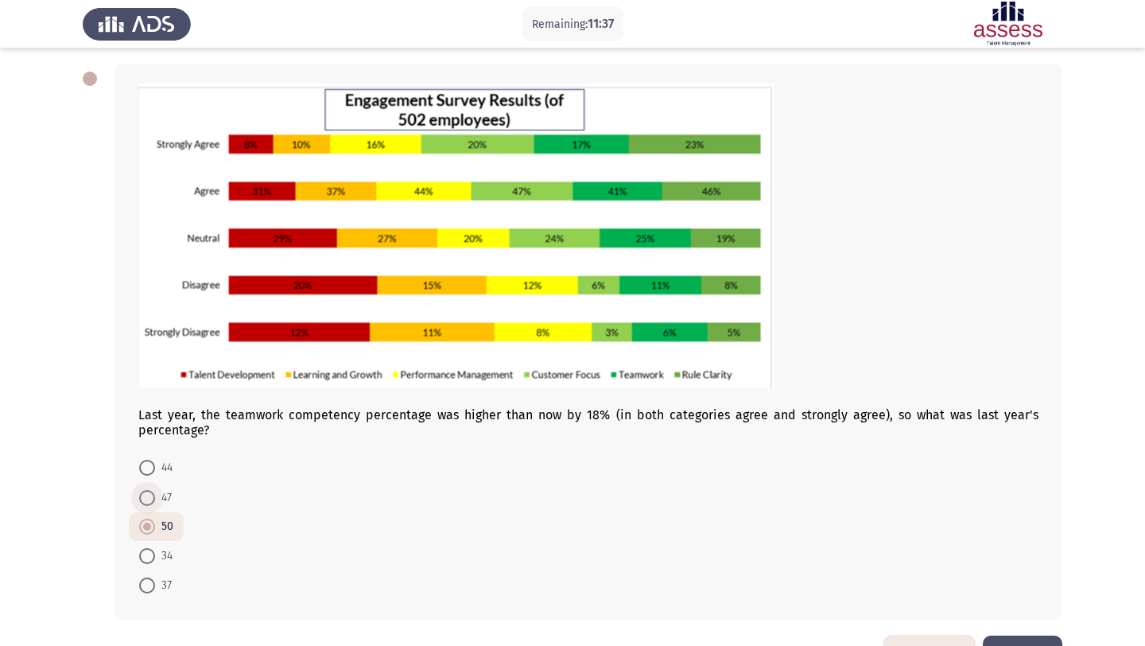
click at [154, 501] on span at bounding box center [147, 498] width 16 height 16
click at [154, 501] on input "47" at bounding box center [147, 498] width 16 height 16
radio input "true"
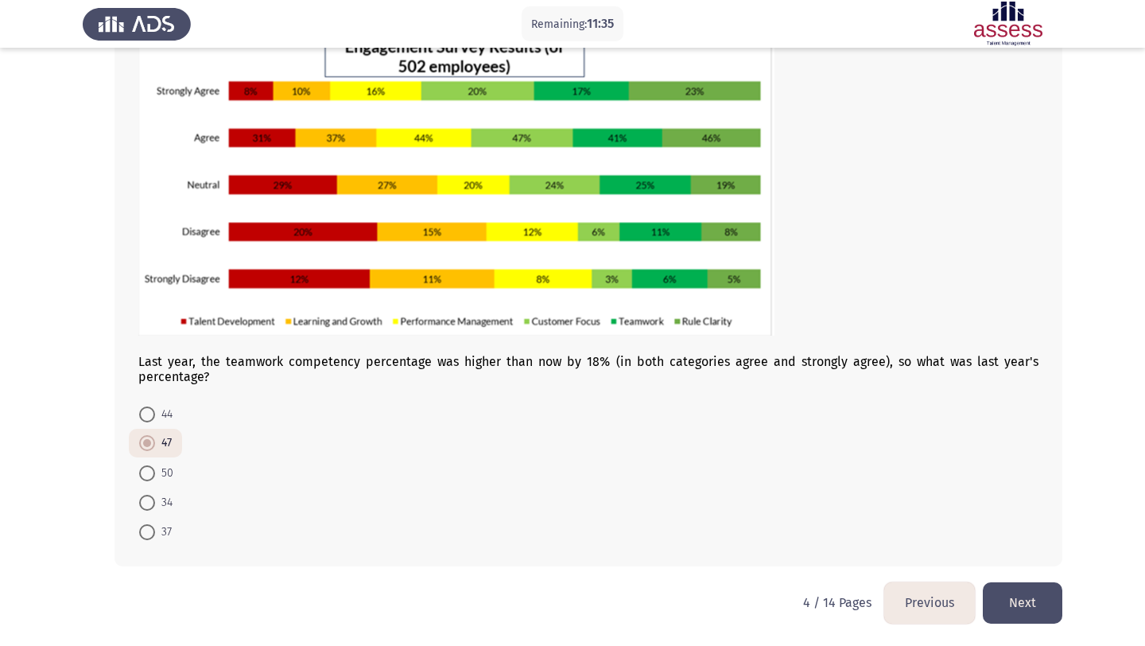
click at [1024, 598] on button "Next" at bounding box center [1023, 602] width 80 height 41
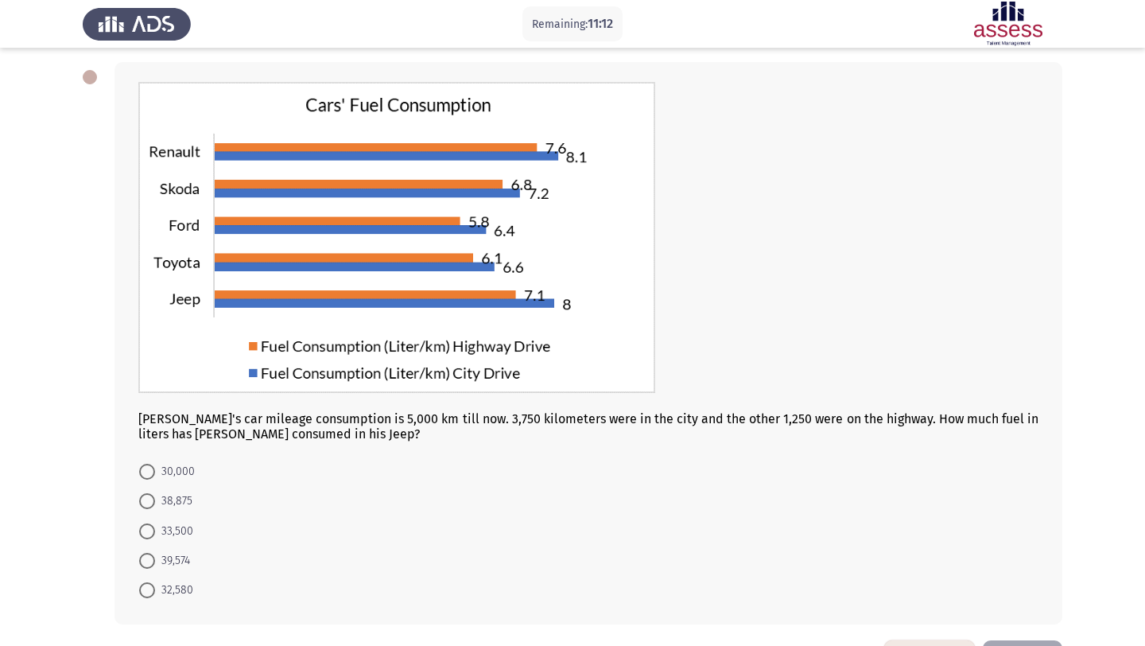
scroll to position [87, 0]
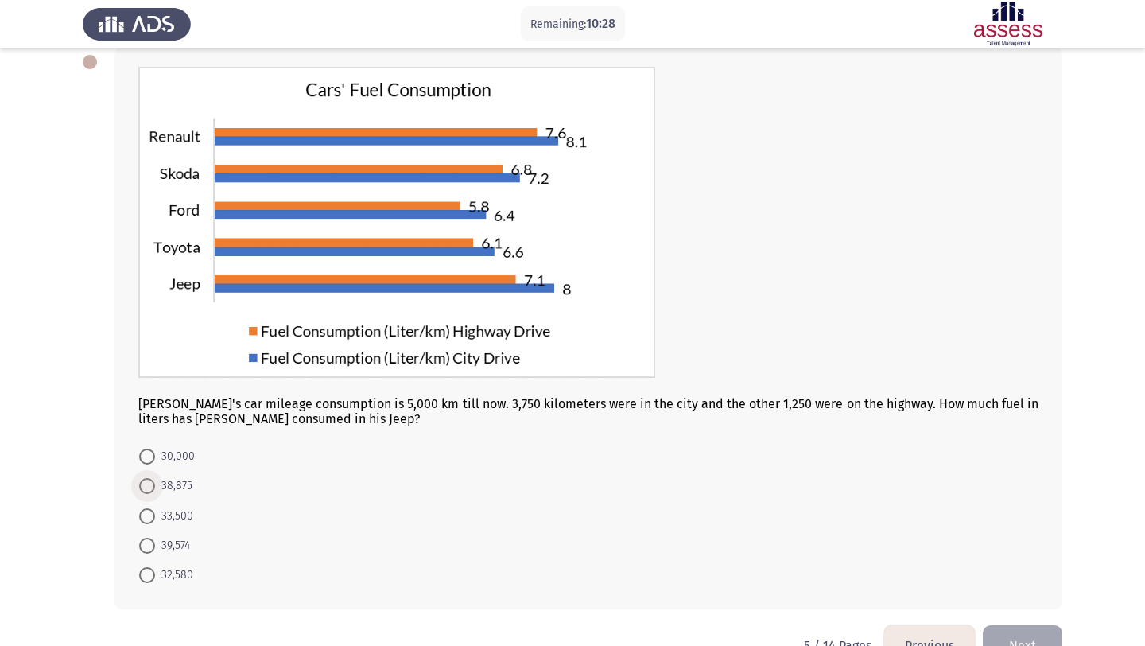
click at [178, 491] on span "38,875" at bounding box center [173, 485] width 37 height 19
click at [155, 491] on input "38,875" at bounding box center [147, 486] width 16 height 16
radio input "true"
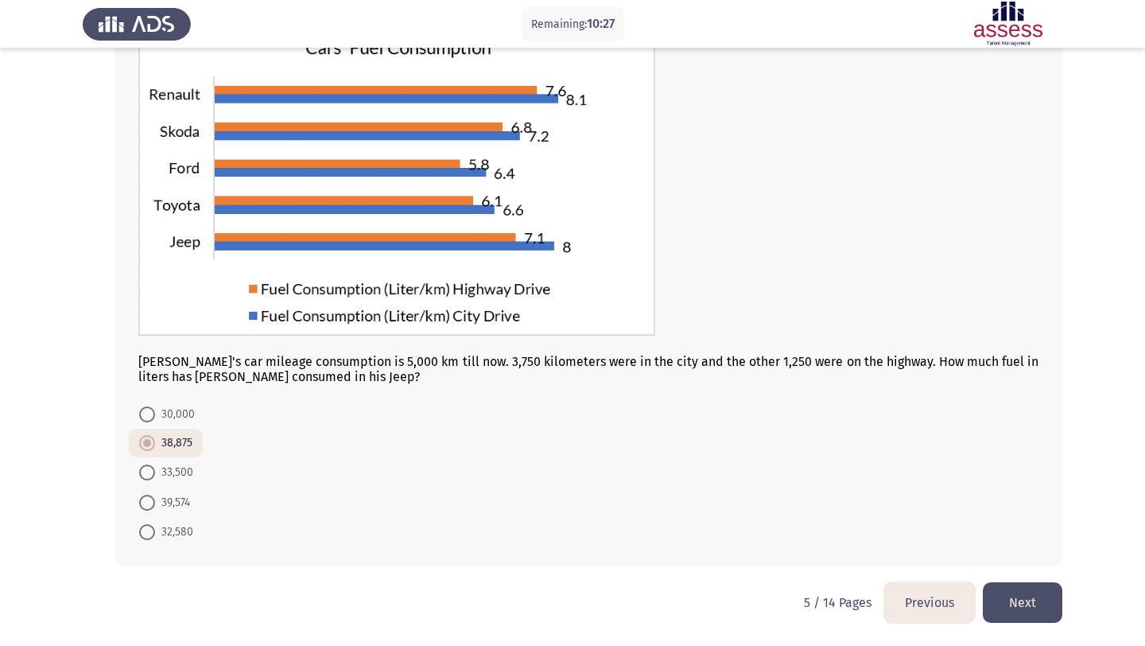
click at [1022, 606] on button "Next" at bounding box center [1023, 602] width 80 height 41
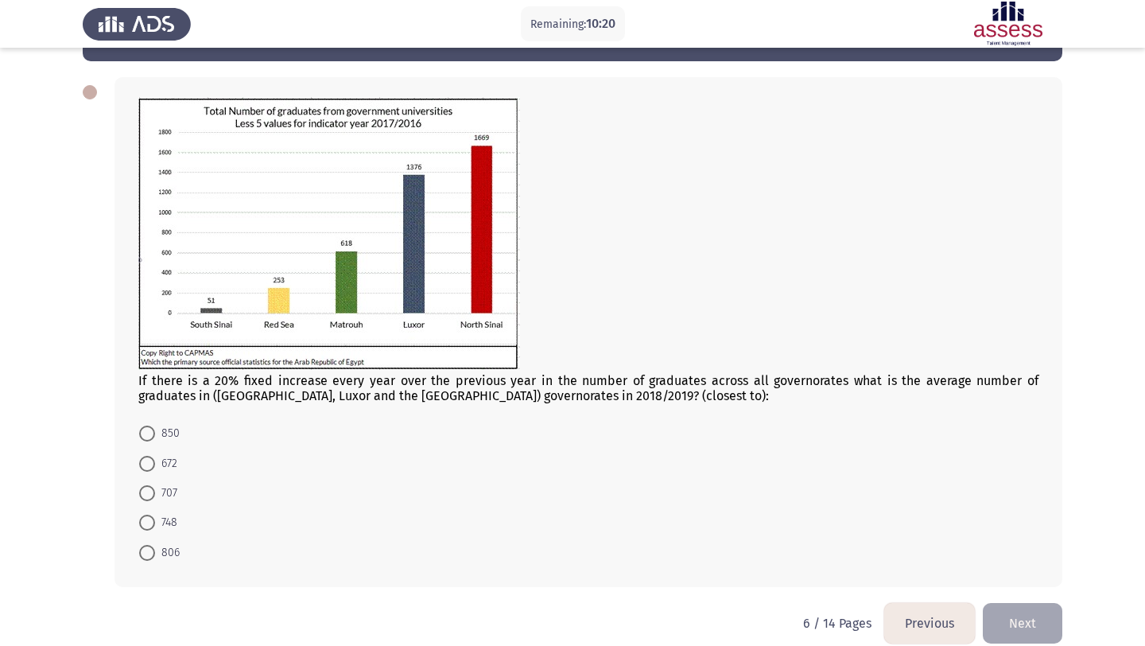
scroll to position [64, 0]
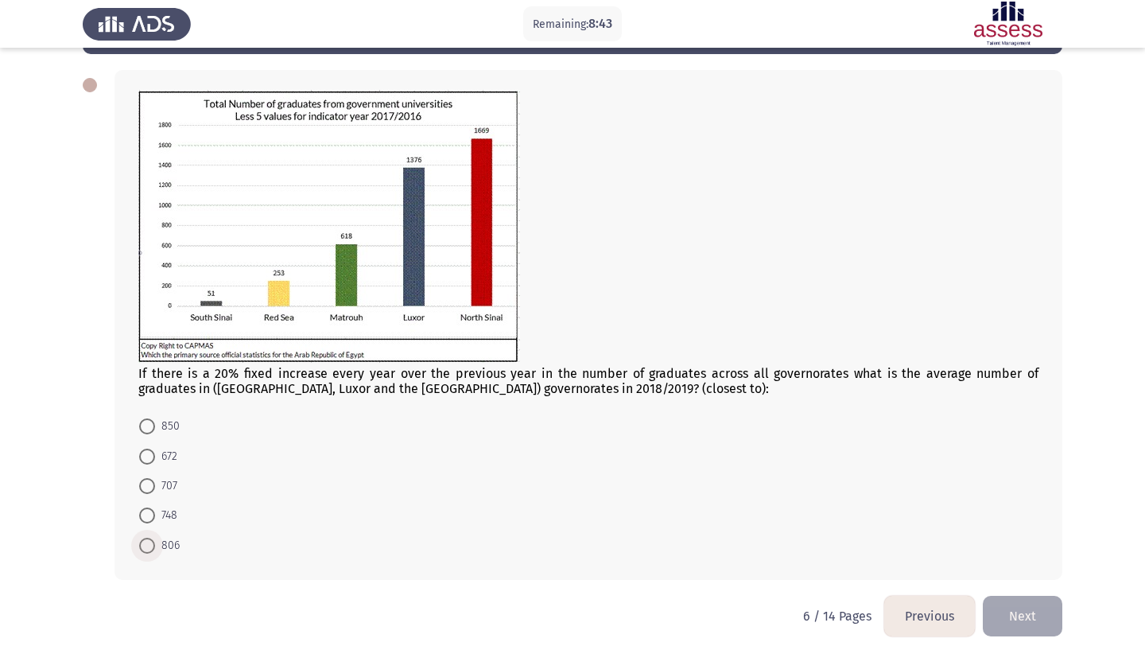
click at [143, 547] on span at bounding box center [147, 545] width 16 height 16
click at [143, 547] on input "806" at bounding box center [147, 545] width 16 height 16
radio input "true"
click at [1027, 615] on button "Next" at bounding box center [1023, 614] width 80 height 41
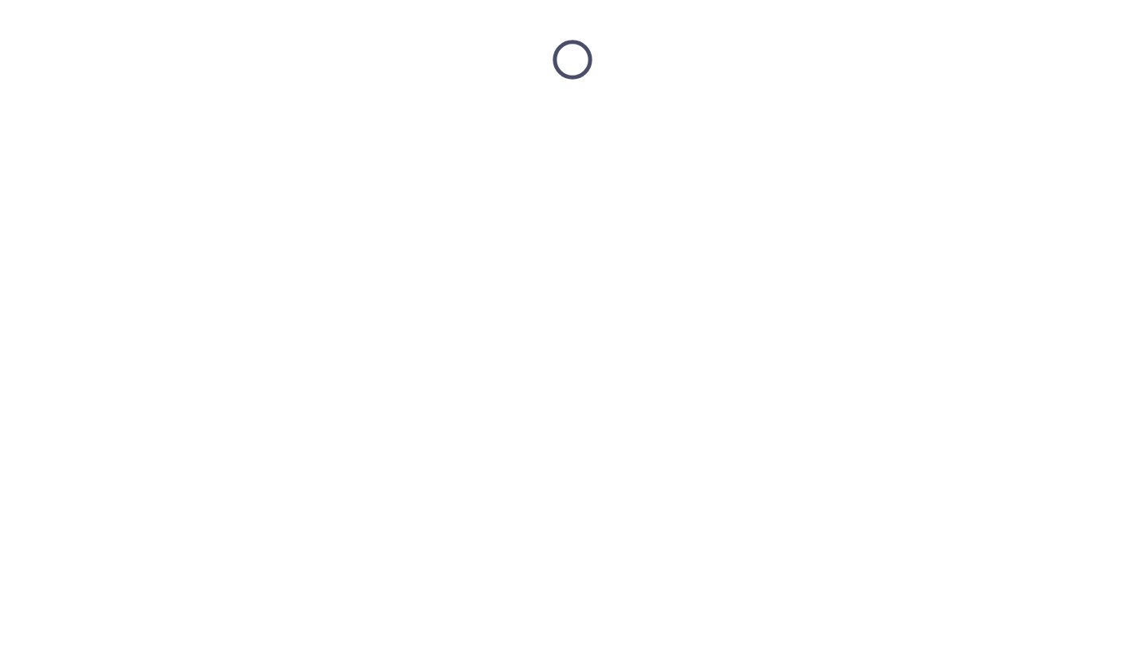
scroll to position [0, 0]
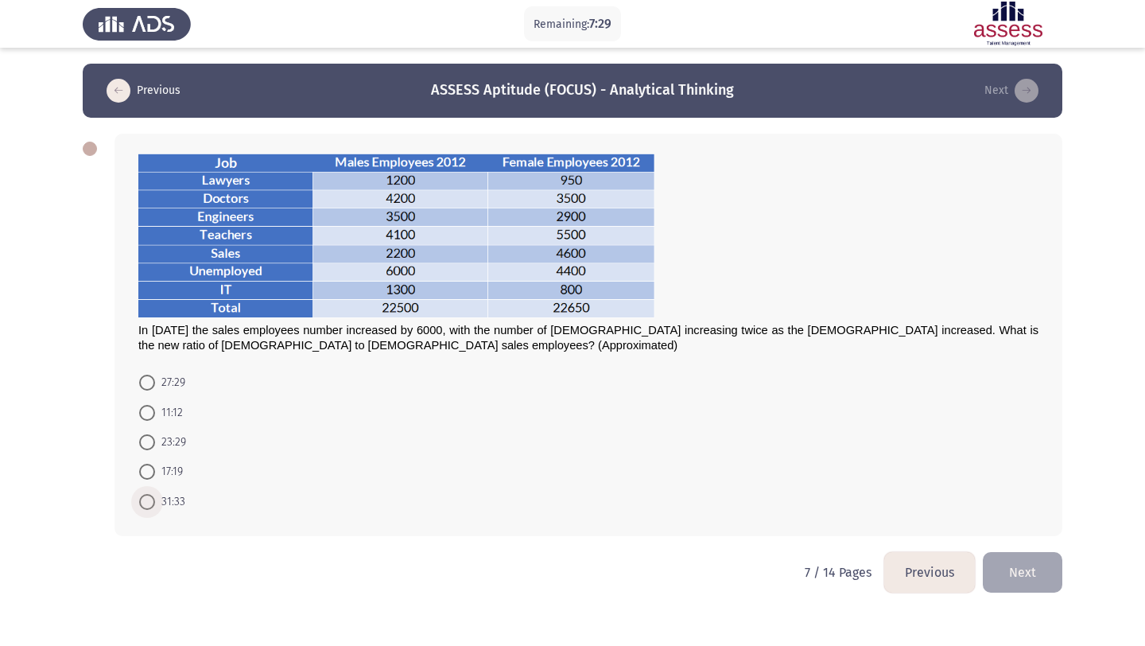
click at [145, 497] on span at bounding box center [147, 502] width 16 height 16
click at [145, 497] on input "31:33" at bounding box center [147, 502] width 16 height 16
radio input "true"
click at [1034, 582] on button "Next" at bounding box center [1023, 570] width 80 height 41
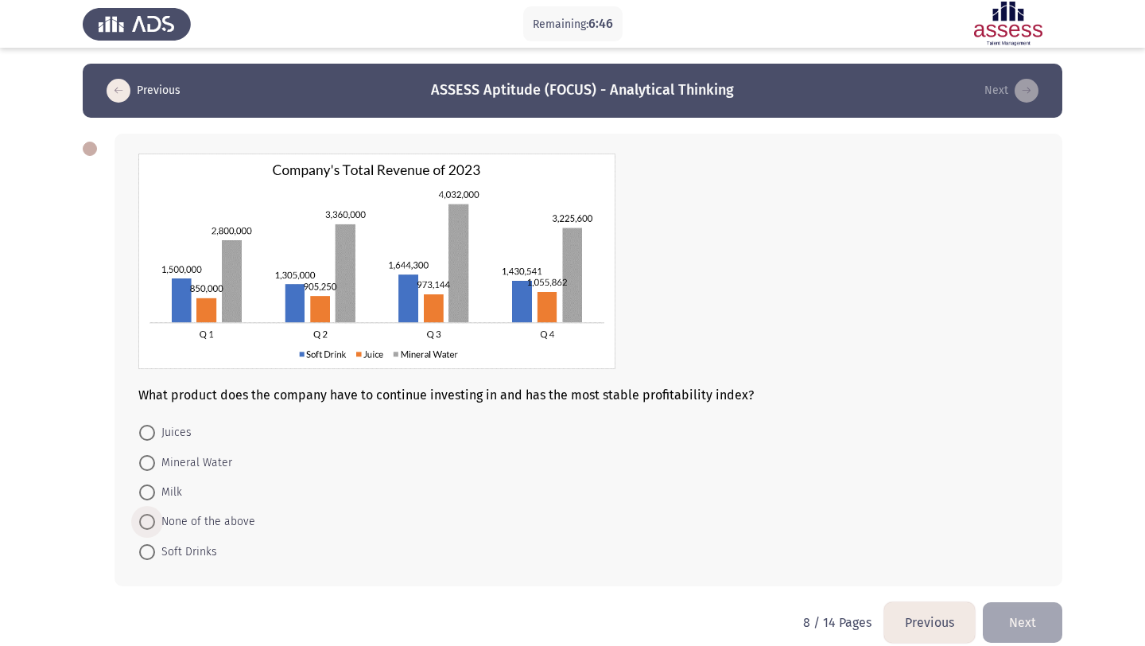
click at [215, 512] on span "None of the above" at bounding box center [205, 521] width 100 height 19
click at [155, 514] on input "None of the above" at bounding box center [147, 522] width 16 height 16
radio input "true"
click at [1032, 616] on button "Next" at bounding box center [1023, 620] width 80 height 41
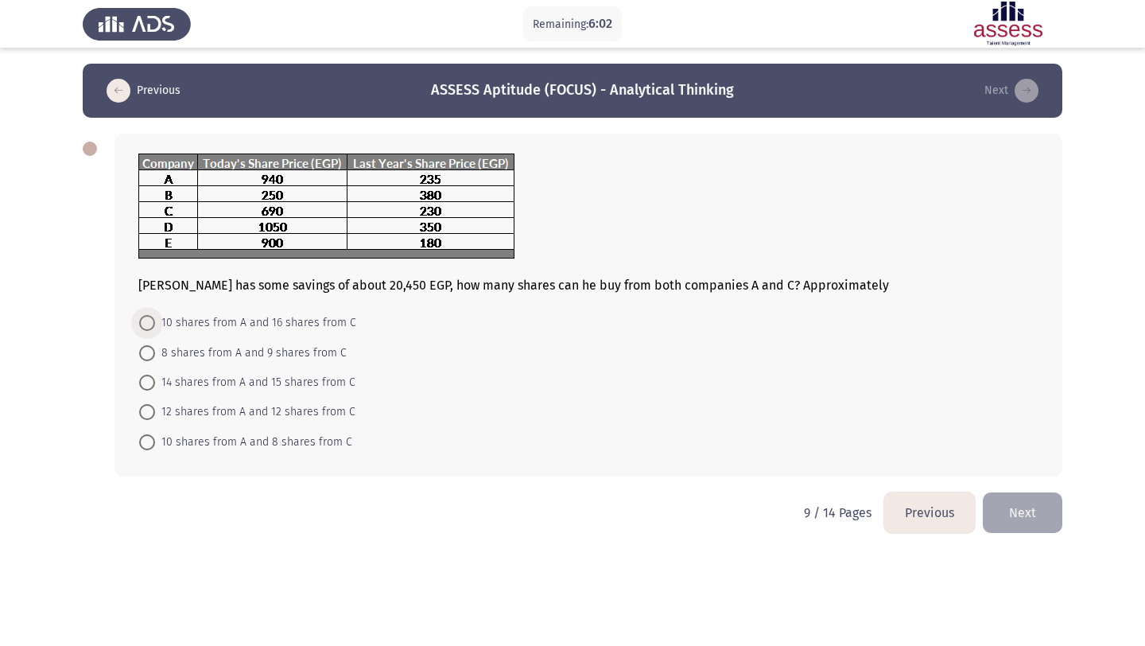
click at [143, 324] on span at bounding box center [147, 323] width 16 height 16
click at [143, 324] on input "10 shares from A and 16 shares from C" at bounding box center [147, 323] width 16 height 16
radio input "true"
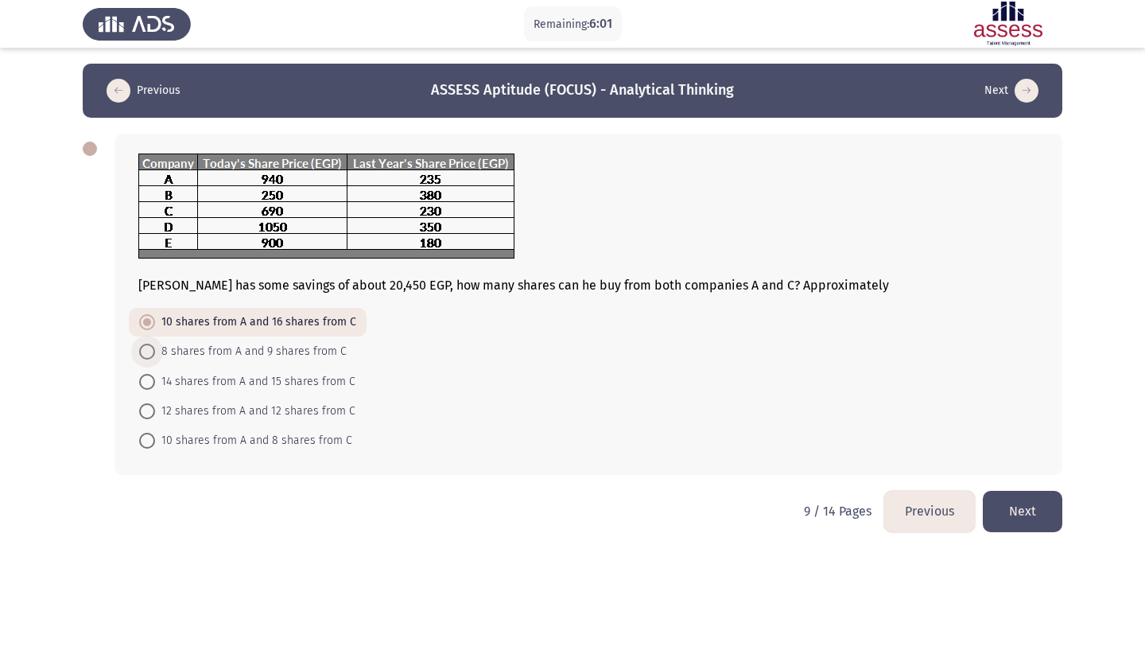
click at [140, 355] on span at bounding box center [147, 351] width 16 height 16
click at [140, 355] on input "8 shares from A and 9 shares from C" at bounding box center [147, 351] width 16 height 16
radio input "true"
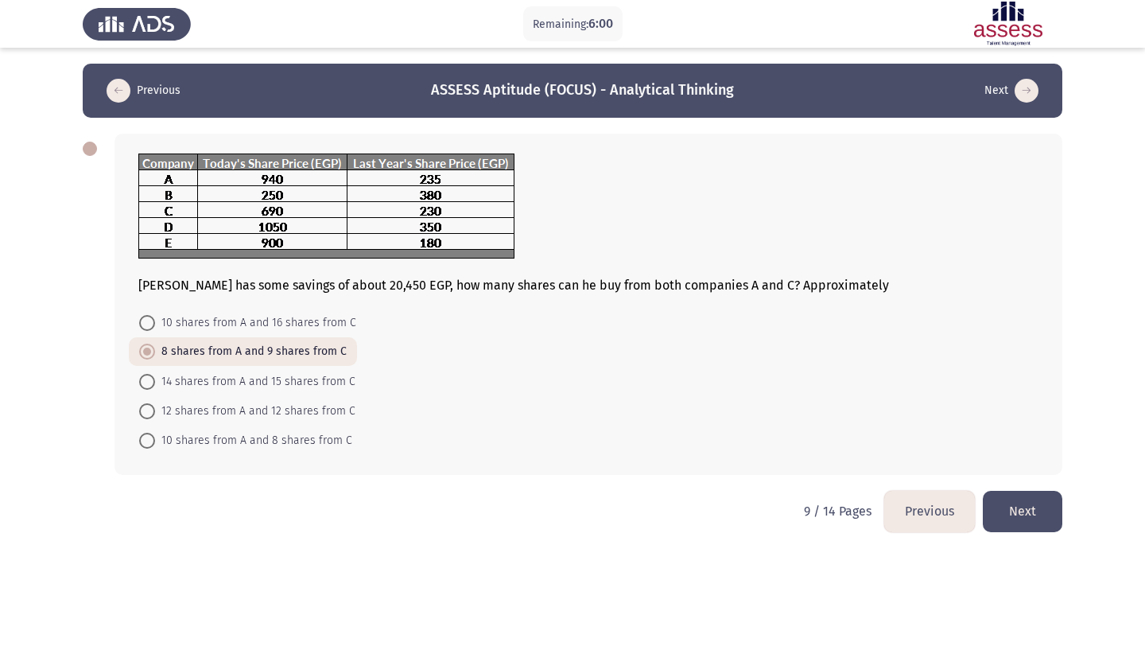
click at [161, 311] on mat-radio-button "10 shares from A and 16 shares from C" at bounding box center [248, 322] width 238 height 29
click at [143, 320] on span at bounding box center [147, 323] width 16 height 16
click at [143, 320] on input "10 shares from A and 16 shares from C" at bounding box center [147, 323] width 16 height 16
radio input "true"
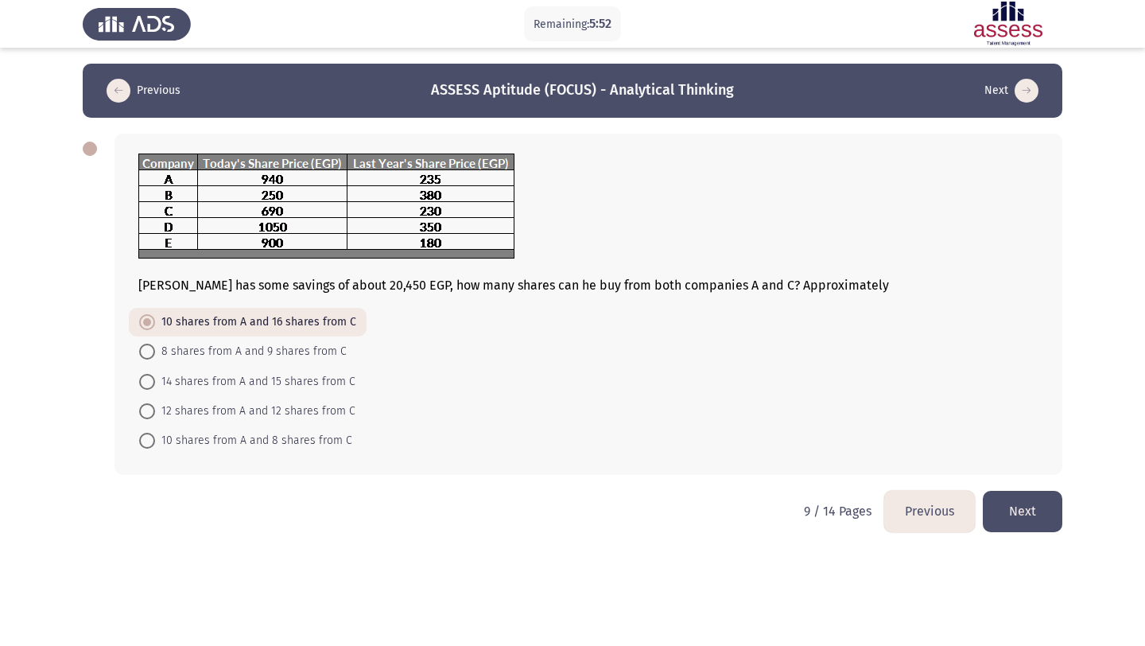
click at [1038, 523] on button "Next" at bounding box center [1023, 511] width 80 height 41
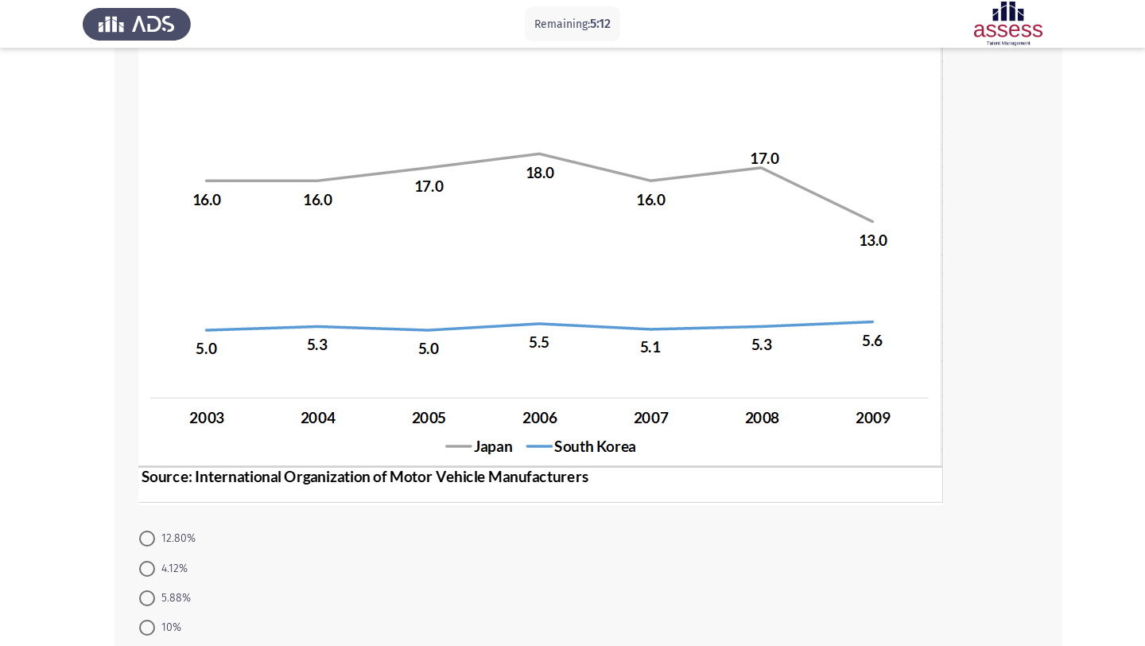
scroll to position [240, 0]
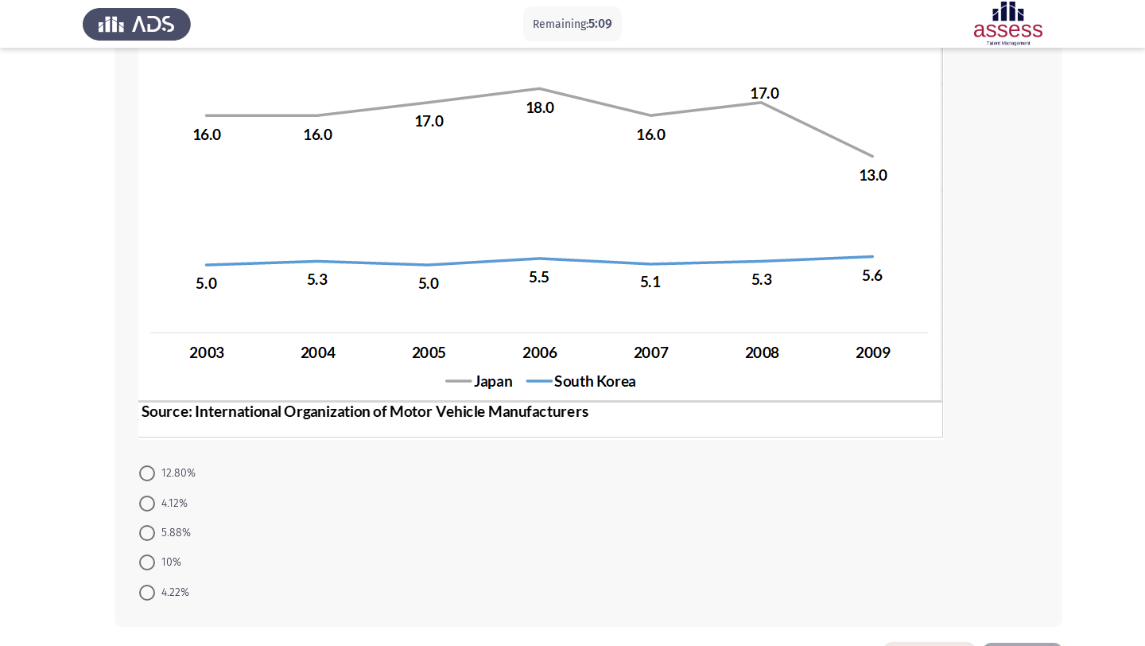
click at [167, 504] on span "4.12%" at bounding box center [171, 503] width 33 height 19
click at [155, 504] on input "4.12%" at bounding box center [147, 503] width 16 height 16
radio input "true"
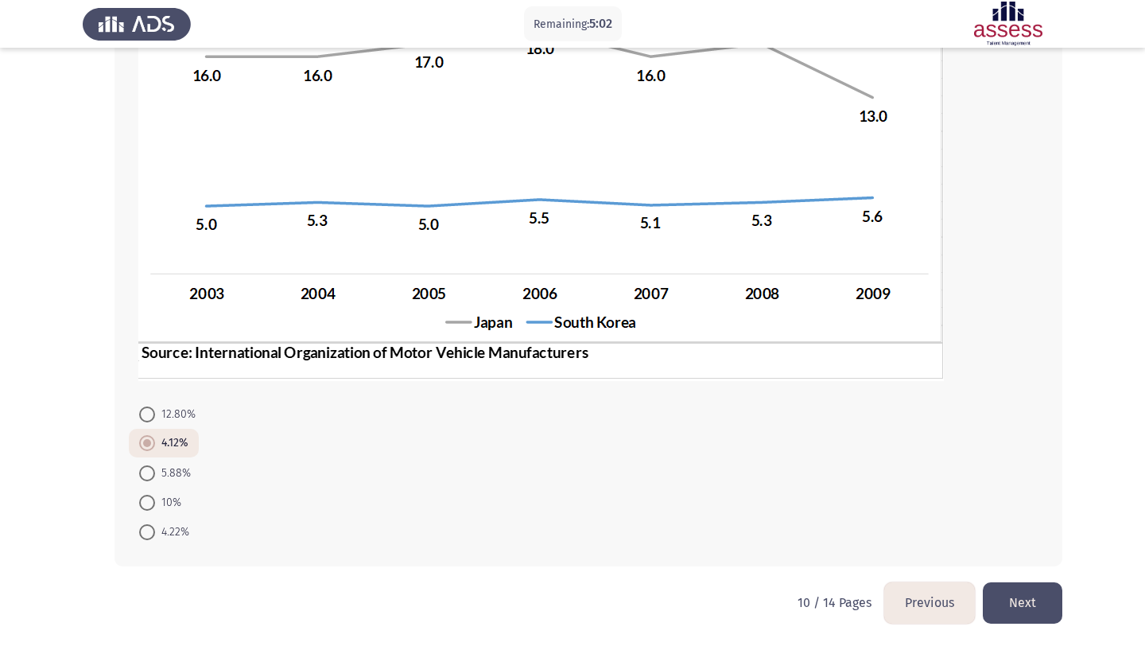
click at [922, 600] on button "Previous" at bounding box center [929, 602] width 91 height 41
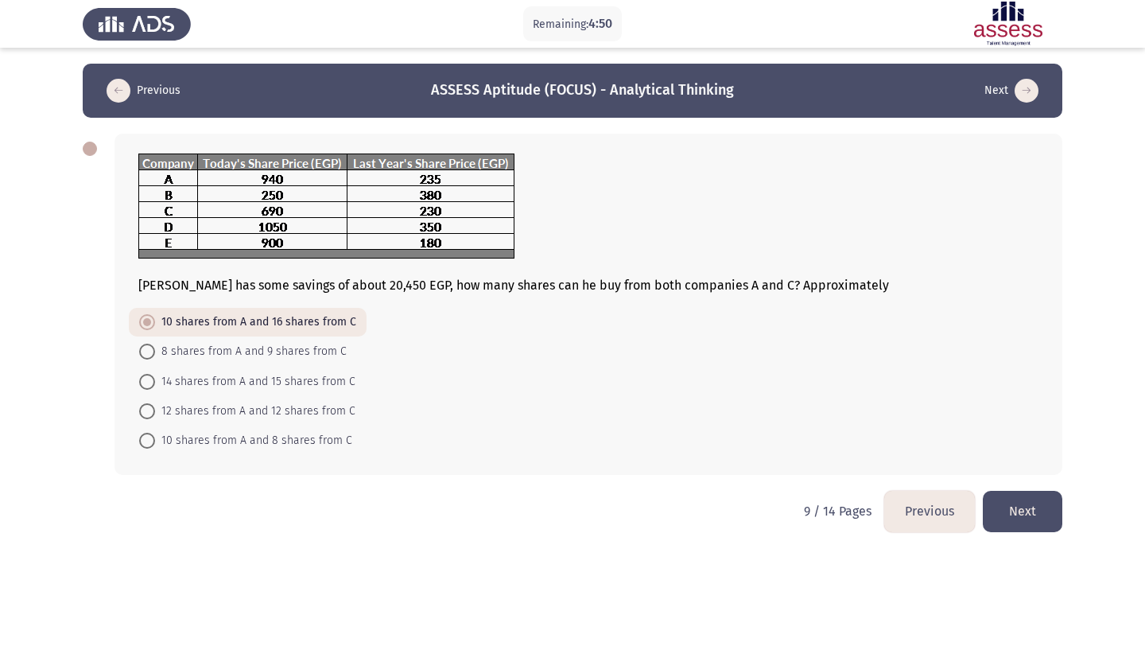
click at [1054, 501] on button "Next" at bounding box center [1023, 511] width 80 height 41
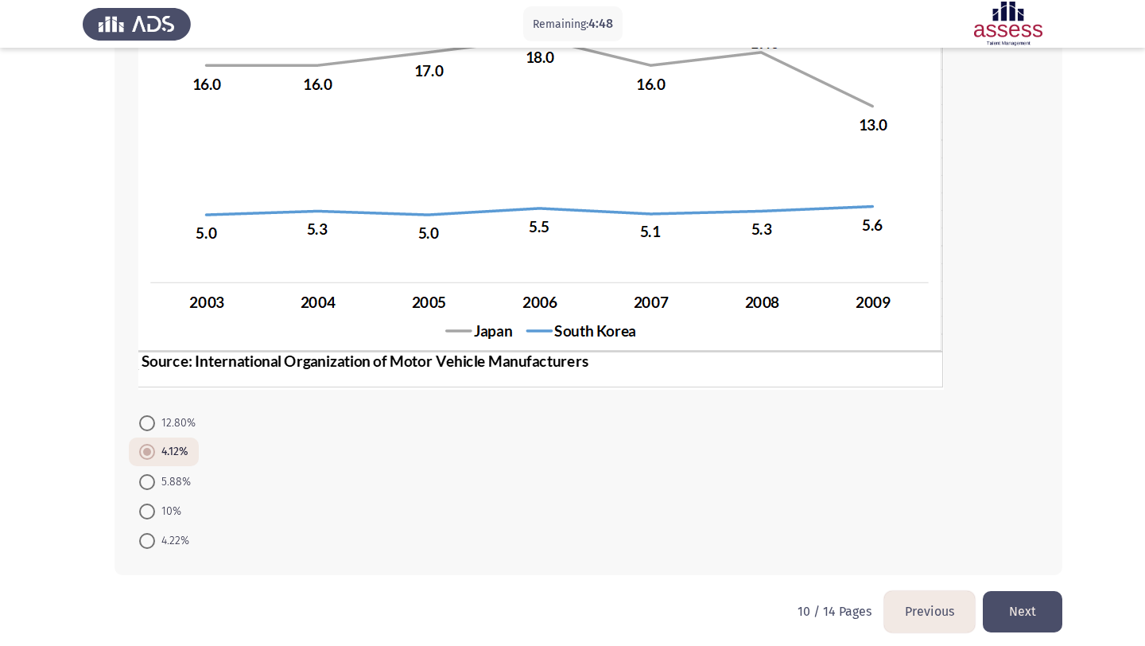
scroll to position [299, 0]
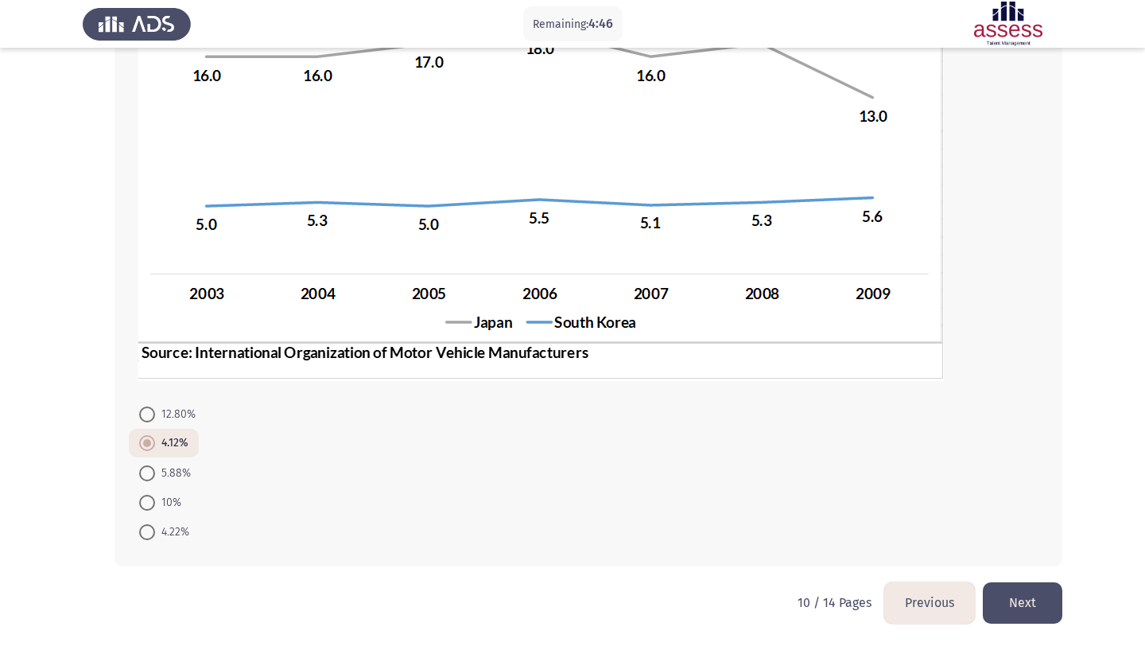
click at [1010, 596] on button "Next" at bounding box center [1023, 602] width 80 height 41
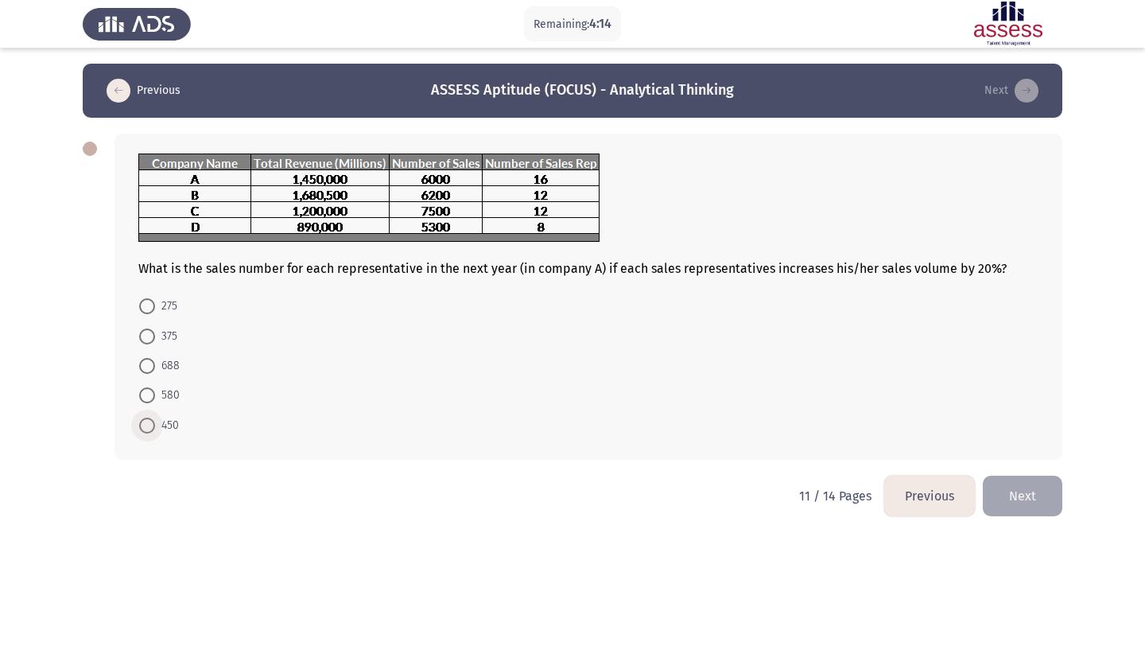
click at [168, 428] on span "450" at bounding box center [167, 425] width 24 height 19
click at [155, 428] on input "450" at bounding box center [147, 425] width 16 height 16
radio input "true"
click at [1036, 493] on button "Next" at bounding box center [1023, 494] width 80 height 41
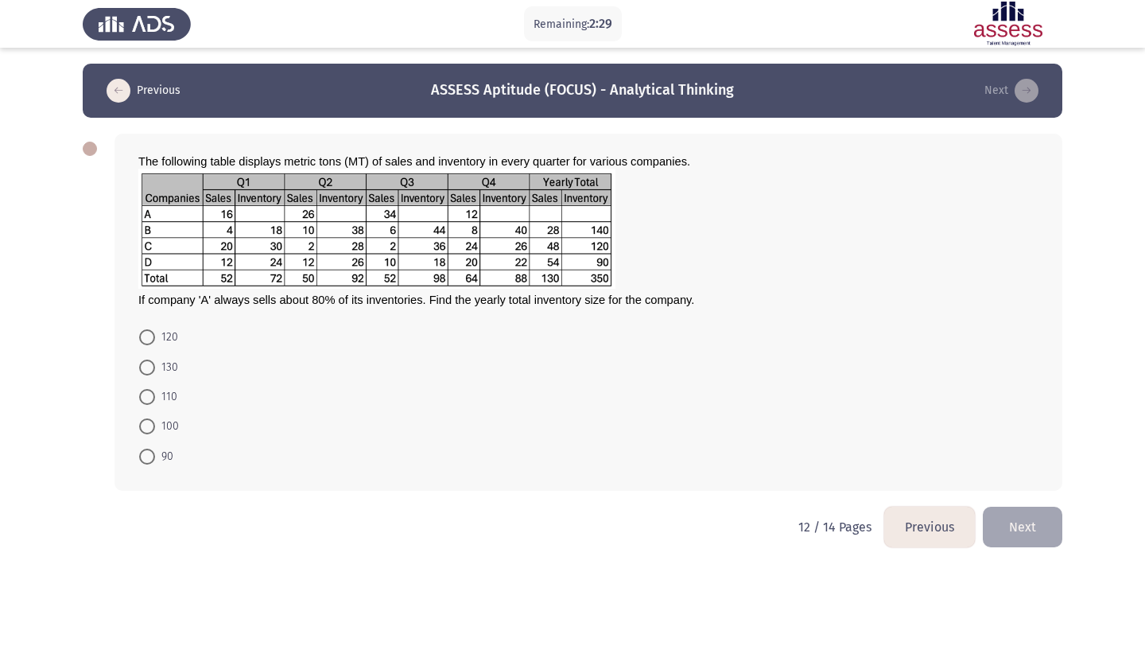
click at [155, 394] on span "110" at bounding box center [166, 396] width 22 height 19
click at [155, 394] on input "110" at bounding box center [147, 397] width 16 height 16
radio input "true"
click at [1013, 520] on button "Next" at bounding box center [1023, 525] width 80 height 41
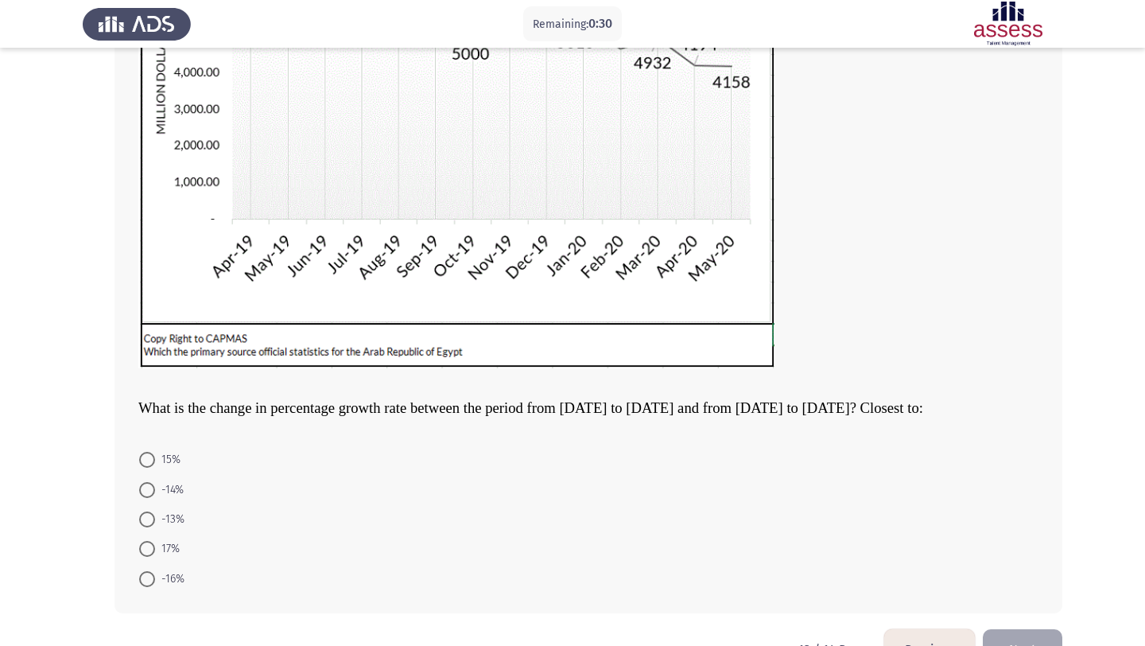
scroll to position [290, 0]
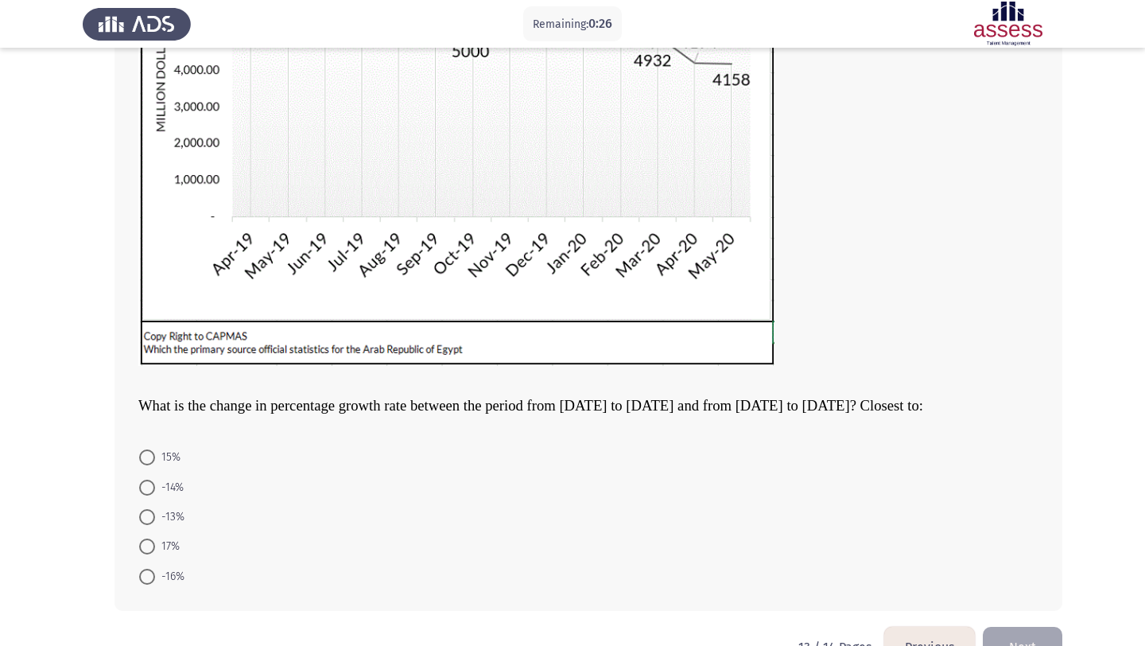
click at [172, 512] on span "-13%" at bounding box center [169, 516] width 29 height 19
click at [155, 512] on input "-13%" at bounding box center [147, 517] width 16 height 16
radio input "true"
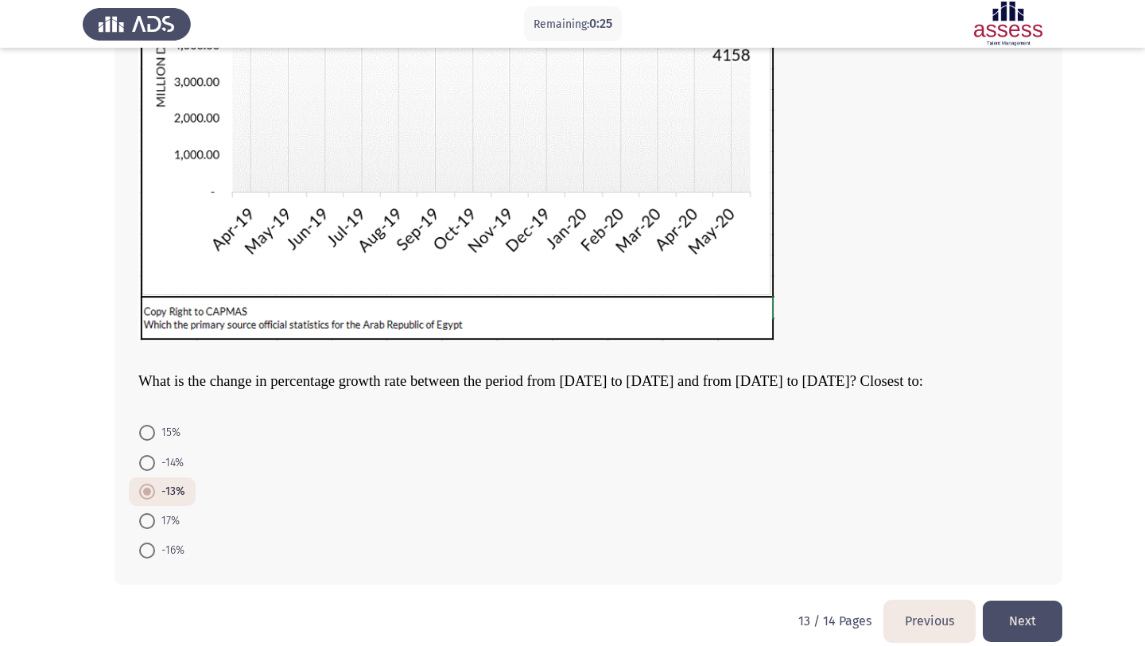
scroll to position [326, 0]
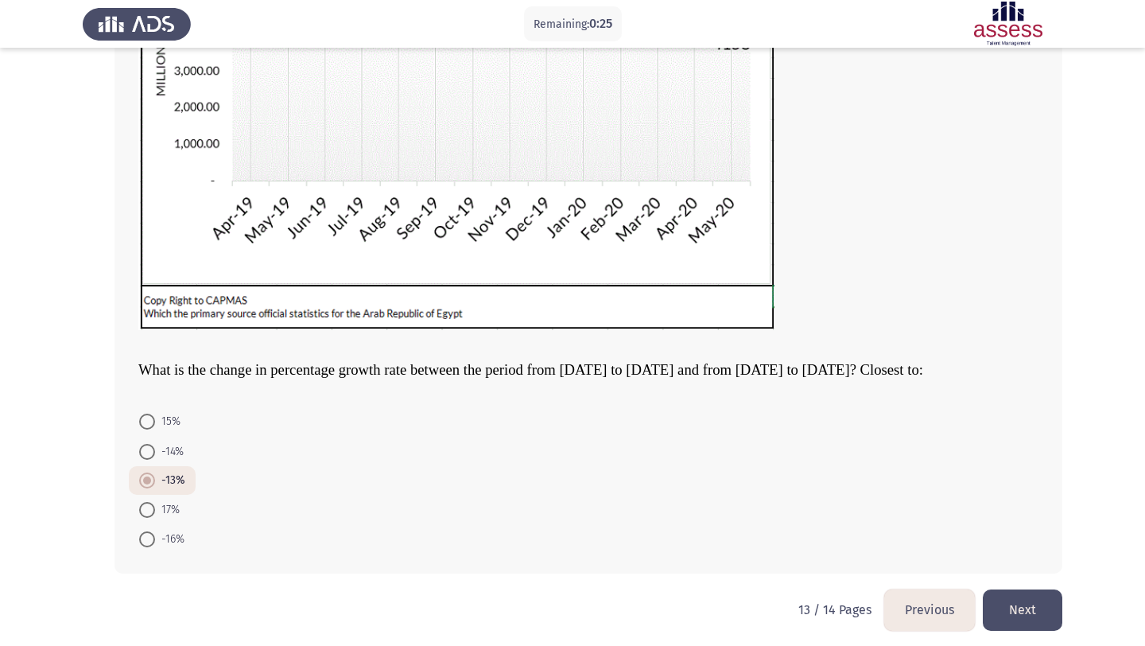
click at [1038, 603] on button "Next" at bounding box center [1023, 609] width 80 height 41
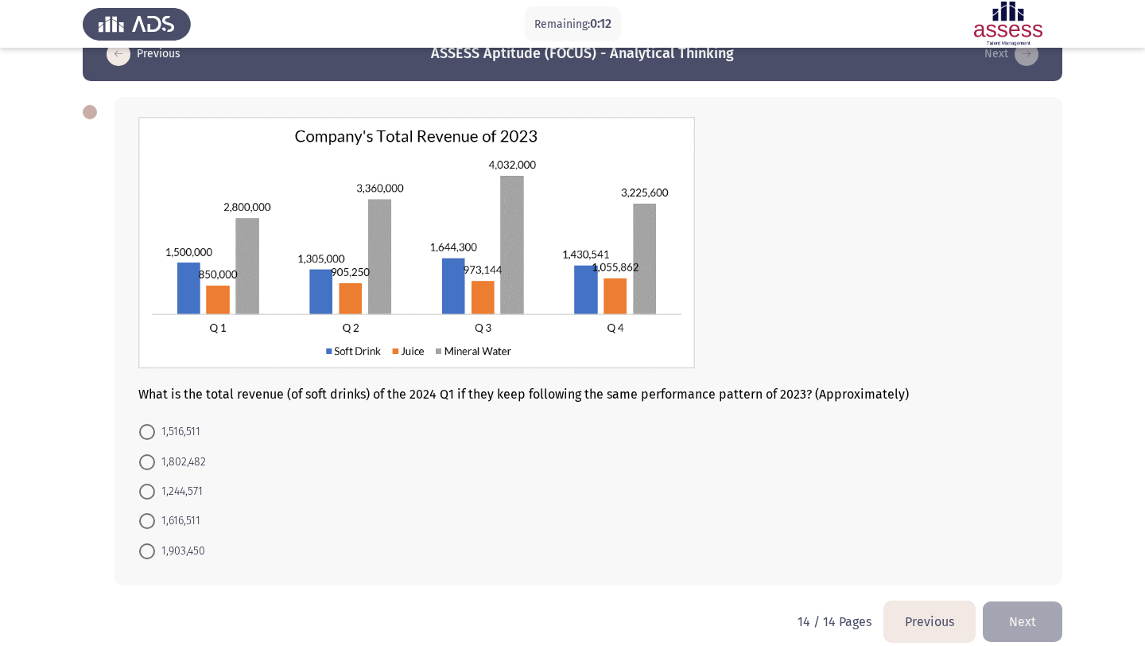
scroll to position [29, 0]
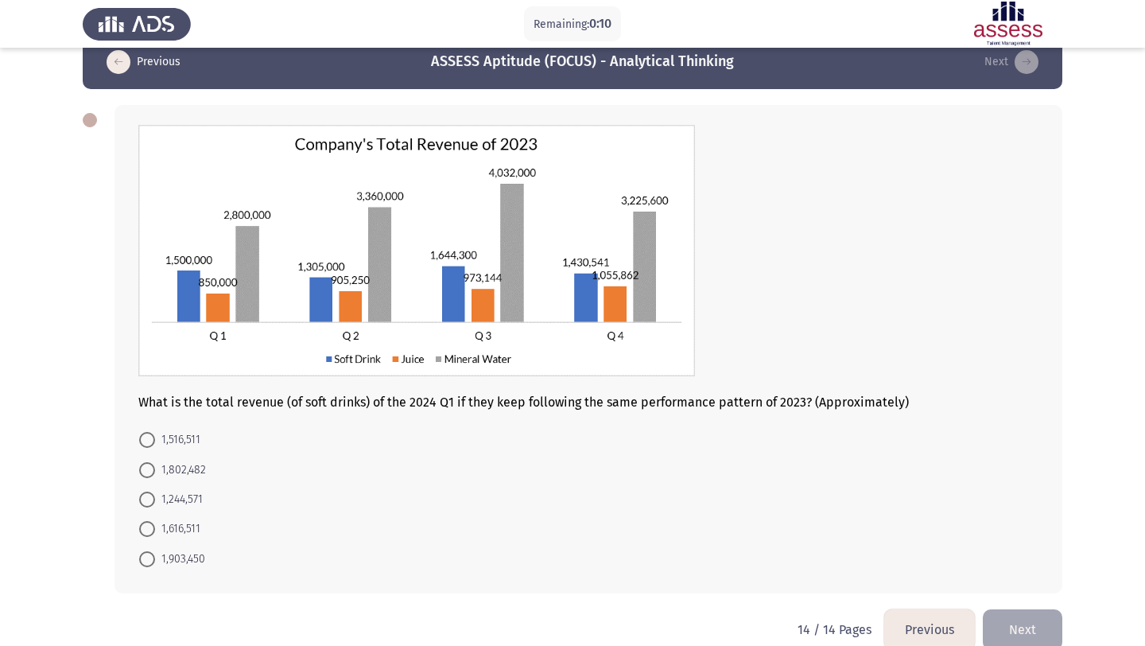
click at [183, 438] on span "1,516,511" at bounding box center [177, 439] width 45 height 19
click at [155, 438] on input "1,516,511" at bounding box center [147, 440] width 16 height 16
radio input "true"
click at [1048, 620] on button "Next" at bounding box center [1023, 627] width 80 height 41
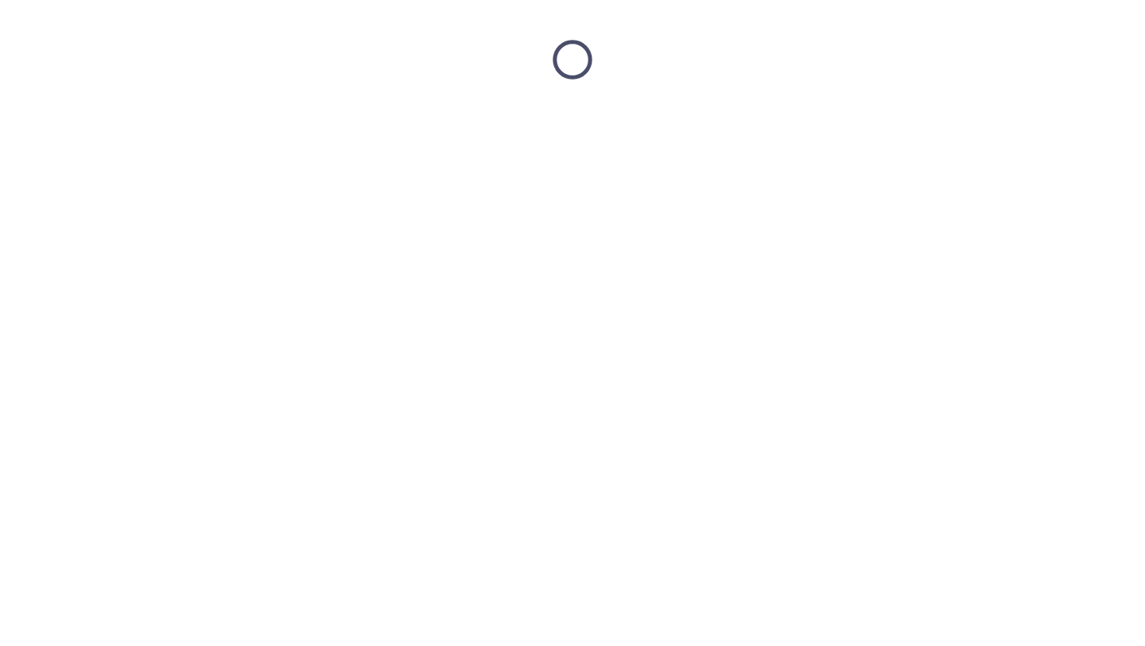
scroll to position [0, 0]
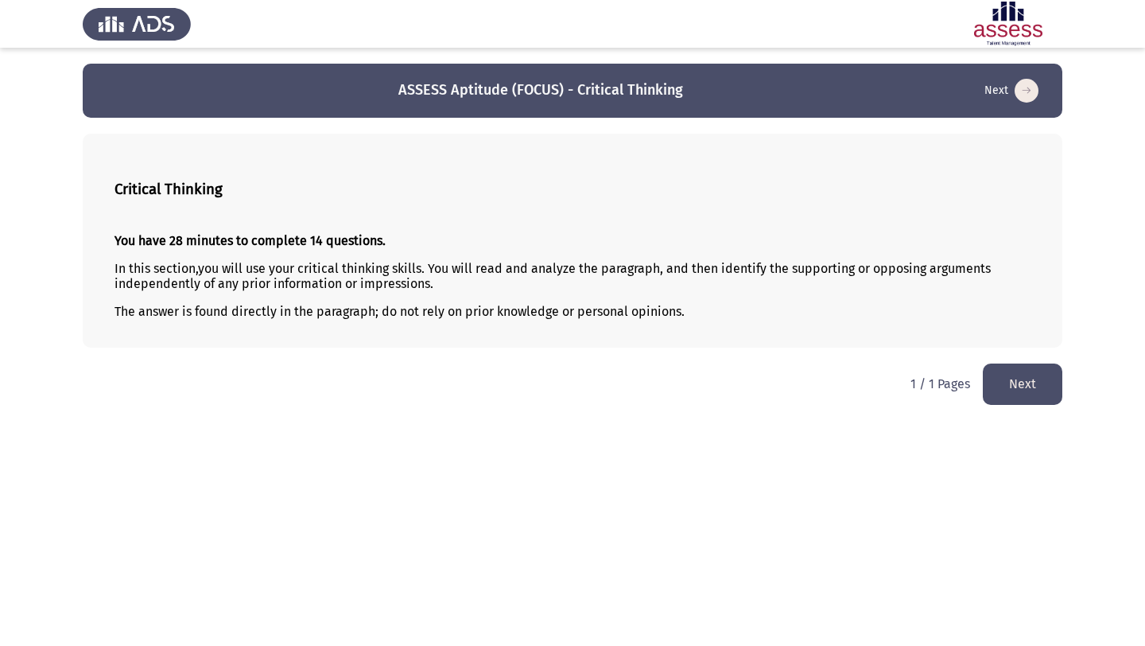
click at [1007, 381] on button "Next" at bounding box center [1023, 383] width 80 height 41
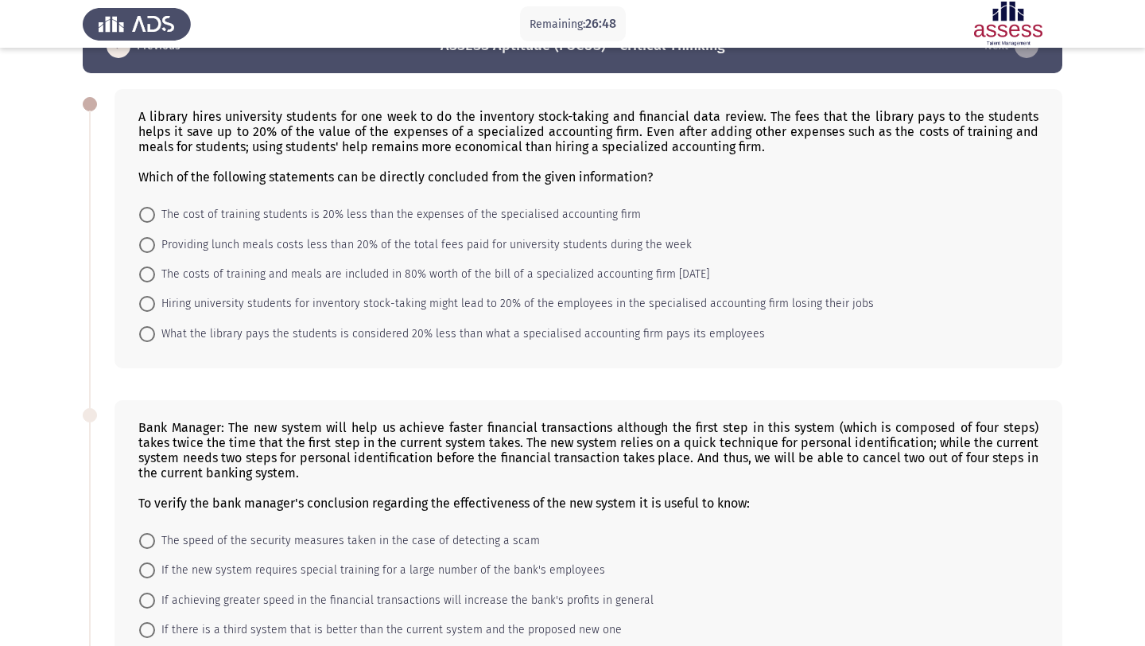
scroll to position [45, 0]
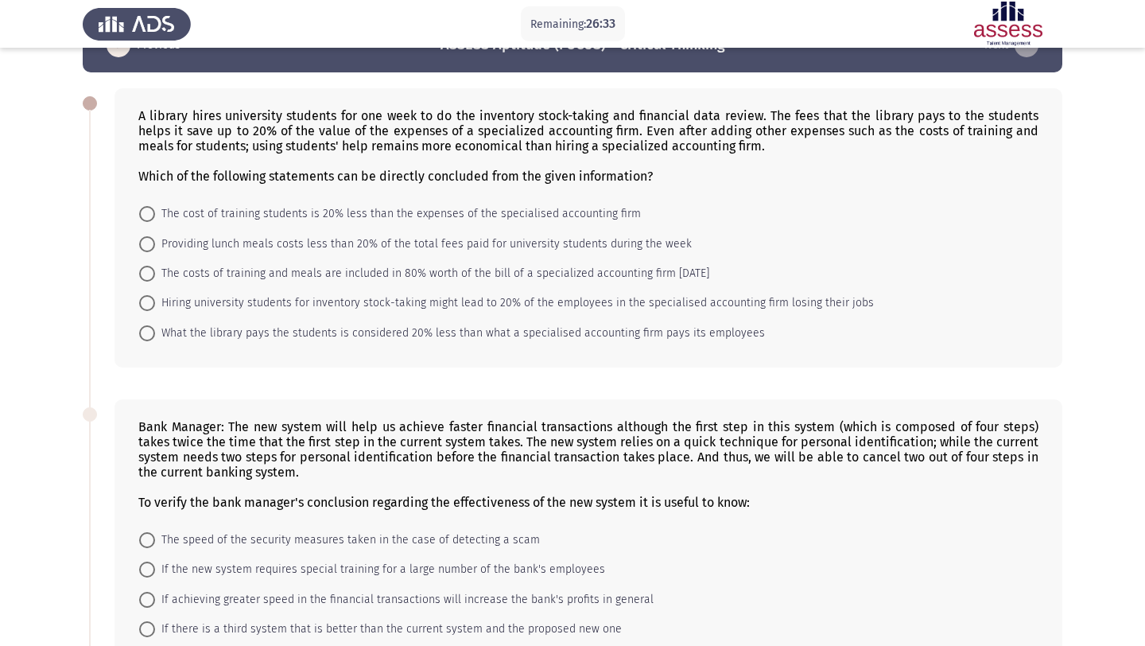
click at [406, 220] on span "The cost of training students is 20% less than the expenses of the specialised …" at bounding box center [398, 213] width 486 height 19
click at [155, 220] on input "The cost of training students is 20% less than the expenses of the specialised …" at bounding box center [147, 214] width 16 height 16
radio input "true"
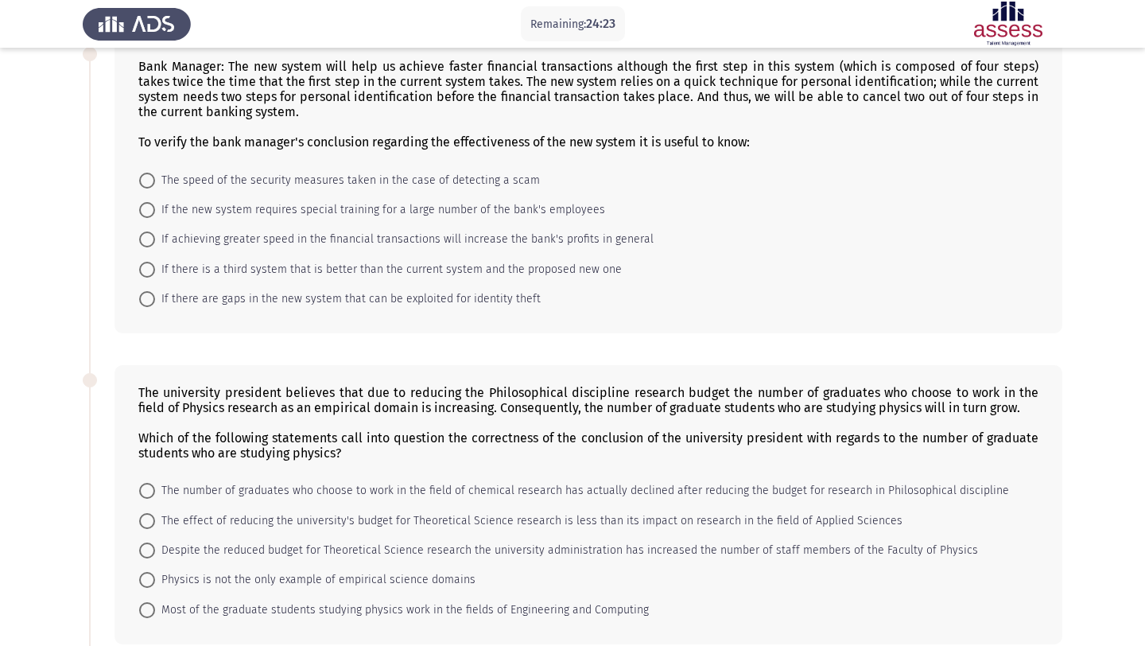
scroll to position [405, 0]
click at [530, 203] on span "If the new system requires special training for a large number of the bank's em…" at bounding box center [380, 209] width 450 height 19
click at [155, 203] on input "If the new system requires special training for a large number of the bank's em…" at bounding box center [147, 209] width 16 height 16
radio input "true"
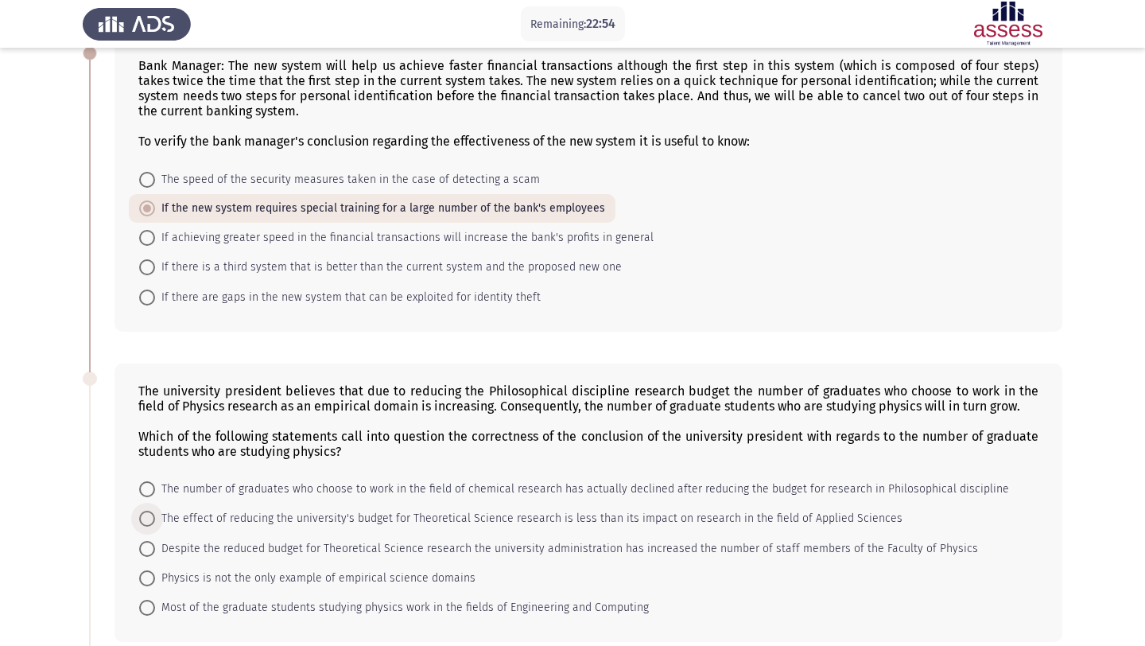
click at [315, 521] on span "The effect of reducing the university's budget for Theoretical Science research…" at bounding box center [528, 518] width 747 height 19
click at [155, 521] on input "The effect of reducing the university's budget for Theoretical Science research…" at bounding box center [147, 518] width 16 height 16
radio input "true"
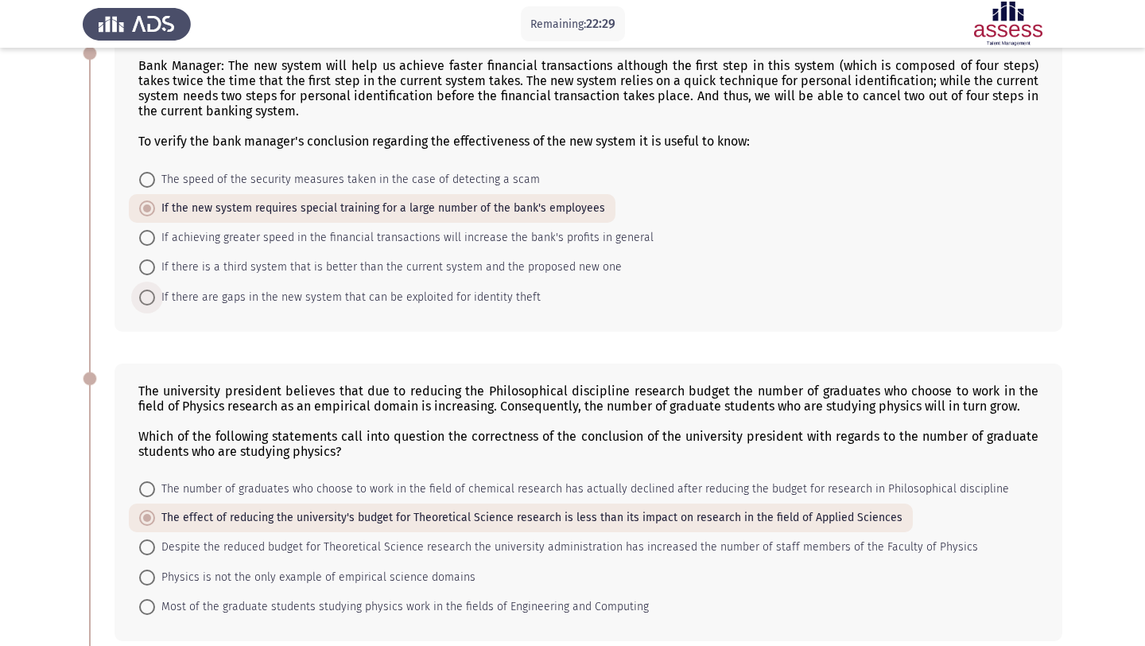
click at [495, 301] on span "If there are gaps in the new system that can be exploited for identity theft" at bounding box center [348, 297] width 386 height 19
click at [155, 301] on input "If there are gaps in the new system that can be exploited for identity theft" at bounding box center [147, 297] width 16 height 16
radio input "true"
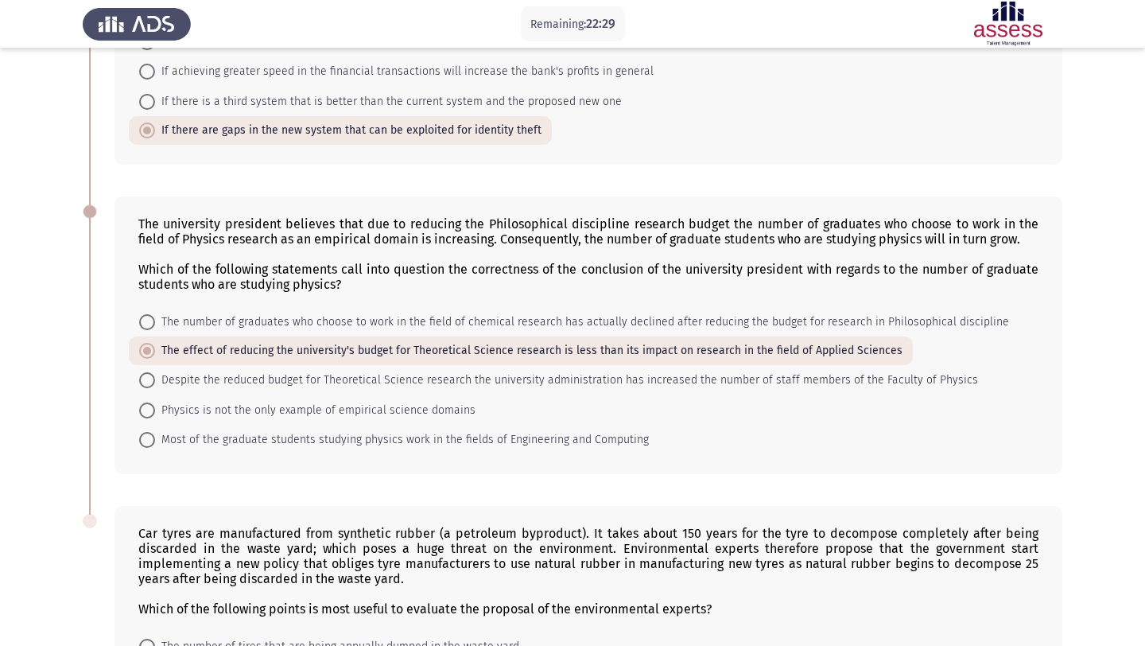
scroll to position [805, 0]
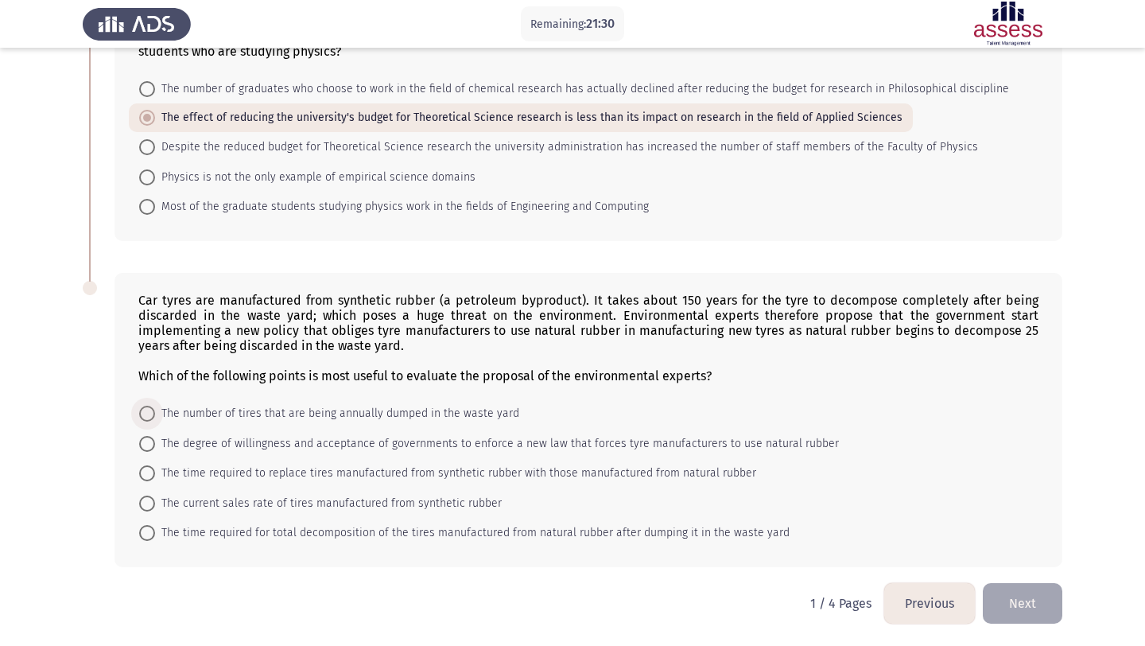
click at [432, 411] on span "The number of tires that are being annually dumped in the waste yard" at bounding box center [337, 413] width 364 height 19
click at [155, 411] on input "The number of tires that are being annually dumped in the waste yard" at bounding box center [147, 414] width 16 height 16
radio input "true"
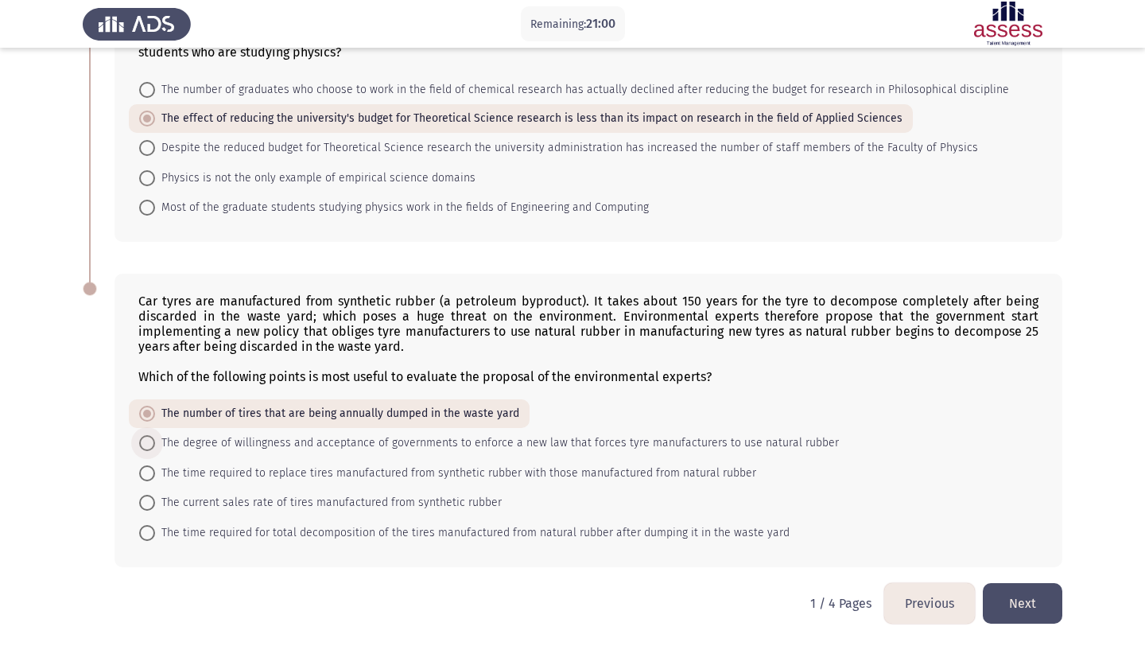
click at [479, 449] on span "The degree of willingness and acceptance of governments to enforce a new law th…" at bounding box center [497, 442] width 684 height 19
click at [155, 449] on input "The degree of willingness and acceptance of governments to enforce a new law th…" at bounding box center [147, 443] width 16 height 16
radio input "true"
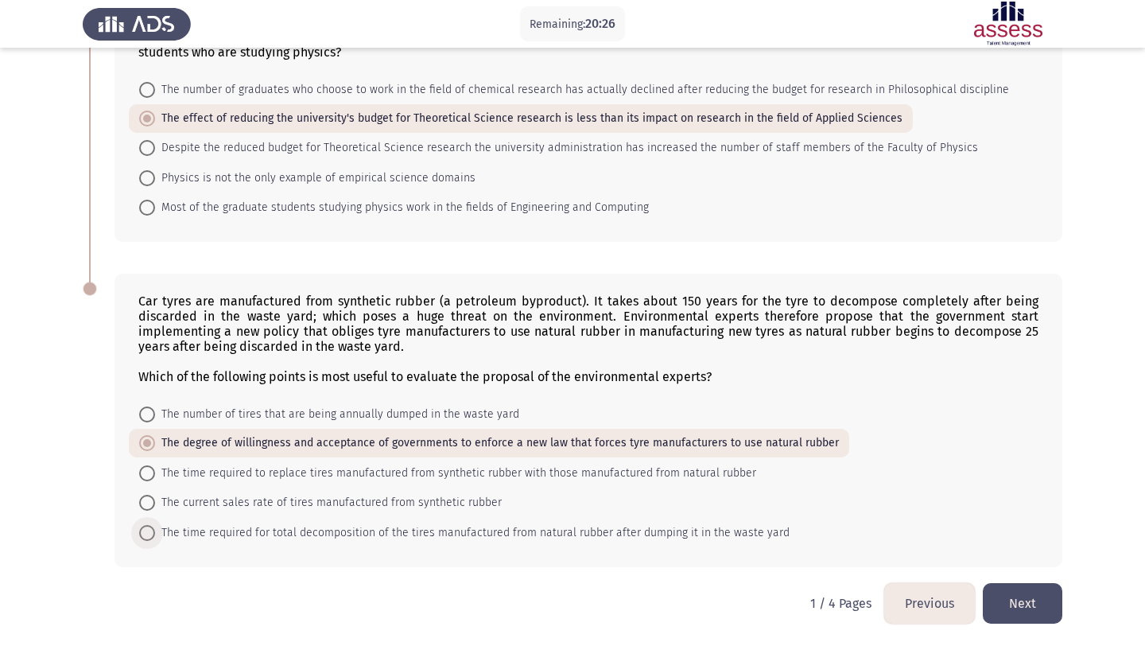
click at [300, 526] on span "The time required for total decomposition of the tires manufactured from natura…" at bounding box center [472, 532] width 634 height 19
click at [155, 526] on input "The time required for total decomposition of the tires manufactured from natura…" at bounding box center [147, 533] width 16 height 16
radio input "true"
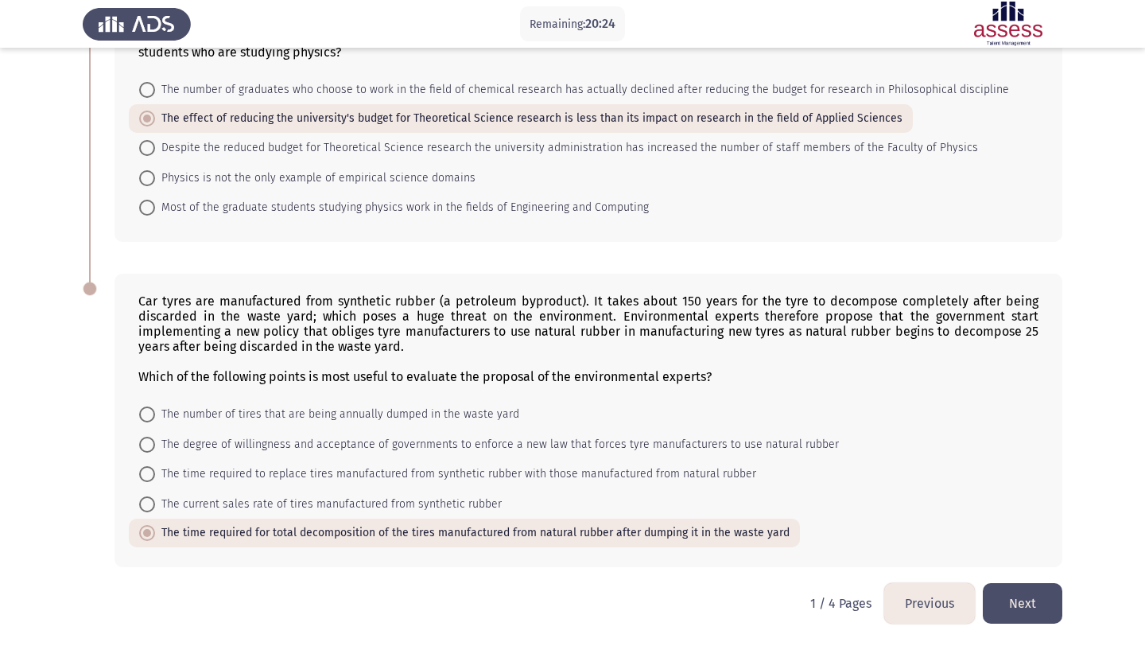
click at [1016, 612] on button "Next" at bounding box center [1023, 603] width 80 height 41
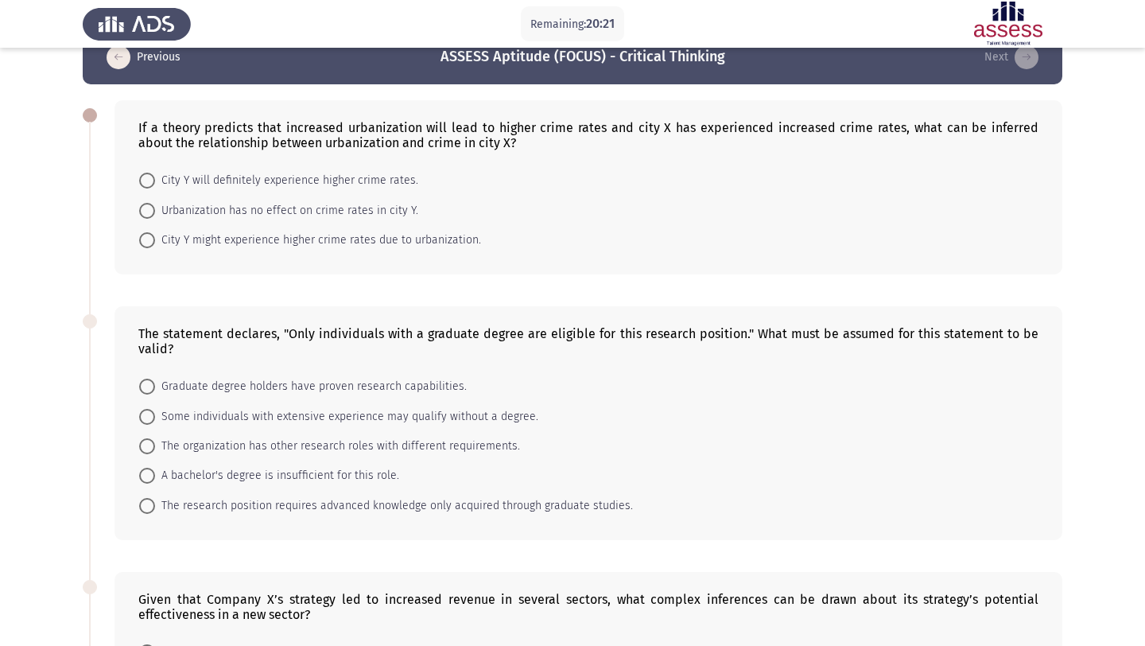
scroll to position [34, 0]
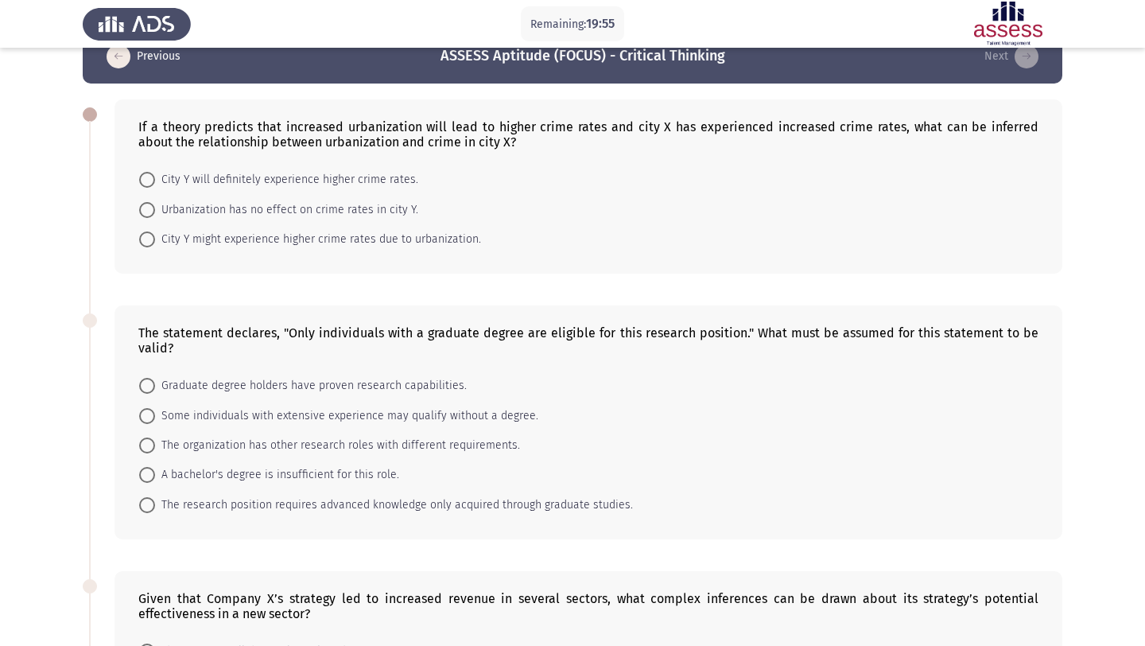
click at [490, 497] on span "The research position requires advanced knowledge only acquired through graduat…" at bounding box center [394, 504] width 478 height 19
click at [155, 497] on input "The research position requires advanced knowledge only acquired through graduat…" at bounding box center [147, 505] width 16 height 16
radio input "true"
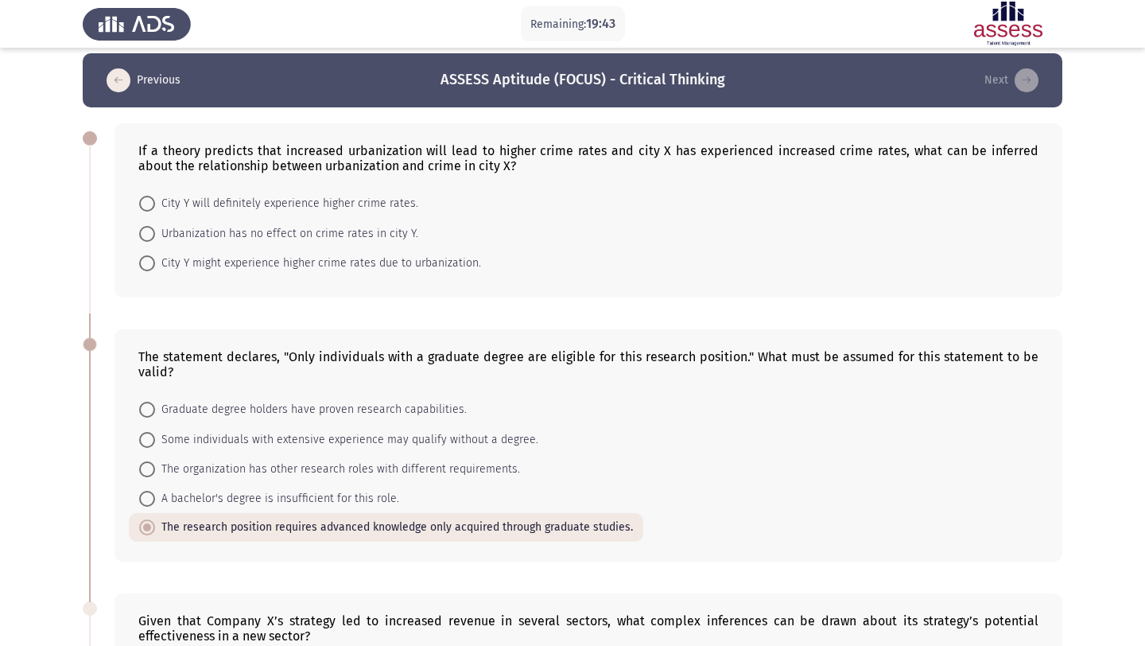
scroll to position [7, 0]
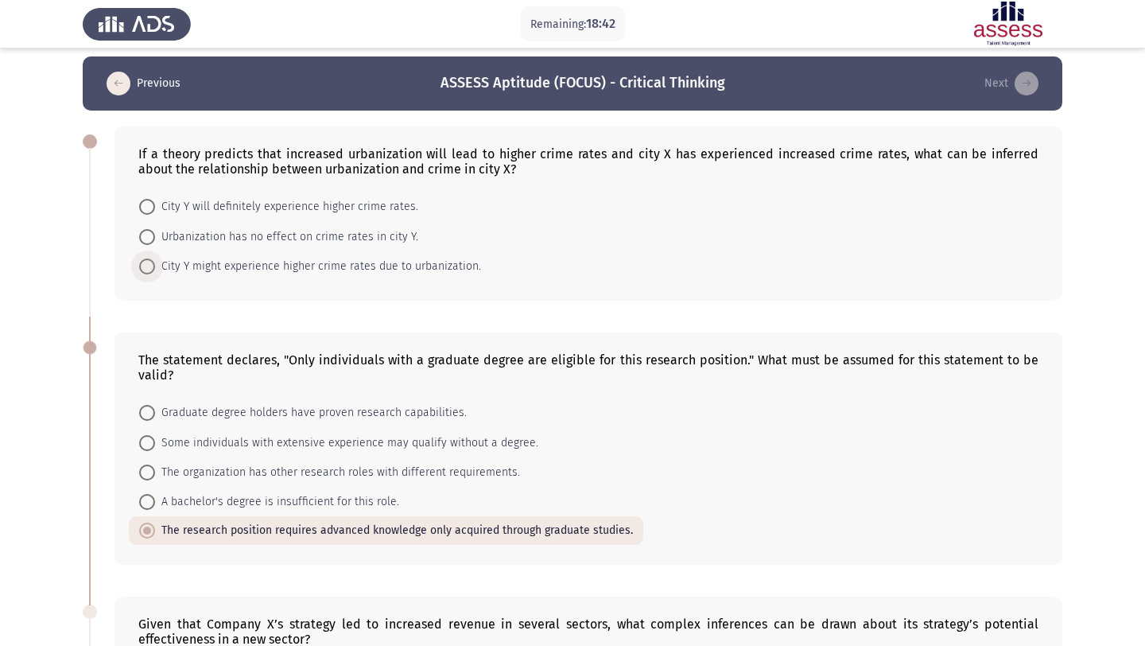
click at [449, 266] on span "City Y might experience higher crime rates due to urbanization." at bounding box center [318, 266] width 326 height 19
click at [155, 266] on input "City Y might experience higher crime rates due to urbanization." at bounding box center [147, 266] width 16 height 16
radio input "true"
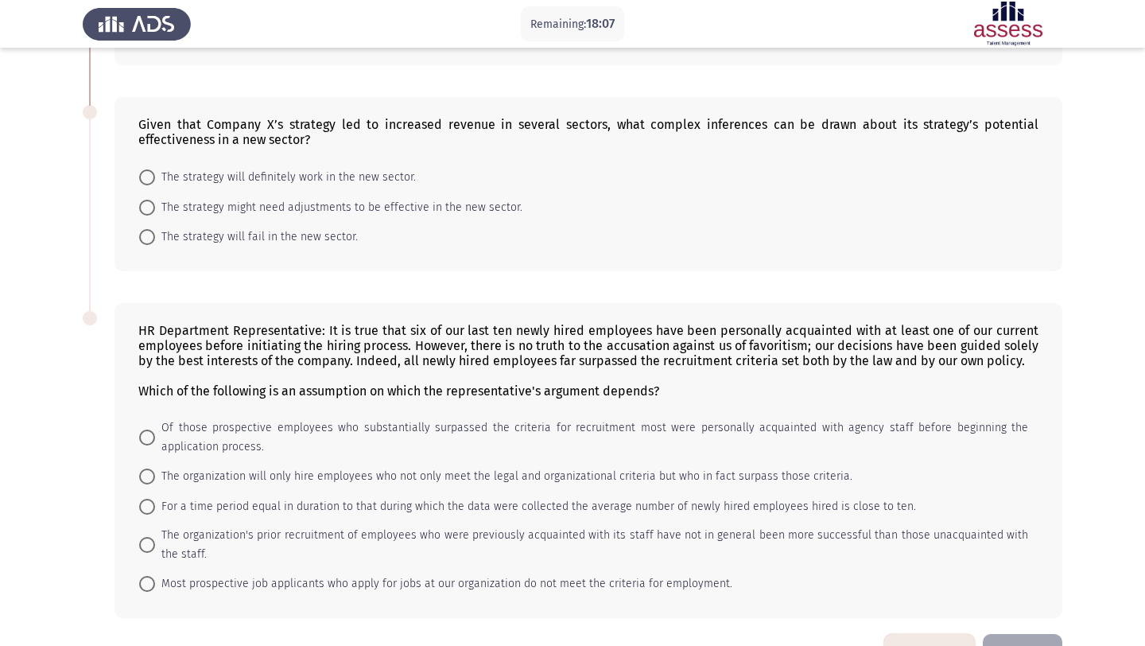
scroll to position [506, 0]
click at [414, 211] on span "The strategy might need adjustments to be effective in the new sector." at bounding box center [338, 206] width 367 height 19
click at [155, 211] on input "The strategy might need adjustments to be effective in the new sector." at bounding box center [147, 207] width 16 height 16
radio input "true"
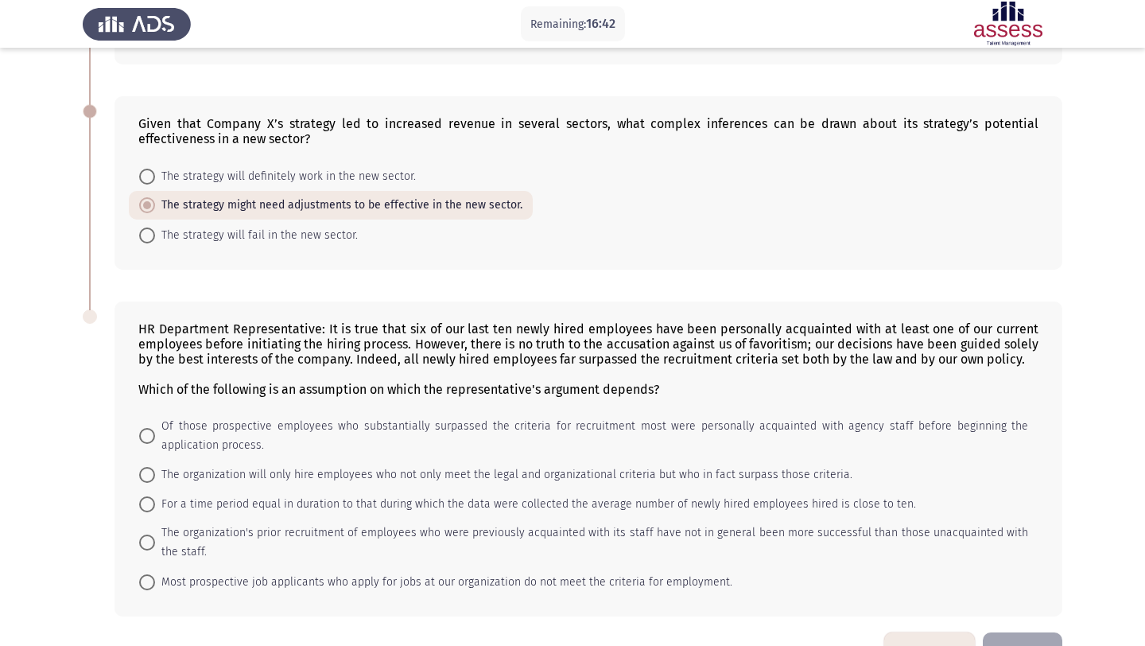
scroll to position [556, 0]
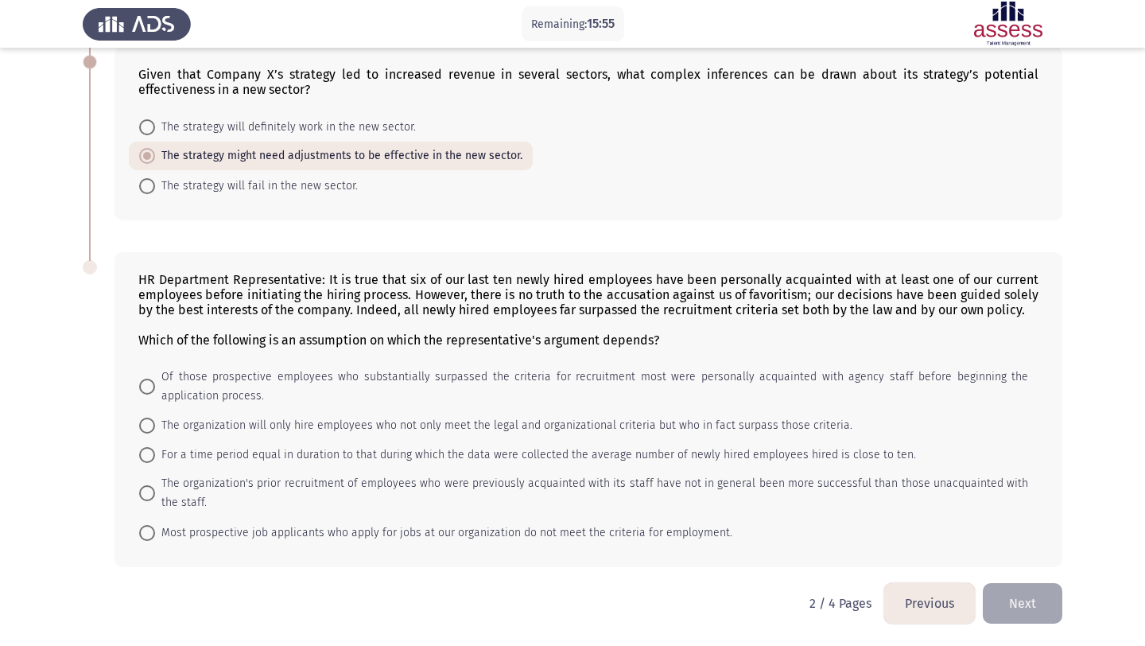
click at [439, 378] on span "Of those prospective employees who substantially surpassed the criteria for rec…" at bounding box center [591, 386] width 873 height 38
click at [155, 378] on input "Of those prospective employees who substantially surpassed the criteria for rec…" at bounding box center [147, 386] width 16 height 16
radio input "true"
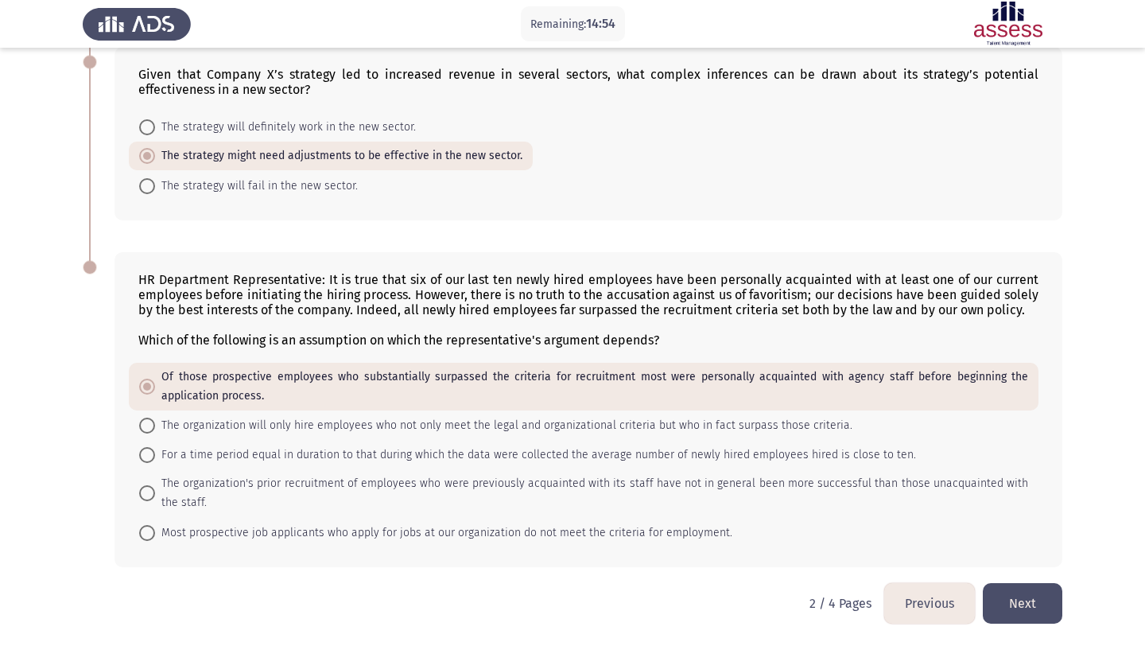
click at [1015, 595] on button "Next" at bounding box center [1023, 603] width 80 height 41
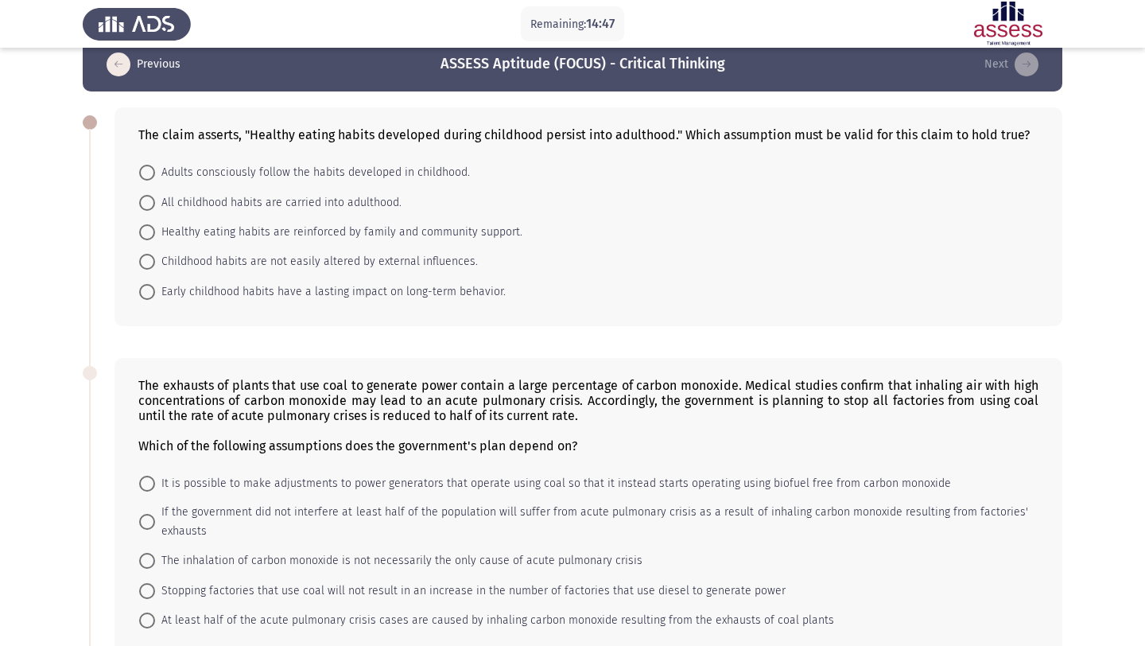
scroll to position [27, 0]
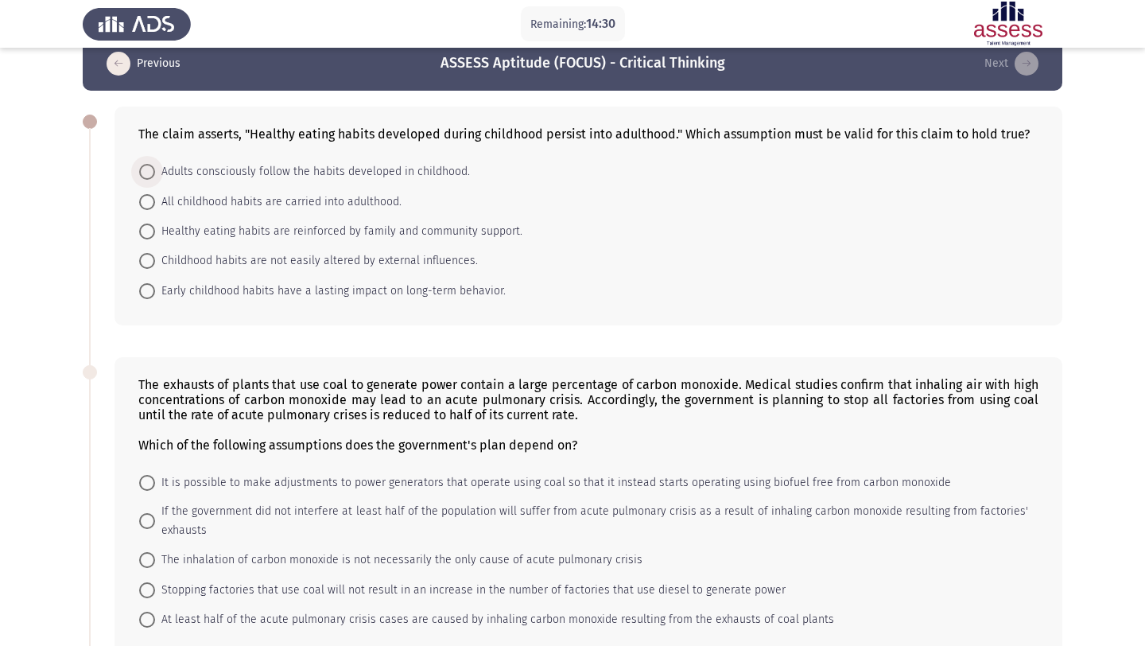
click at [371, 175] on span "Adults consciously follow the habits developed in childhood." at bounding box center [312, 171] width 315 height 19
click at [155, 175] on input "Adults consciously follow the habits developed in childhood." at bounding box center [147, 172] width 16 height 16
radio input "true"
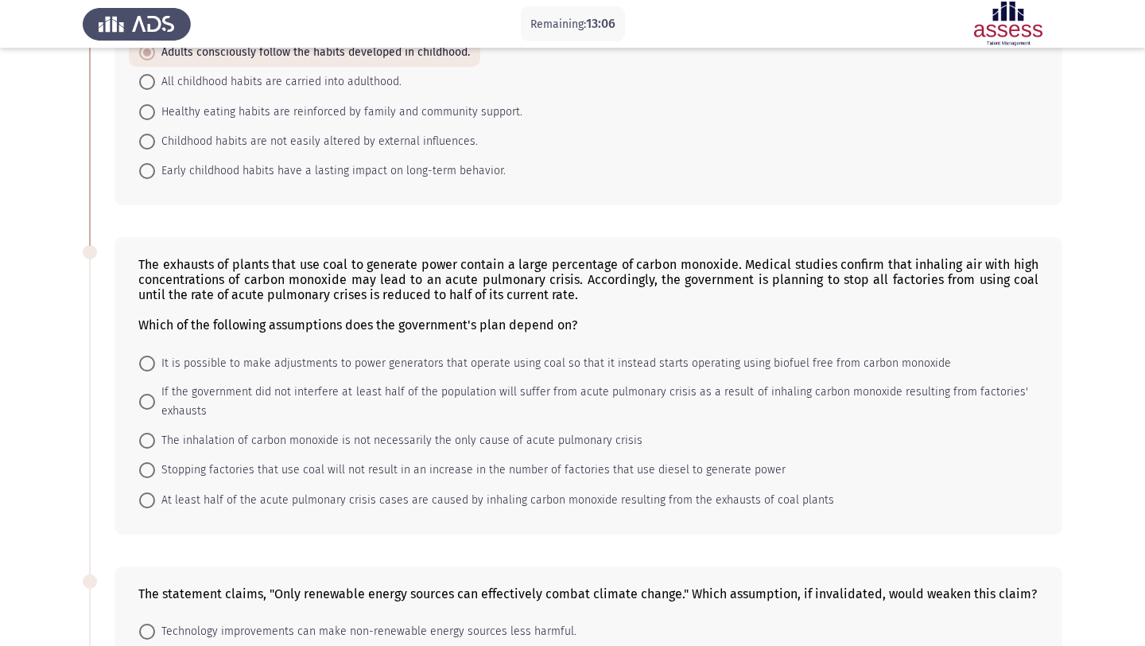
scroll to position [156, 0]
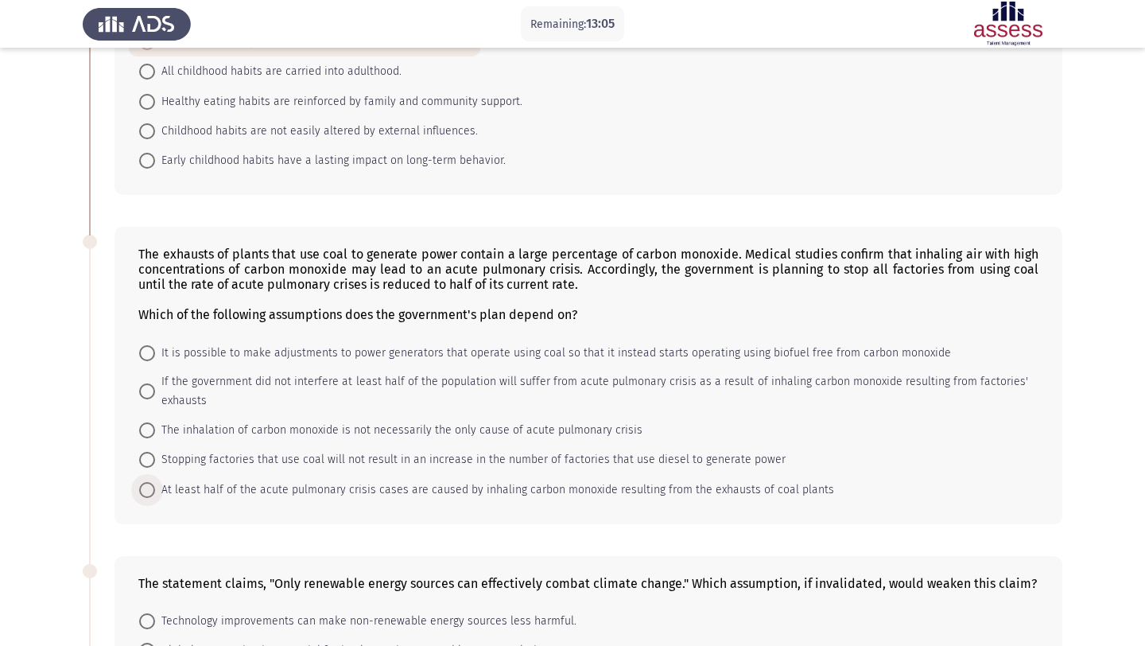
click at [209, 493] on span "At least half of the acute pulmonary crisis cases are caused by inhaling carbon…" at bounding box center [494, 489] width 679 height 19
click at [155, 493] on input "At least half of the acute pulmonary crisis cases are caused by inhaling carbon…" at bounding box center [147, 490] width 16 height 16
radio input "true"
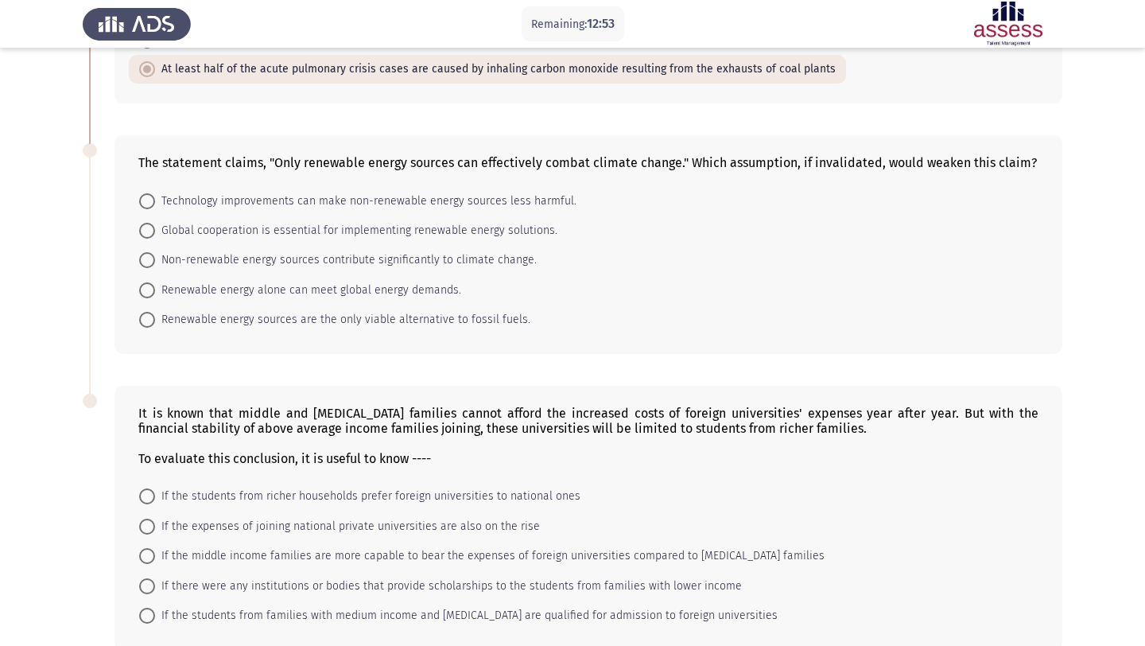
scroll to position [551, 0]
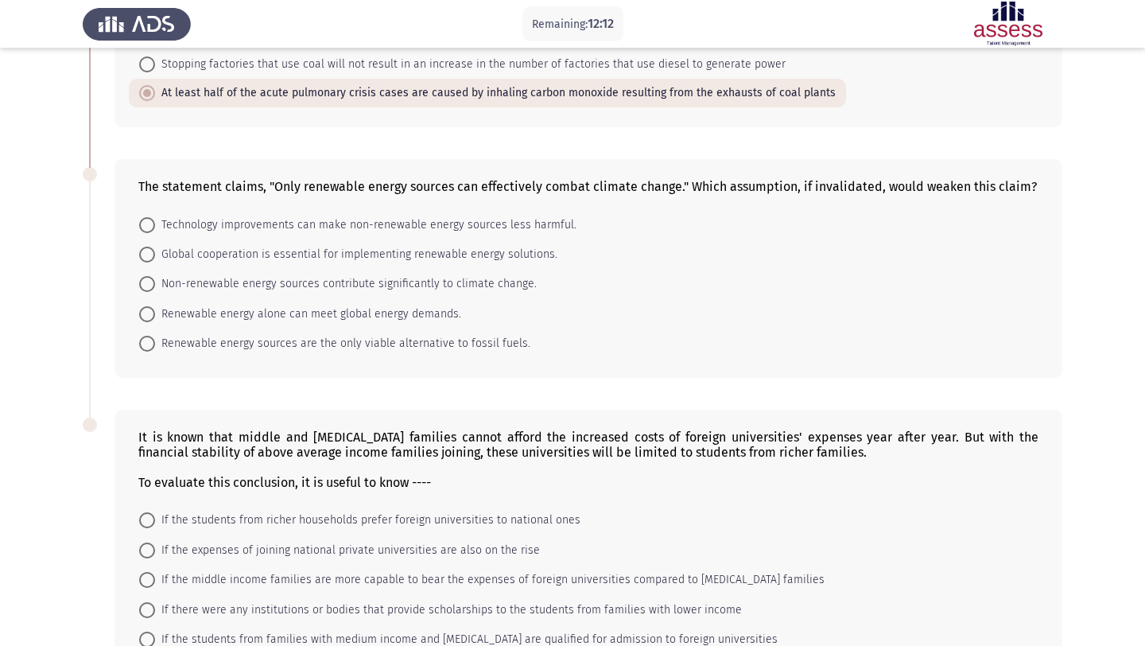
click at [516, 223] on span "Technology improvements can make non-renewable energy sources less harmful." at bounding box center [365, 224] width 421 height 19
click at [155, 223] on input "Technology improvements can make non-renewable energy sources less harmful." at bounding box center [147, 225] width 16 height 16
radio input "true"
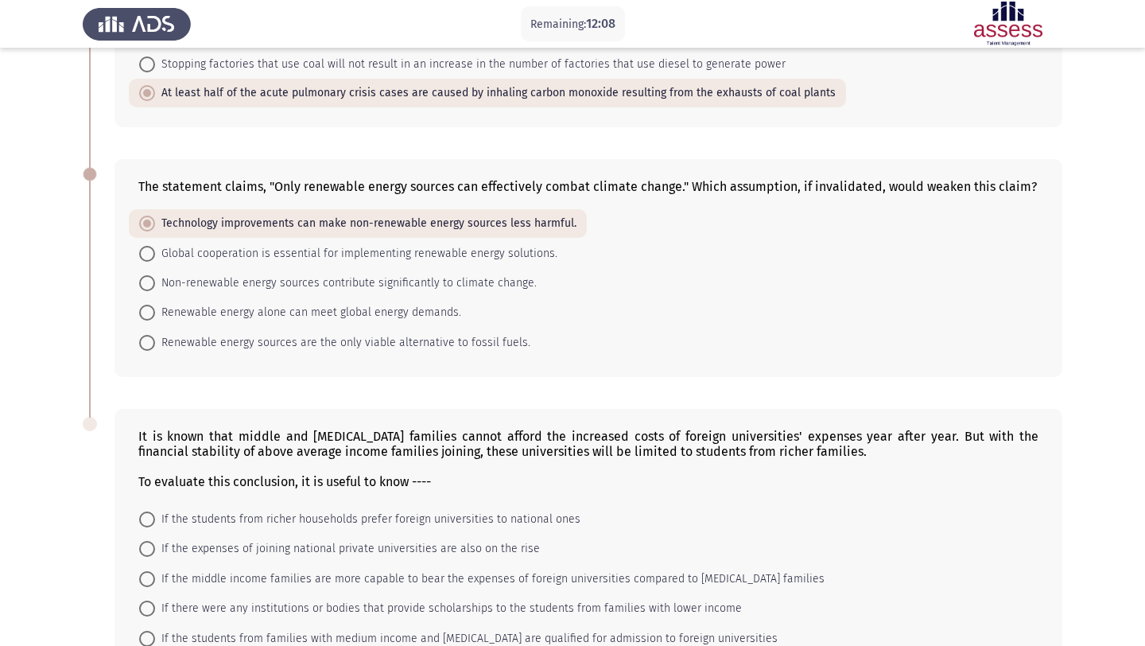
click at [354, 317] on span "Renewable energy alone can meet global energy demands." at bounding box center [308, 312] width 306 height 19
click at [155, 317] on input "Renewable energy alone can meet global energy demands." at bounding box center [147, 313] width 16 height 16
radio input "true"
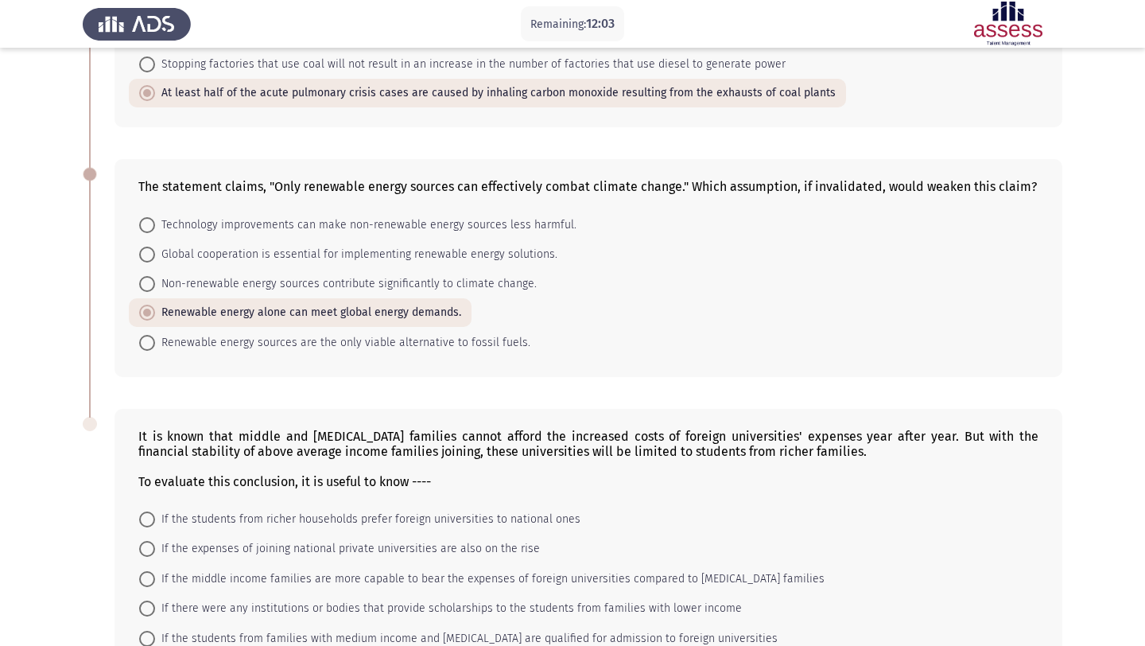
click at [437, 346] on span "Renewable energy sources are the only viable alternative to fossil fuels." at bounding box center [342, 342] width 375 height 19
click at [155, 346] on input "Renewable energy sources are the only viable alternative to fossil fuels." at bounding box center [147, 343] width 16 height 16
radio input "true"
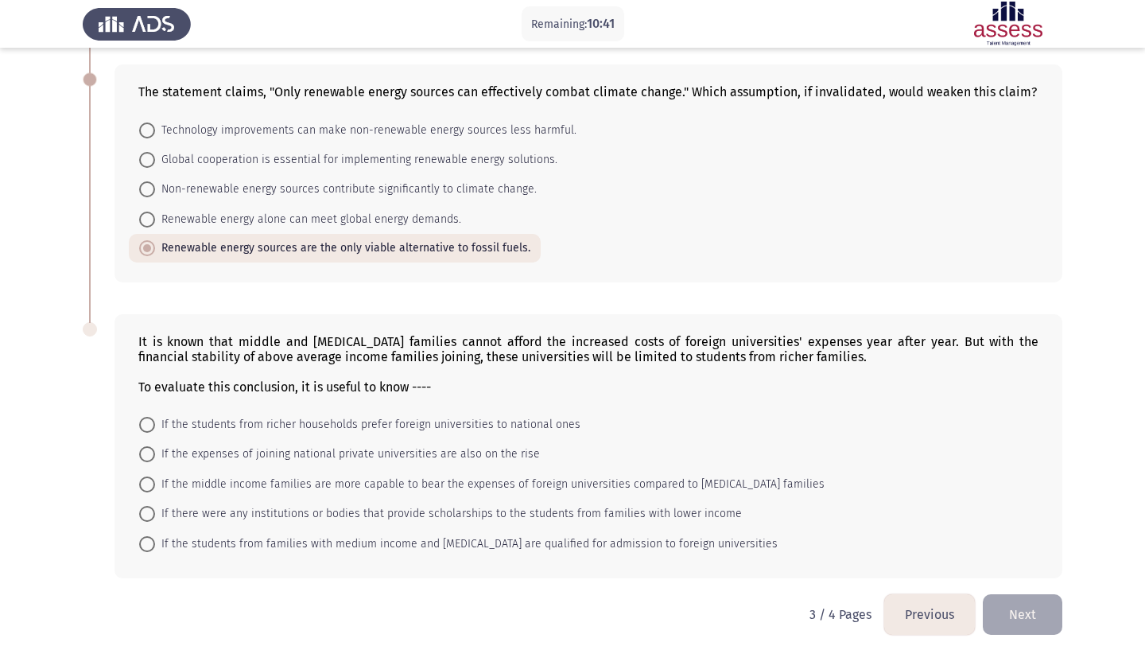
scroll to position [657, 0]
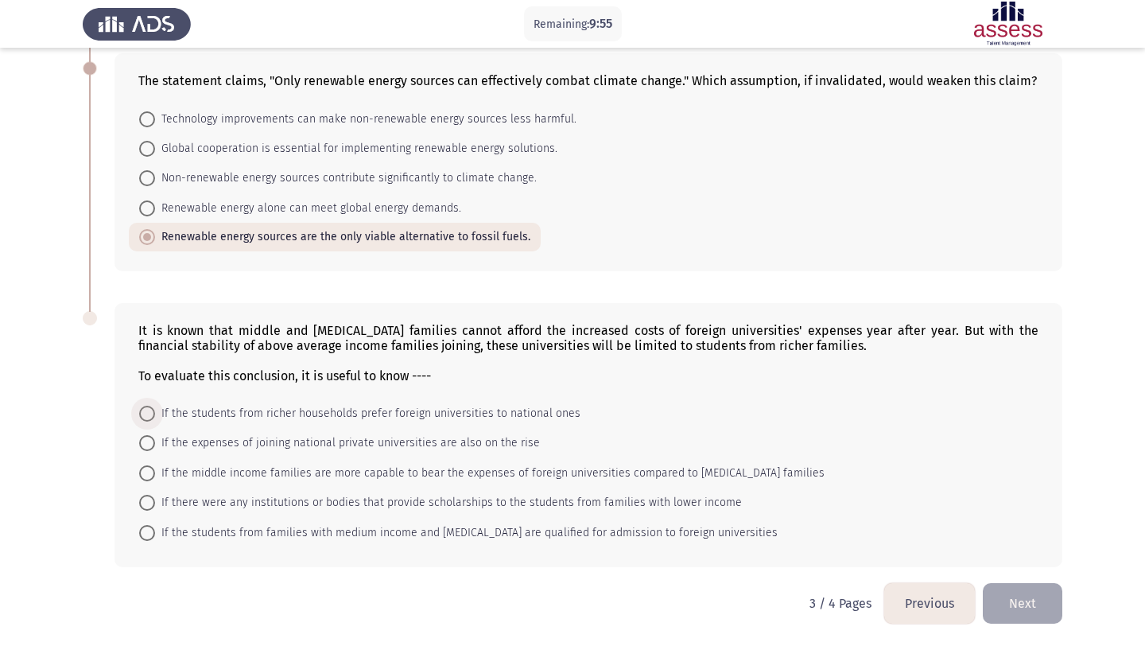
click at [473, 416] on span "If the students from richer households prefer foreign universities to national …" at bounding box center [367, 413] width 425 height 19
click at [155, 416] on input "If the students from richer households prefer foreign universities to national …" at bounding box center [147, 414] width 16 height 16
radio input "true"
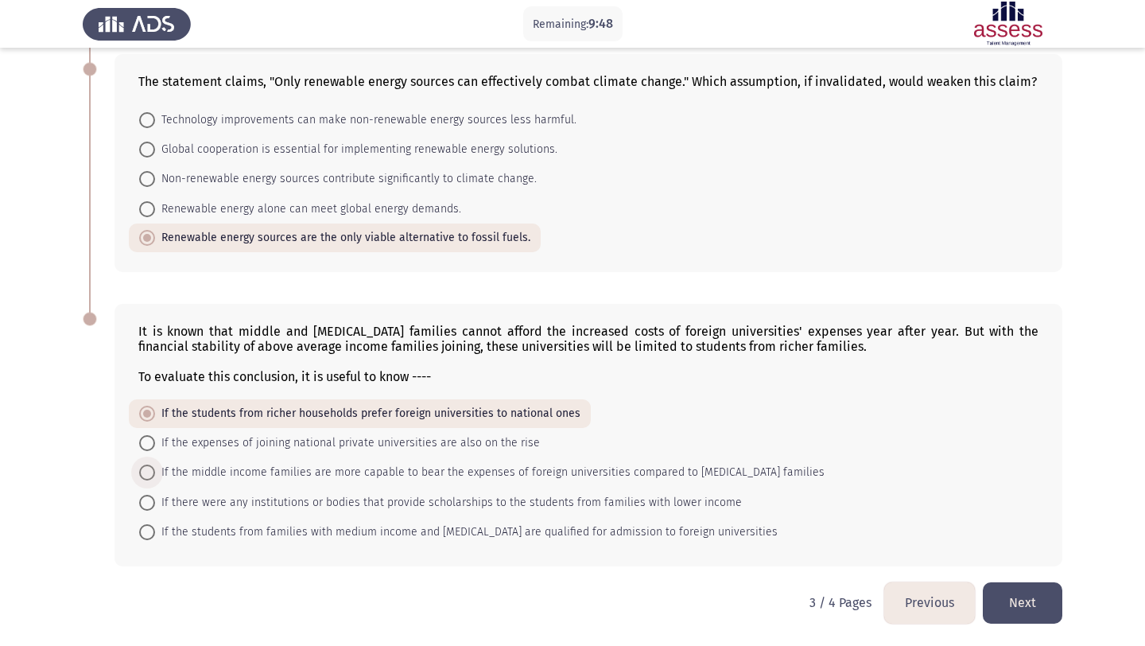
click at [404, 479] on span "If the middle income families are more capable to bear the expenses of foreign …" at bounding box center [489, 472] width 669 height 19
click at [155, 479] on input "If the middle income families are more capable to bear the expenses of foreign …" at bounding box center [147, 472] width 16 height 16
radio input "true"
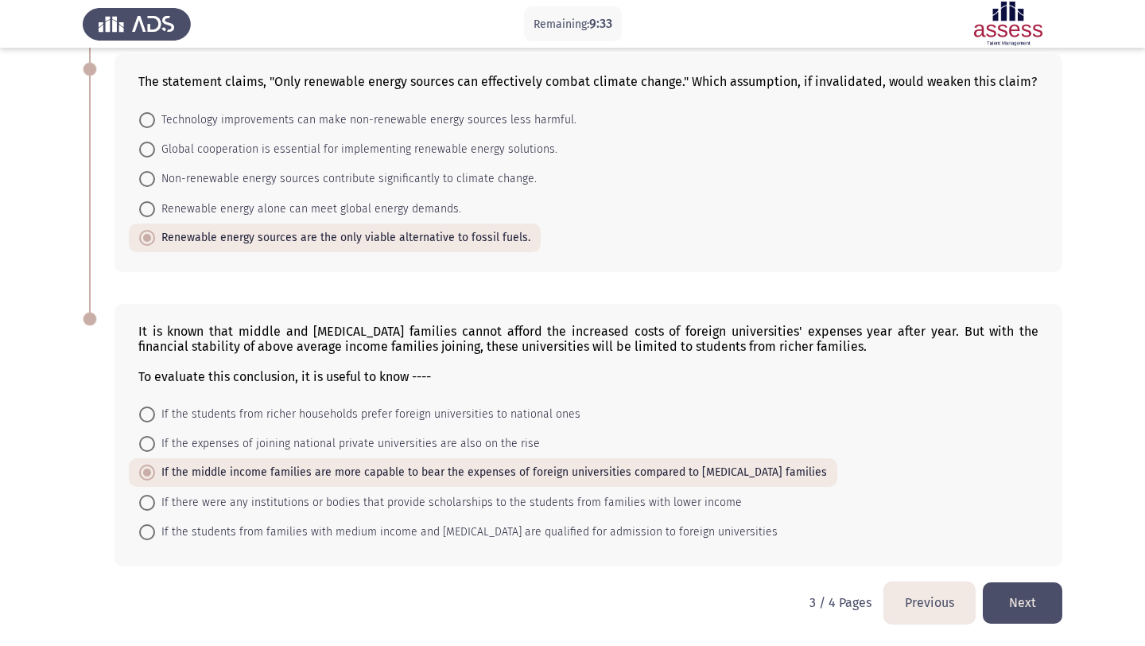
click at [411, 495] on span "If there were any institutions or bodies that provide scholarships to the stude…" at bounding box center [448, 502] width 587 height 19
click at [155, 495] on input "If there were any institutions or bodies that provide scholarships to the stude…" at bounding box center [147, 503] width 16 height 16
radio input "true"
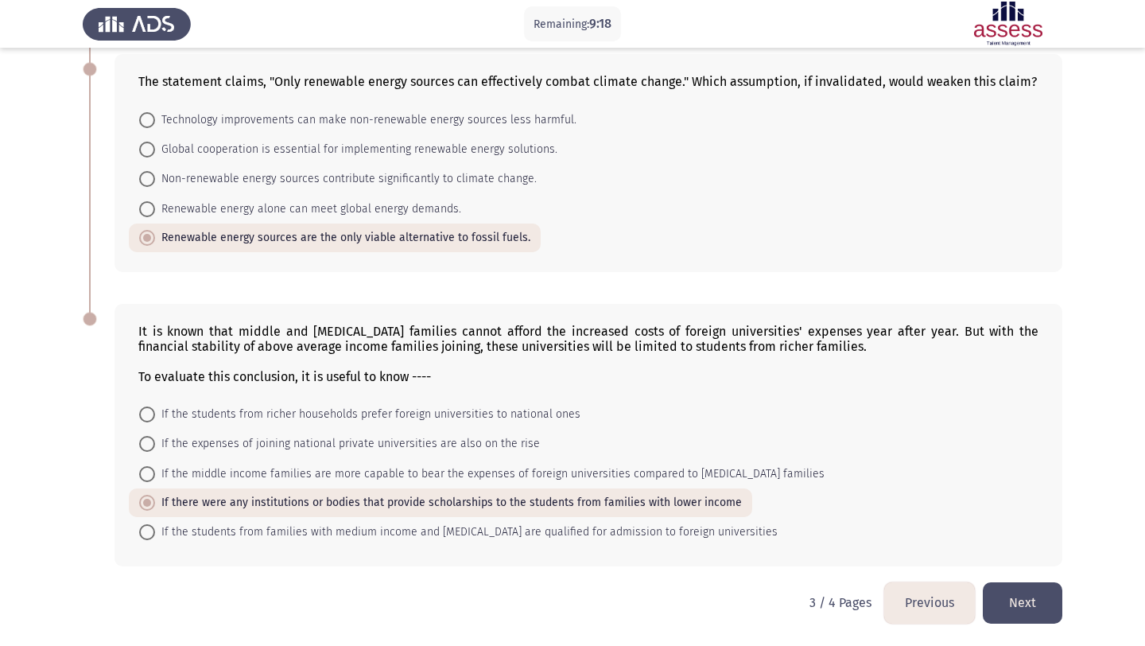
click at [1019, 594] on button "Next" at bounding box center [1023, 602] width 80 height 41
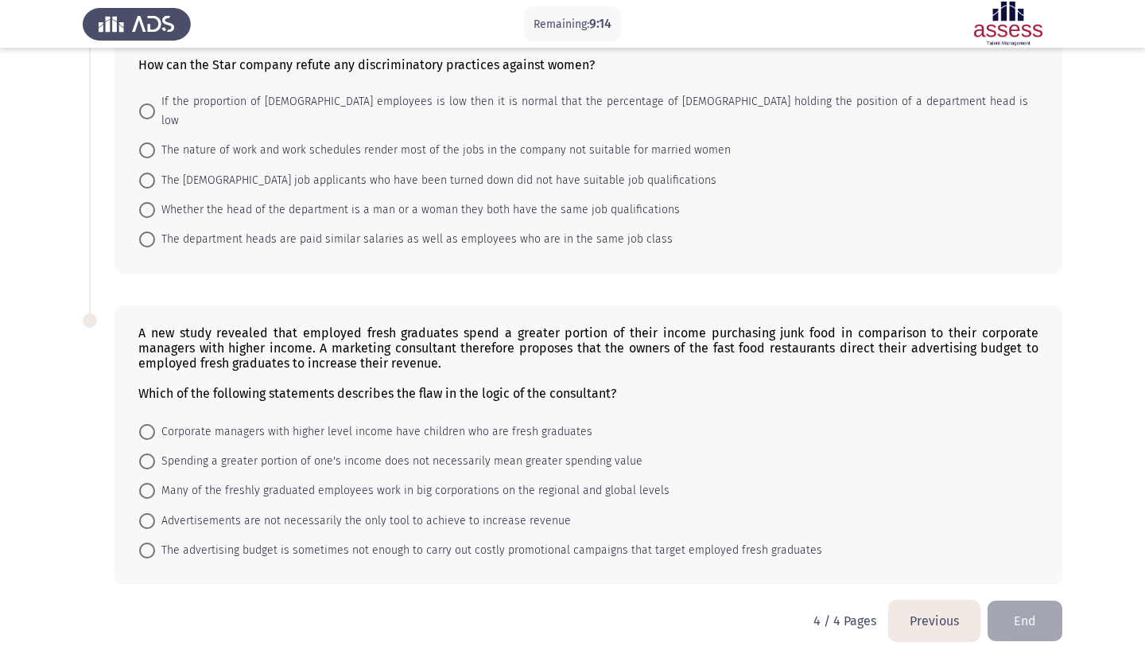
scroll to position [157, 0]
click at [513, 452] on span "Spending a greater portion of one's income does not necessarily mean greater sp…" at bounding box center [398, 461] width 487 height 19
click at [155, 453] on input "Spending a greater portion of one's income does not necessarily mean greater sp…" at bounding box center [147, 461] width 16 height 16
radio input "true"
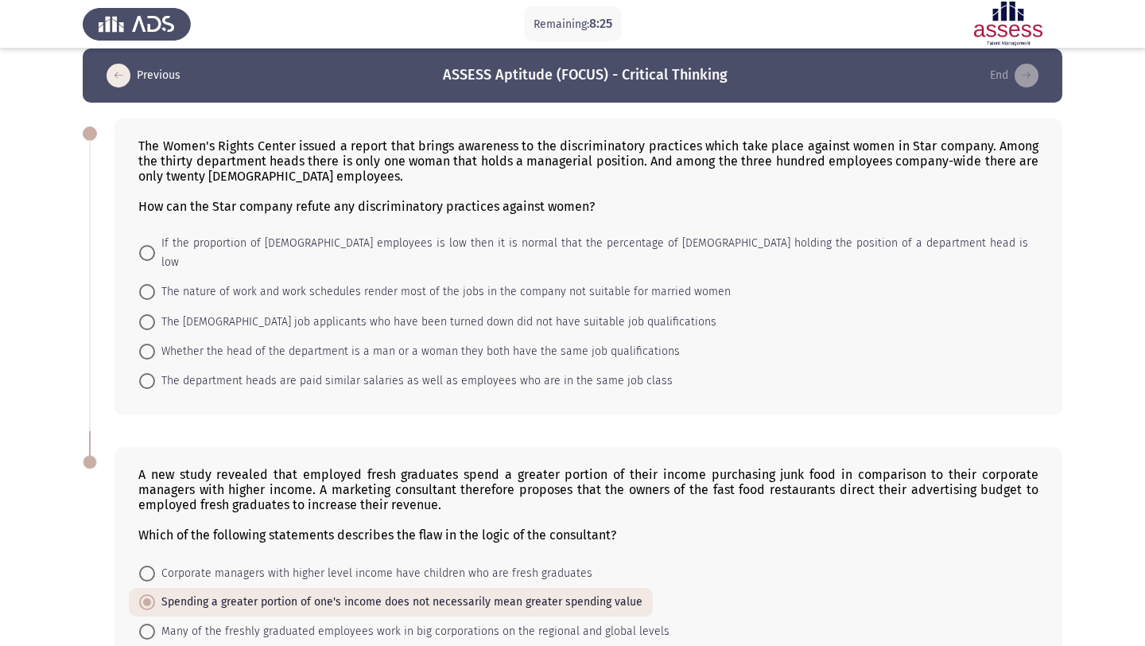
scroll to position [0, 0]
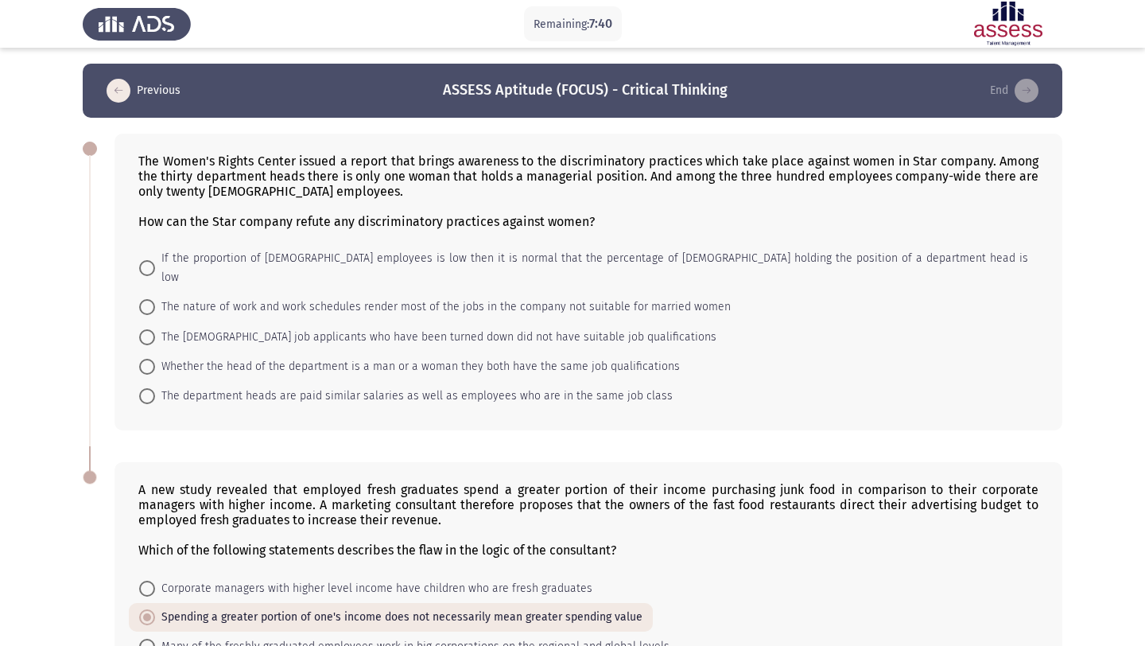
click at [339, 254] on span "If the proportion of [DEMOGRAPHIC_DATA] employees is low then it is normal that…" at bounding box center [591, 268] width 873 height 38
click at [155, 260] on input "If the proportion of [DEMOGRAPHIC_DATA] employees is low then it is normal that…" at bounding box center [147, 268] width 16 height 16
radio input "true"
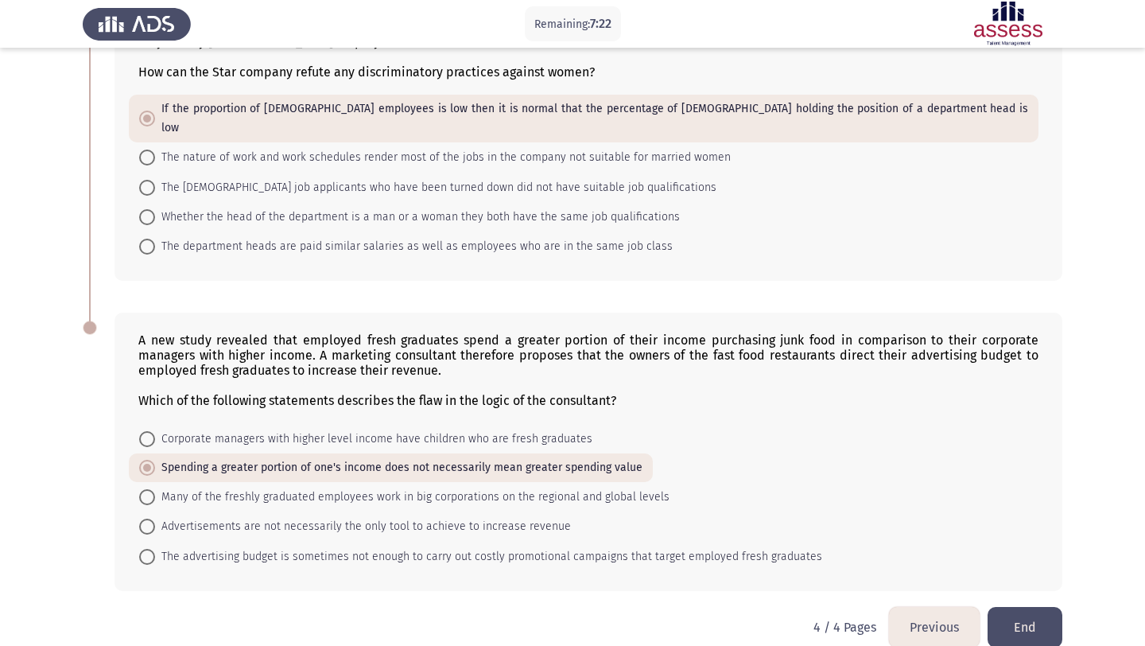
scroll to position [154, 0]
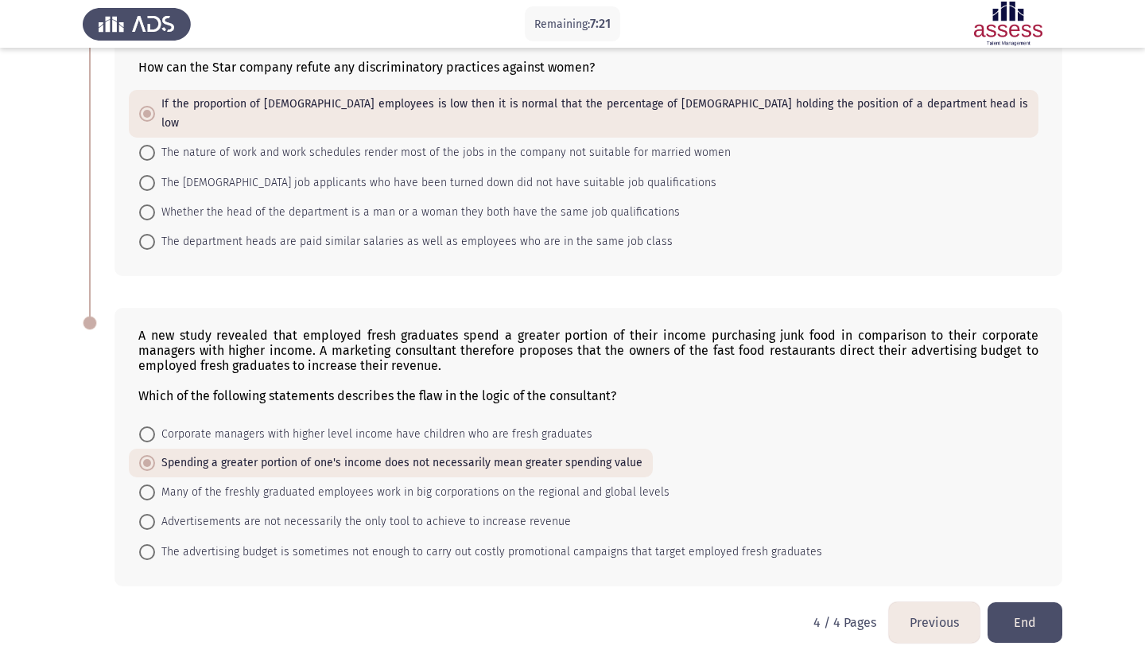
click at [1014, 602] on button "End" at bounding box center [1025, 622] width 75 height 41
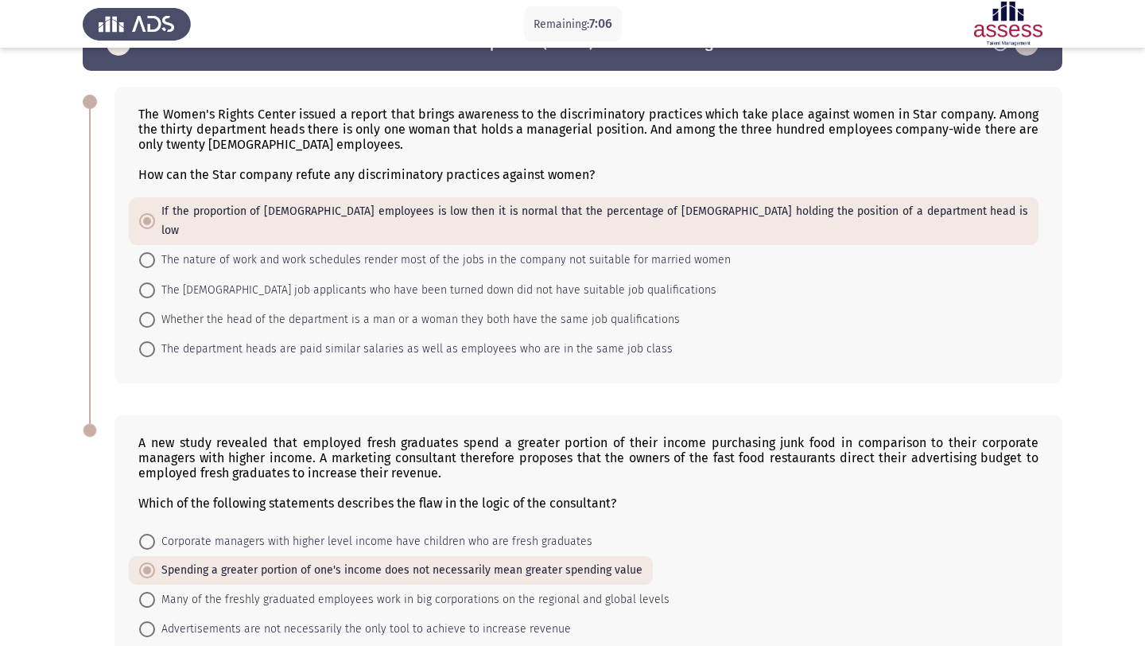
scroll to position [0, 0]
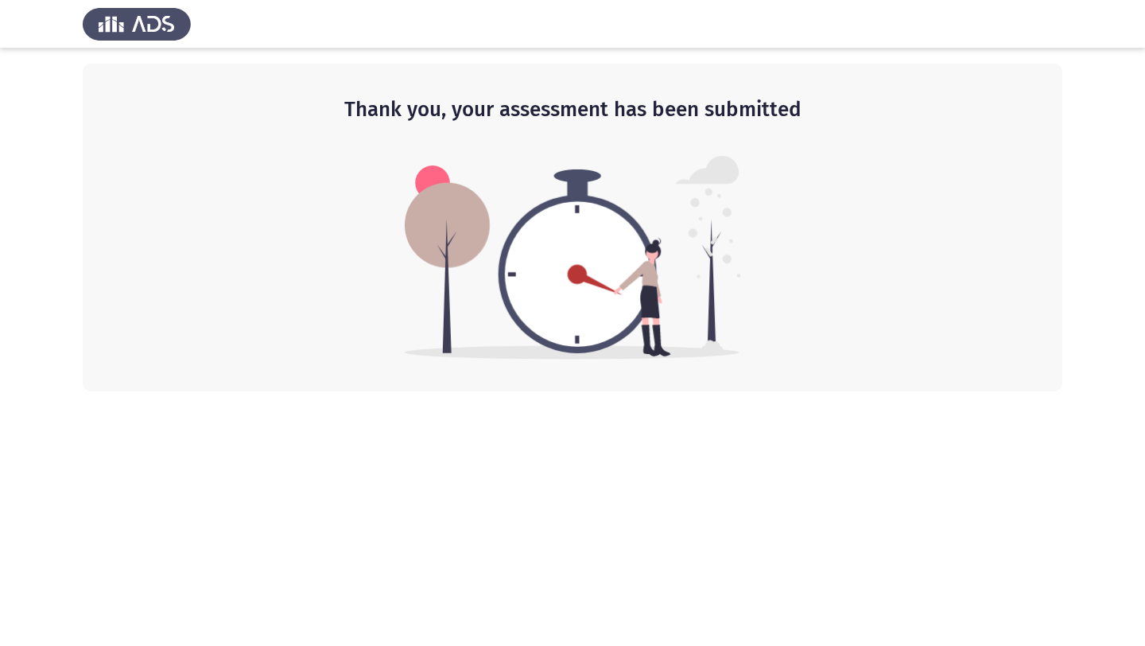
click at [133, 29] on img at bounding box center [137, 24] width 108 height 45
click at [161, 25] on img at bounding box center [137, 24] width 108 height 45
click at [111, 20] on img at bounding box center [137, 24] width 108 height 45
